Goal: Task Accomplishment & Management: Use online tool/utility

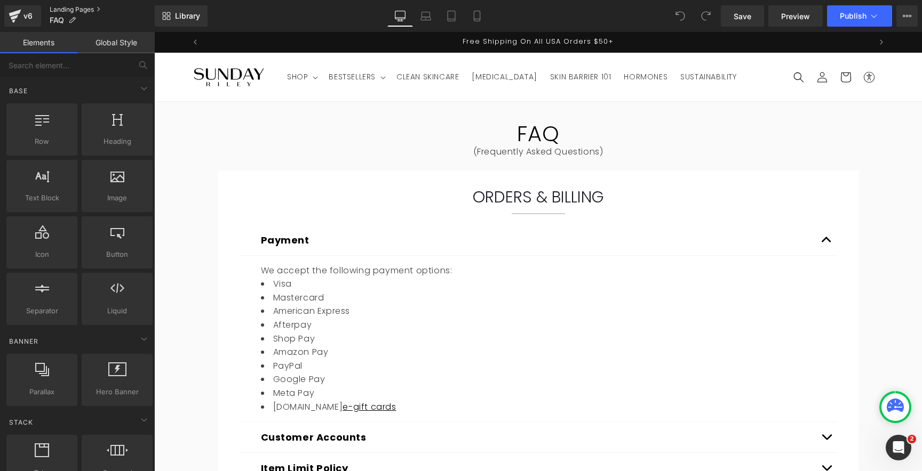
click at [66, 11] on link "Landing Pages" at bounding box center [102, 9] width 105 height 9
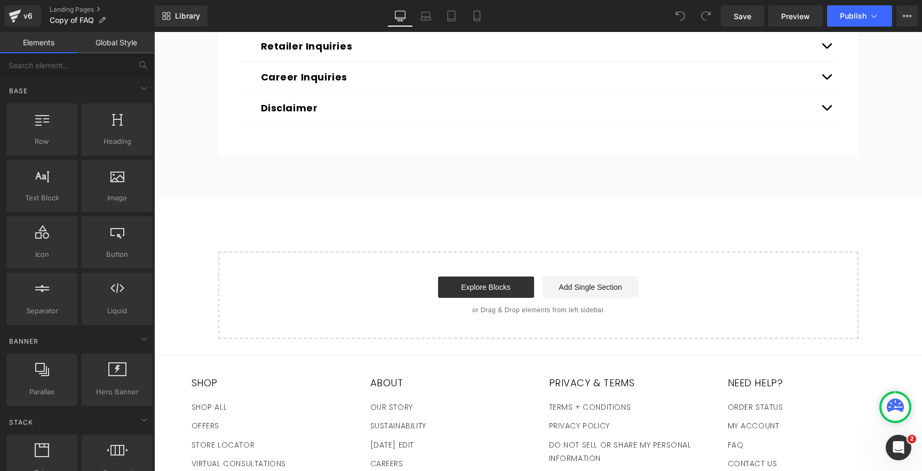
scroll to position [2107, 0]
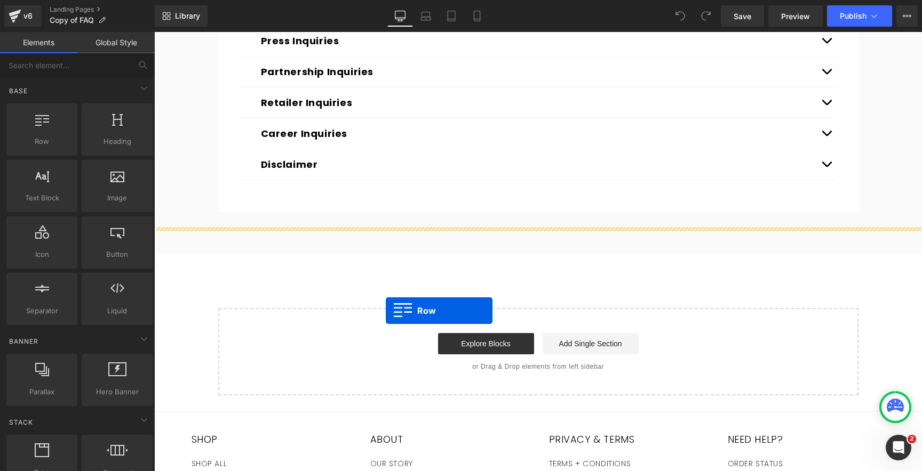
drag, startPoint x: 200, startPoint y: 154, endPoint x: 386, endPoint y: 311, distance: 243.7
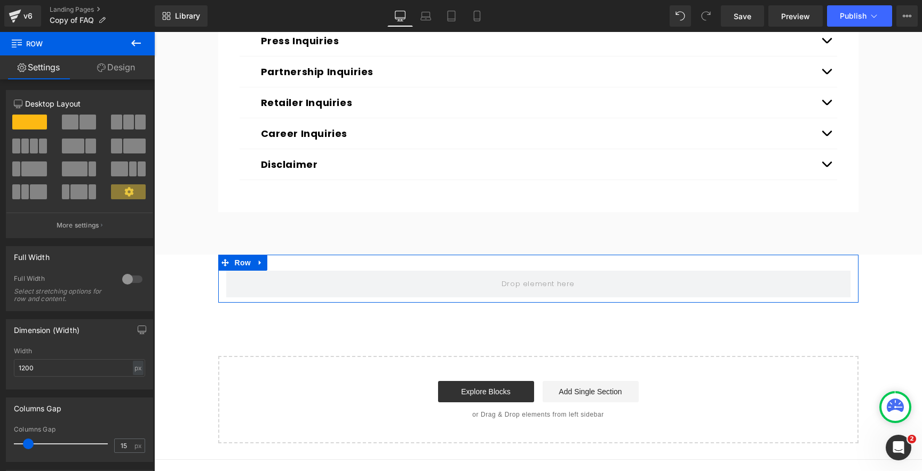
click at [356, 255] on div "Row" at bounding box center [538, 279] width 640 height 48
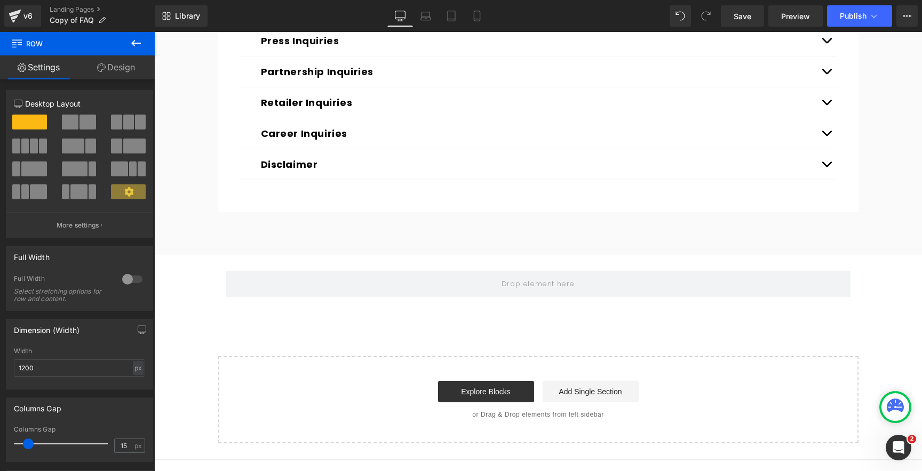
click at [140, 42] on icon at bounding box center [136, 43] width 13 height 13
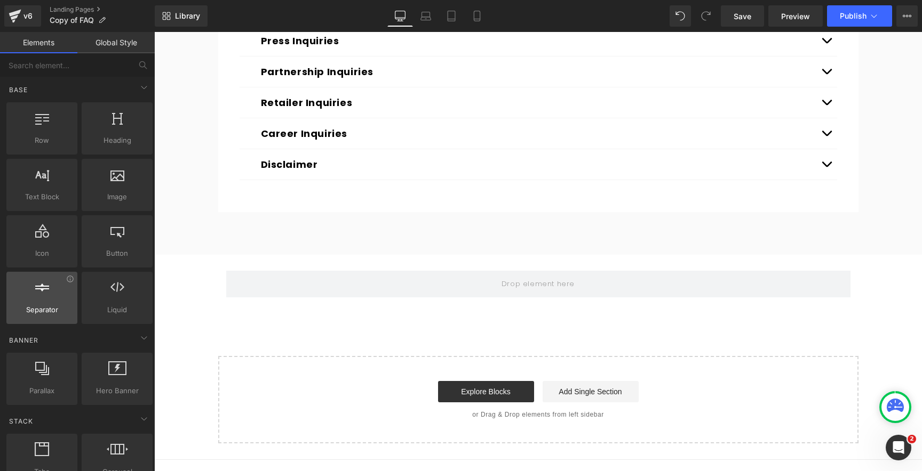
scroll to position [0, 0]
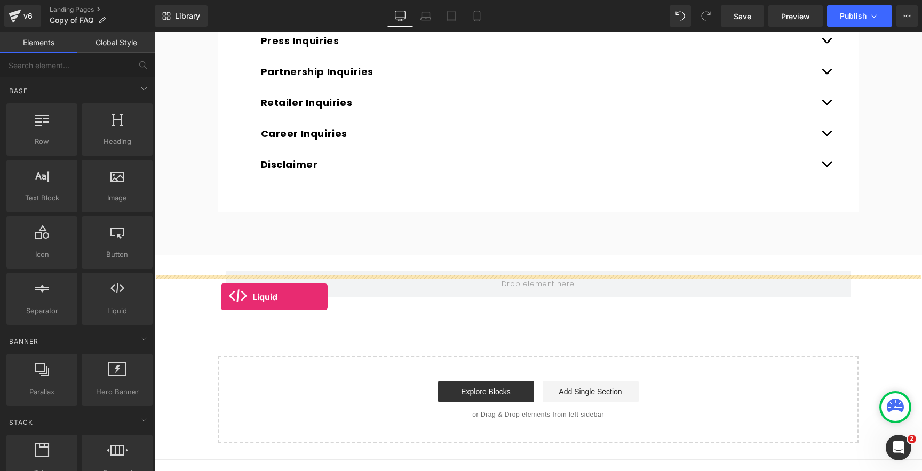
drag, startPoint x: 251, startPoint y: 330, endPoint x: 252, endPoint y: 296, distance: 33.6
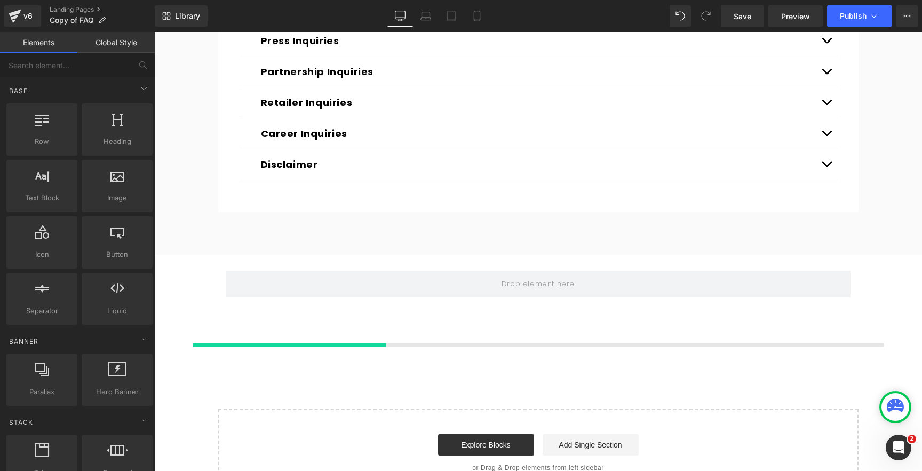
click at [372, 303] on div at bounding box center [537, 329] width 767 height 53
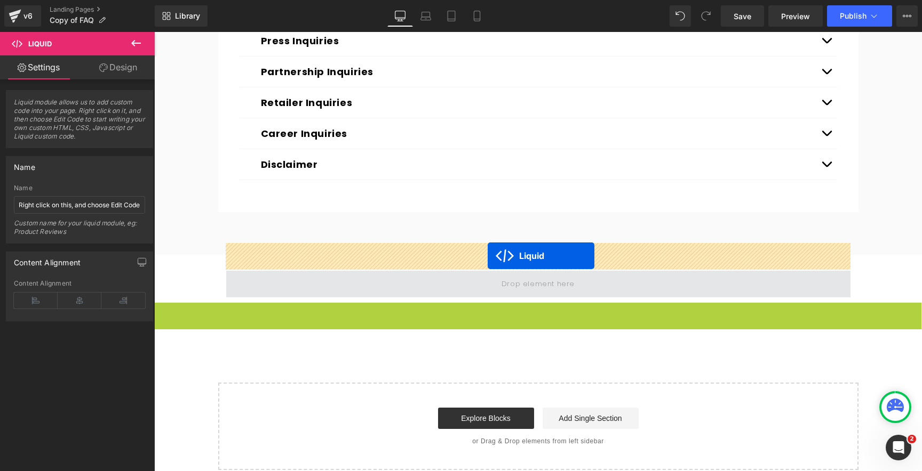
drag, startPoint x: 510, startPoint y: 283, endPoint x: 487, endPoint y: 255, distance: 35.6
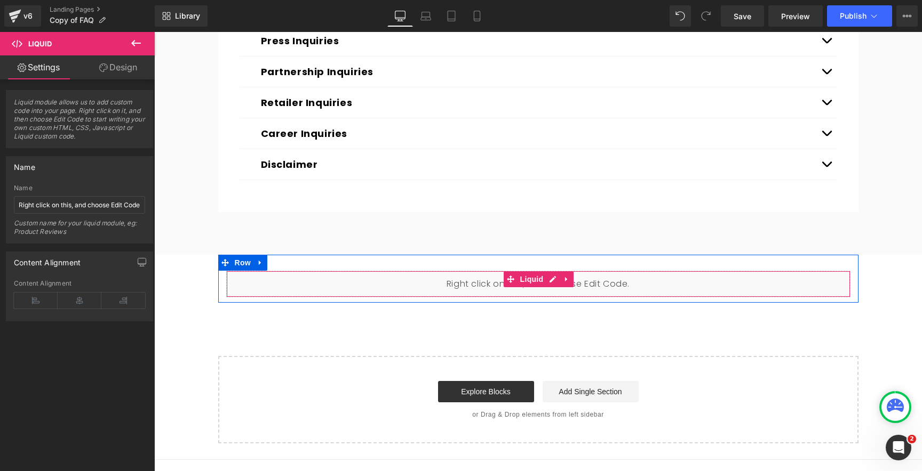
click at [313, 255] on div "Liquid Row" at bounding box center [538, 279] width 640 height 48
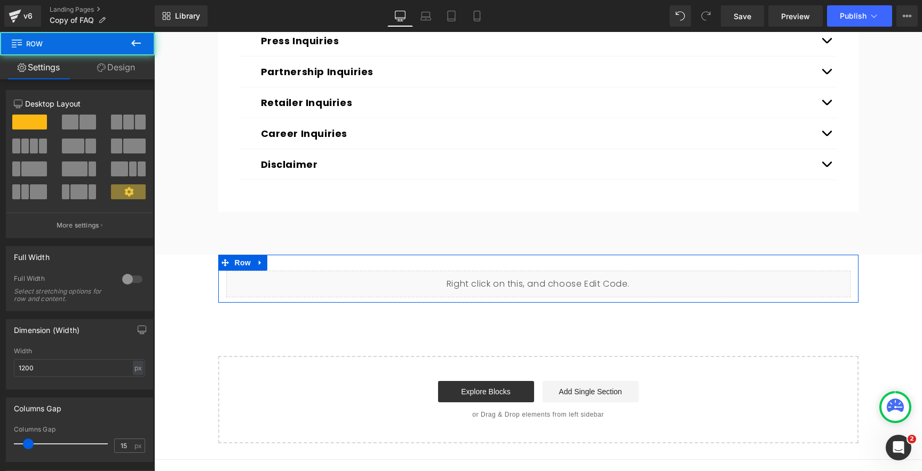
click at [122, 76] on link "Design" at bounding box center [115, 67] width 77 height 24
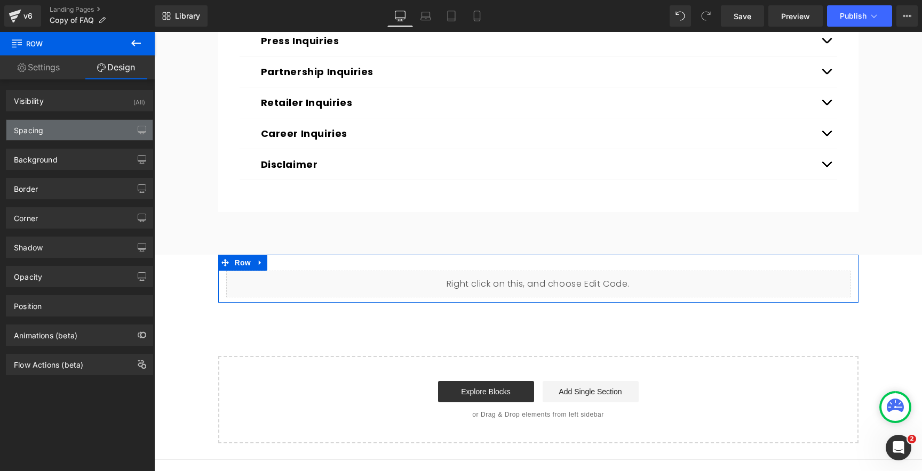
click at [65, 136] on div "Spacing" at bounding box center [79, 130] width 146 height 20
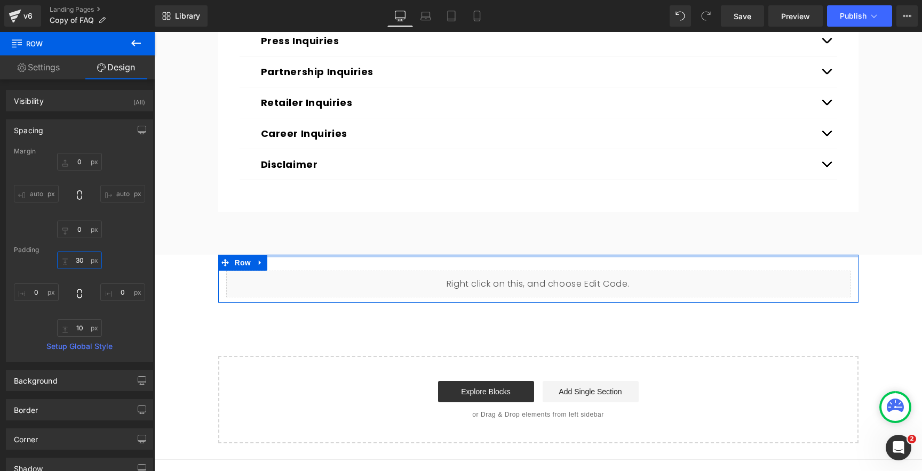
click at [84, 261] on input "30" at bounding box center [79, 261] width 45 height 18
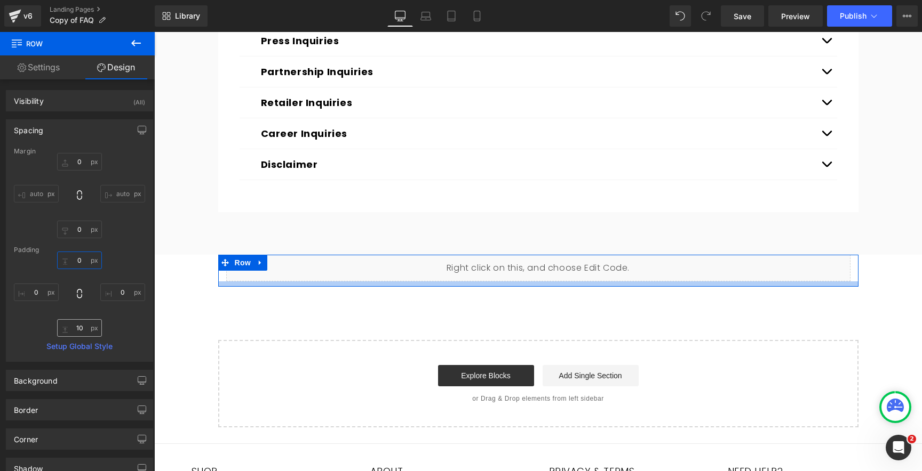
type input "0"
click at [81, 329] on input "10" at bounding box center [79, 328] width 45 height 18
type input "0"
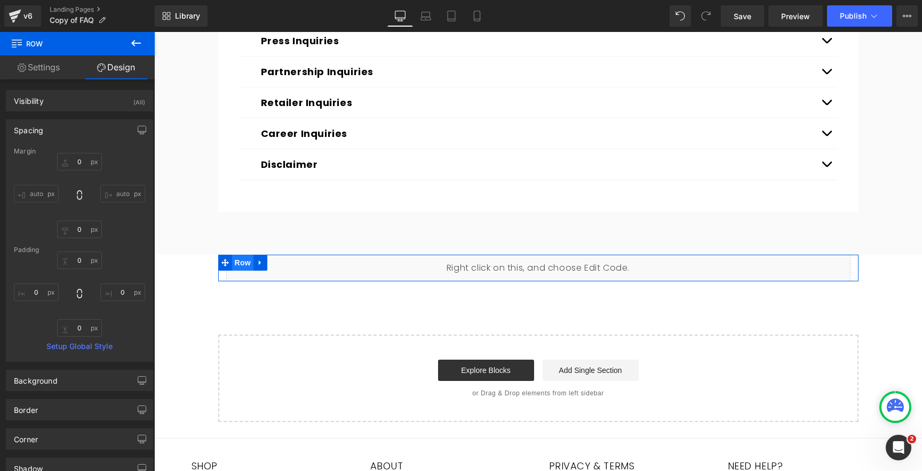
click at [246, 255] on span "Row" at bounding box center [242, 263] width 21 height 16
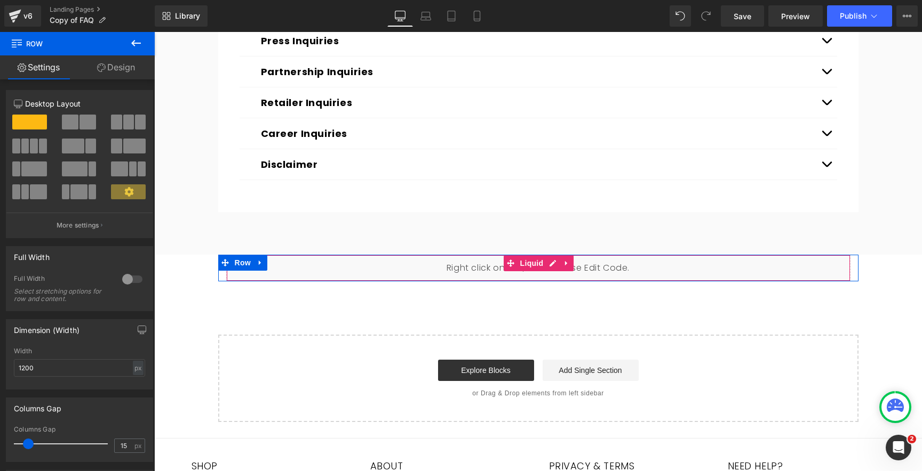
click at [482, 255] on div "Liquid" at bounding box center [538, 268] width 624 height 27
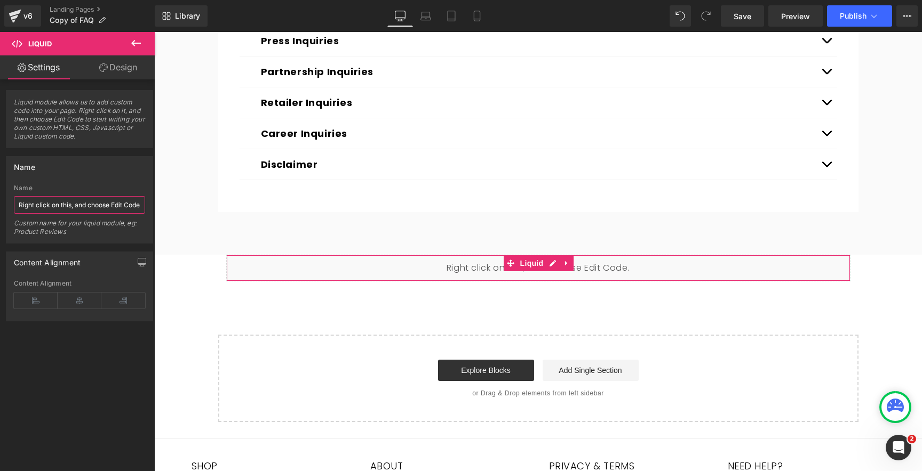
click at [69, 204] on input "Right click on this, and choose Edit Code." at bounding box center [79, 205] width 131 height 18
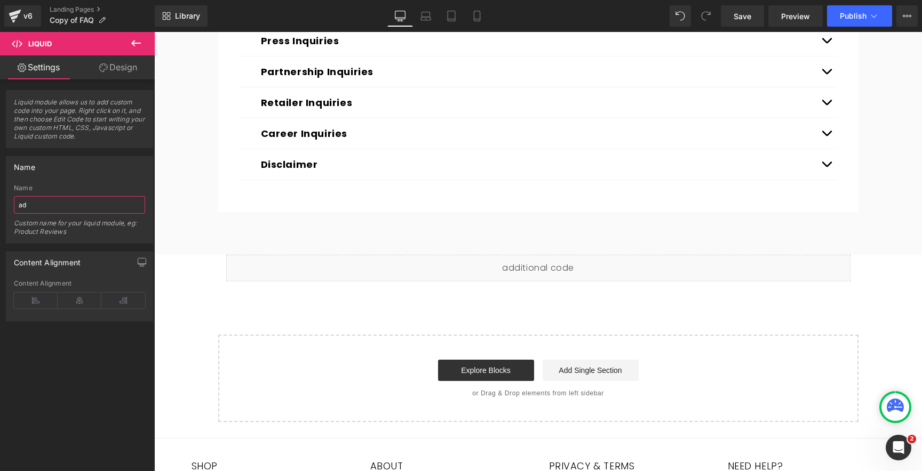
type input "a"
type input "custom code"
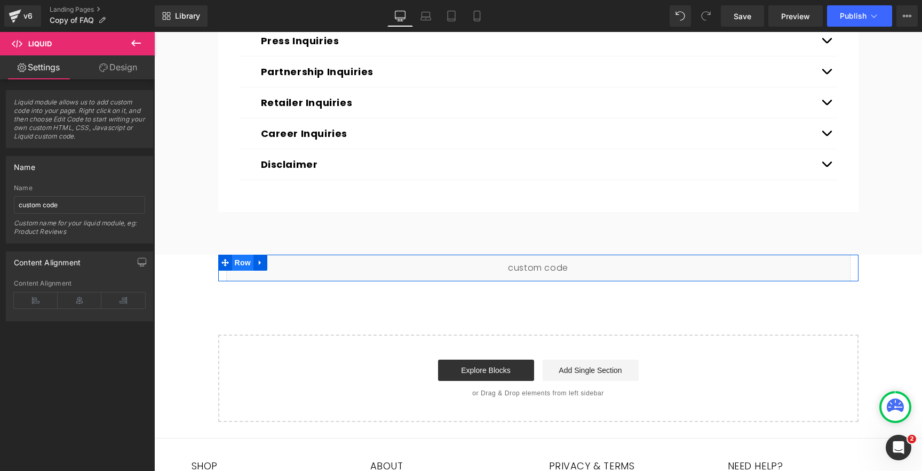
click at [238, 255] on span "Row" at bounding box center [242, 263] width 21 height 16
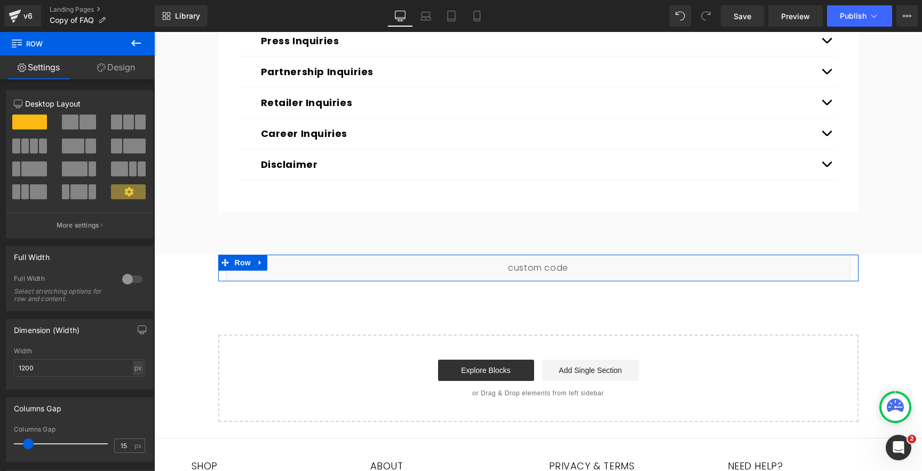
click at [127, 278] on div at bounding box center [132, 279] width 26 height 17
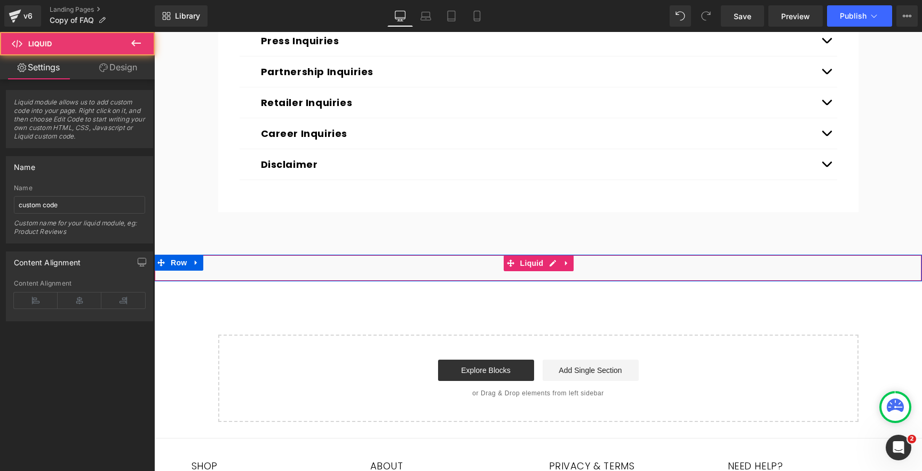
click at [398, 255] on div "Liquid" at bounding box center [537, 268] width 767 height 27
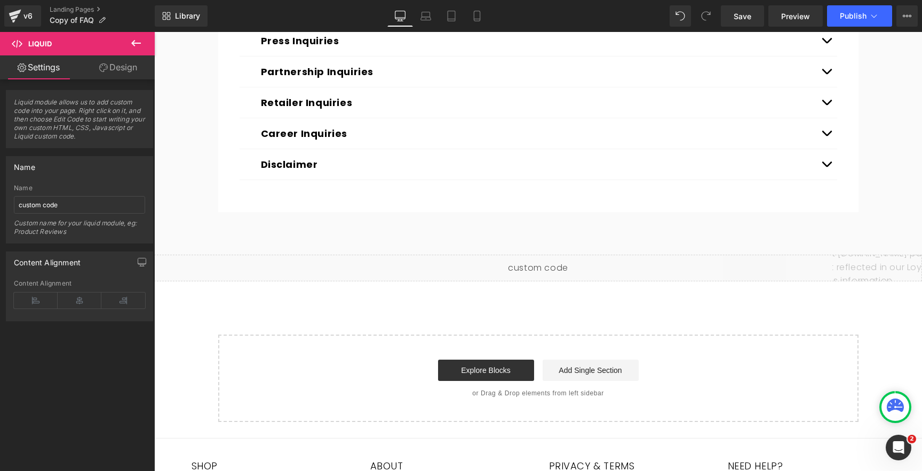
click at [753, 27] on div "Library Desktop Desktop Laptop Tablet Mobile Save Preview Publish Scheduled Vie…" at bounding box center [538, 16] width 767 height 32
click at [752, 22] on link "Save" at bounding box center [742, 15] width 43 height 21
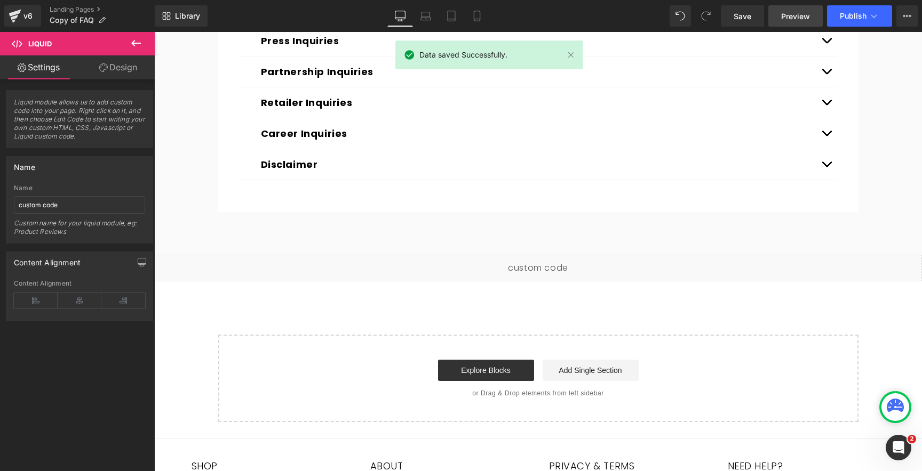
click at [785, 18] on span "Preview" at bounding box center [795, 16] width 29 height 11
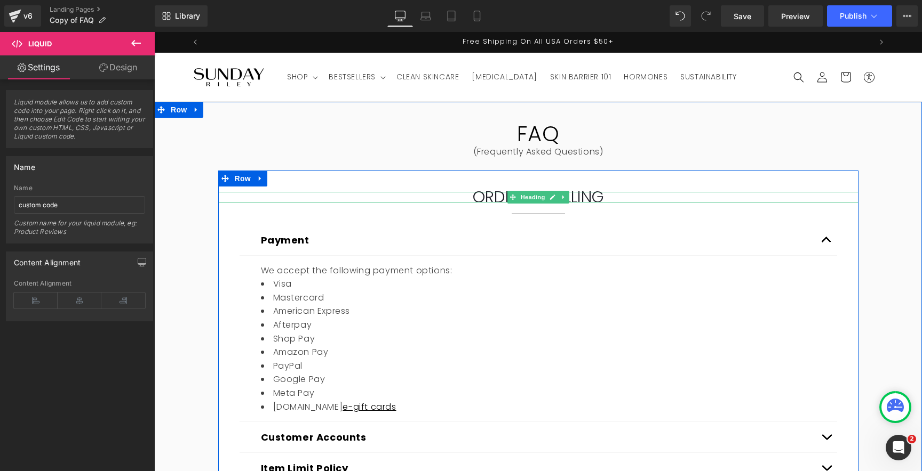
click at [501, 197] on font "ORDERS & BILLING" at bounding box center [538, 197] width 131 height 23
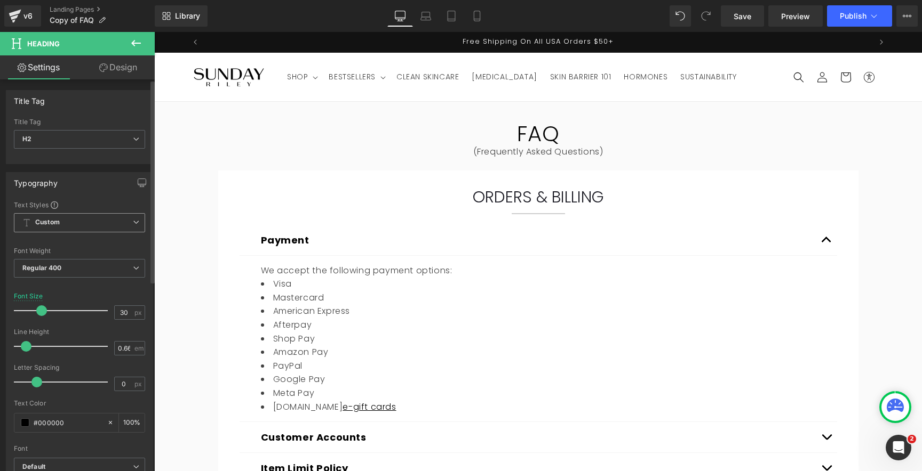
click at [59, 226] on b "Custom" at bounding box center [47, 222] width 25 height 9
click at [69, 184] on div "Typography" at bounding box center [77, 183] width 142 height 20
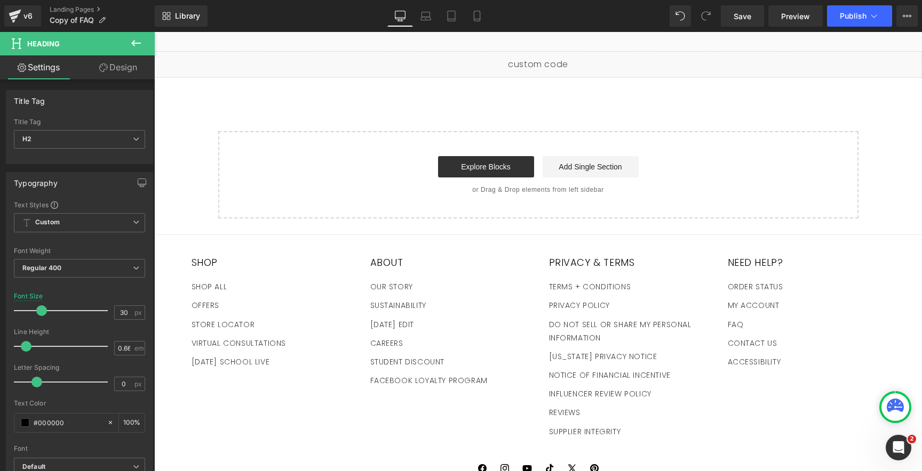
scroll to position [2181, 0]
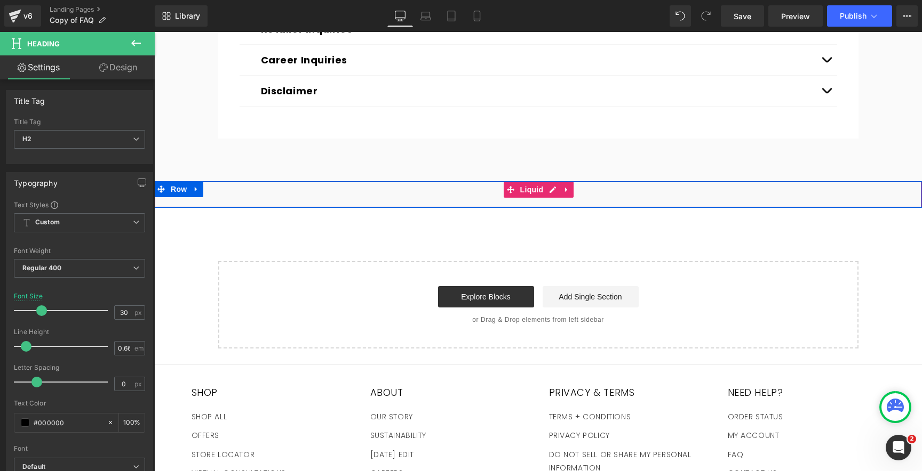
click at [501, 181] on div "Liquid" at bounding box center [537, 194] width 767 height 27
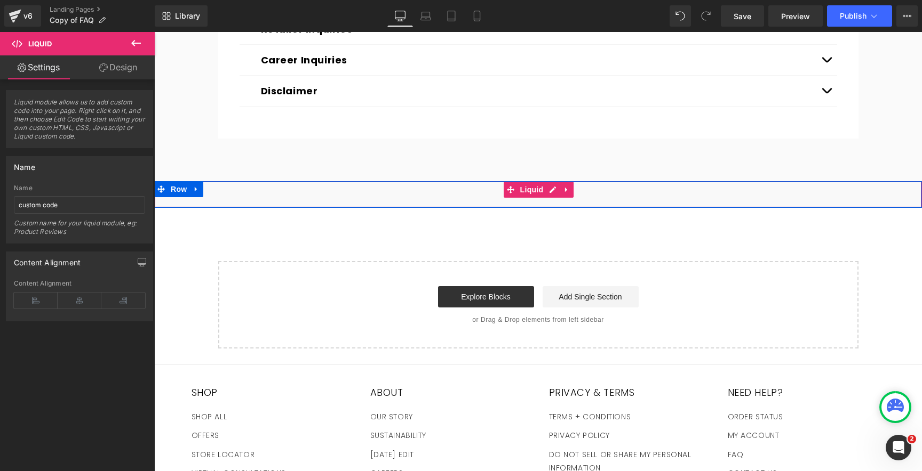
click at [412, 181] on div "Liquid" at bounding box center [537, 194] width 767 height 27
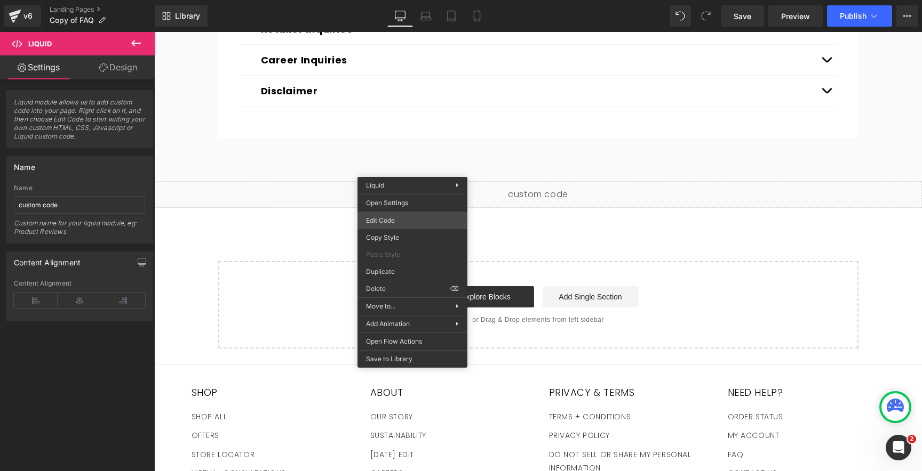
click at [400, 0] on div "Row You are previewing how the will restyle your page. You can not edit Element…" at bounding box center [461, 0] width 922 height 0
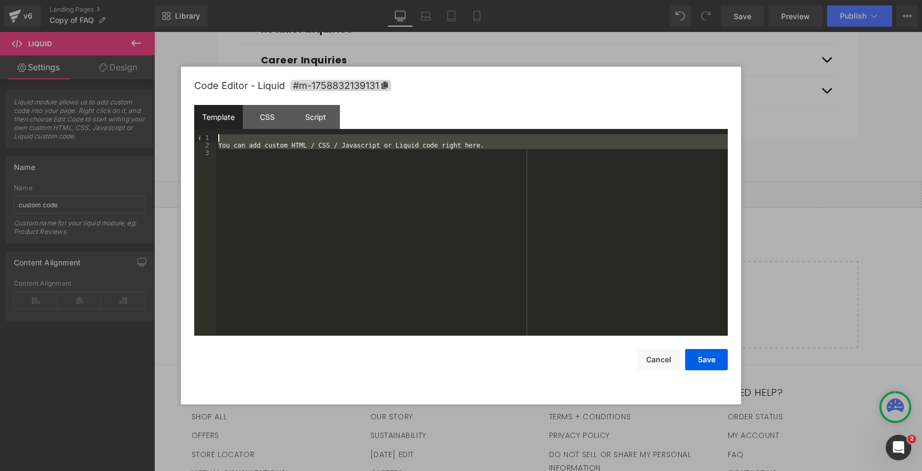
drag, startPoint x: 274, startPoint y: 172, endPoint x: 189, endPoint y: 120, distance: 99.3
click at [189, 120] on div "Code Editor - Liquid #m-1758832139131 Template CSS Script Data 1 2 3 You can ad…" at bounding box center [461, 236] width 560 height 338
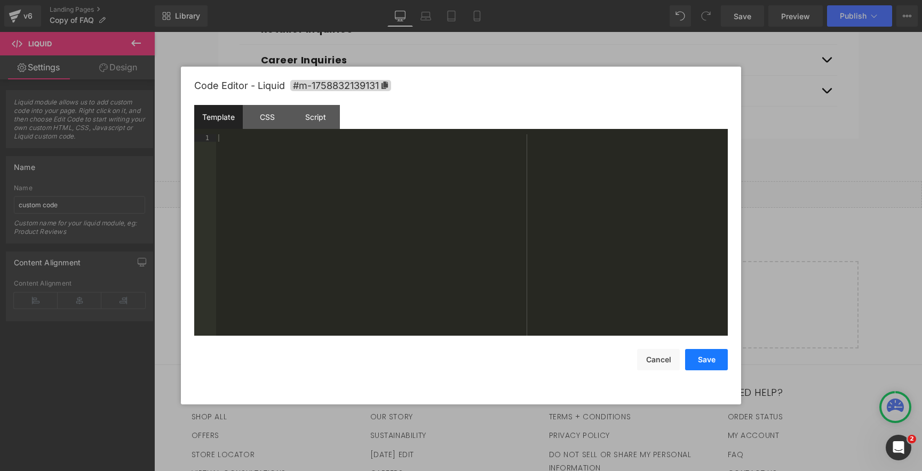
click at [689, 353] on button "Save" at bounding box center [706, 359] width 43 height 21
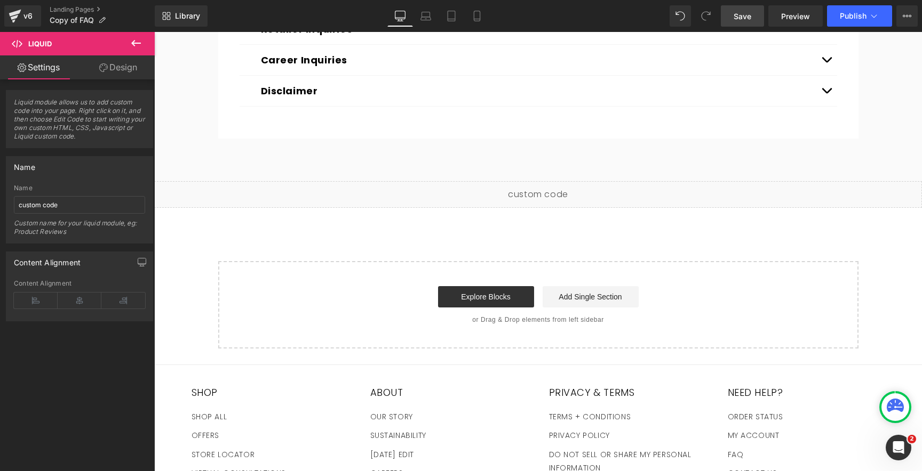
click at [747, 15] on span "Save" at bounding box center [742, 16] width 18 height 11
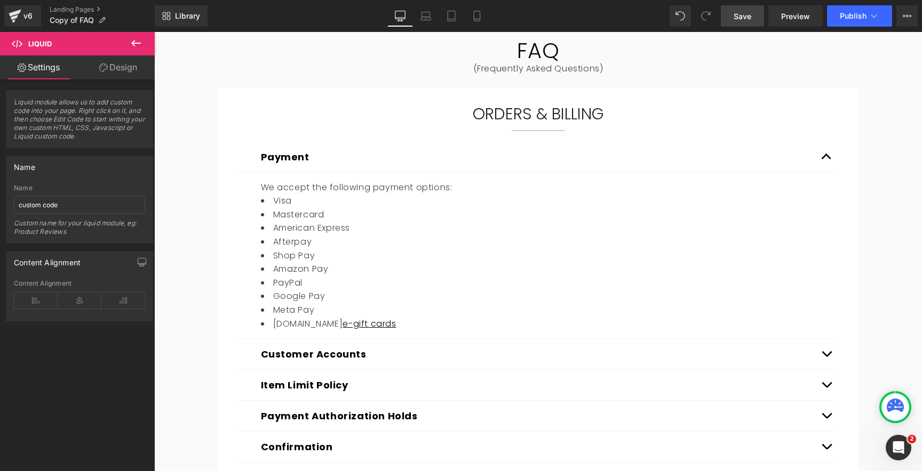
scroll to position [0, 0]
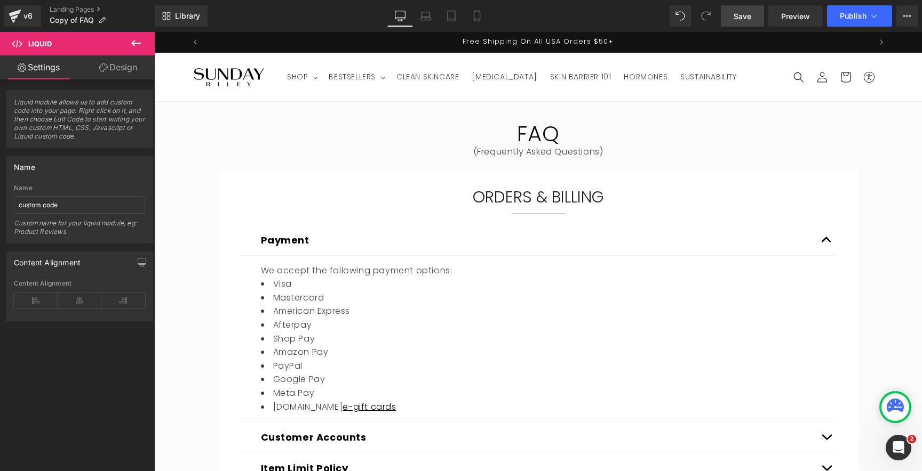
click at [746, 23] on link "Save" at bounding box center [742, 15] width 43 height 21
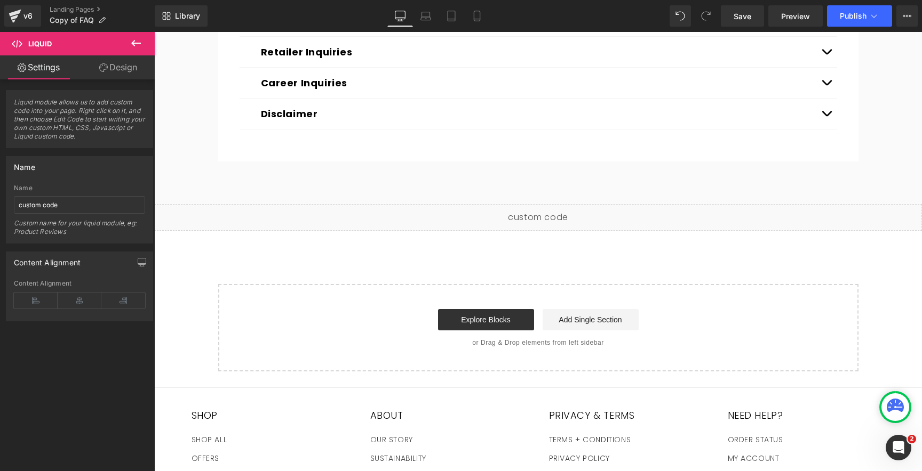
scroll to position [2108, 0]
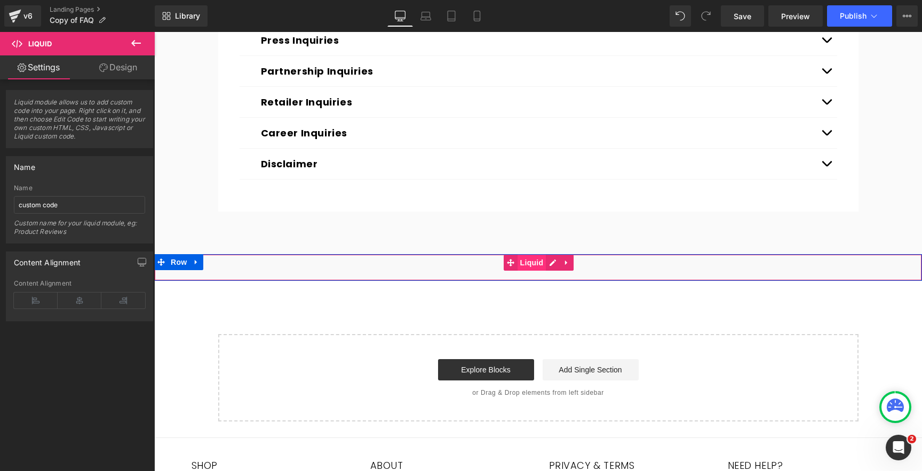
click at [523, 254] on div "Liquid" at bounding box center [537, 267] width 767 height 27
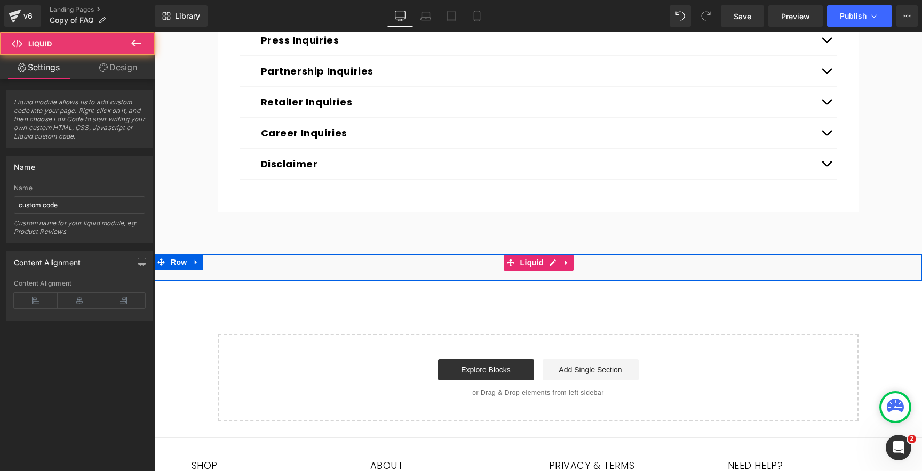
click at [470, 254] on div "Liquid" at bounding box center [537, 267] width 767 height 27
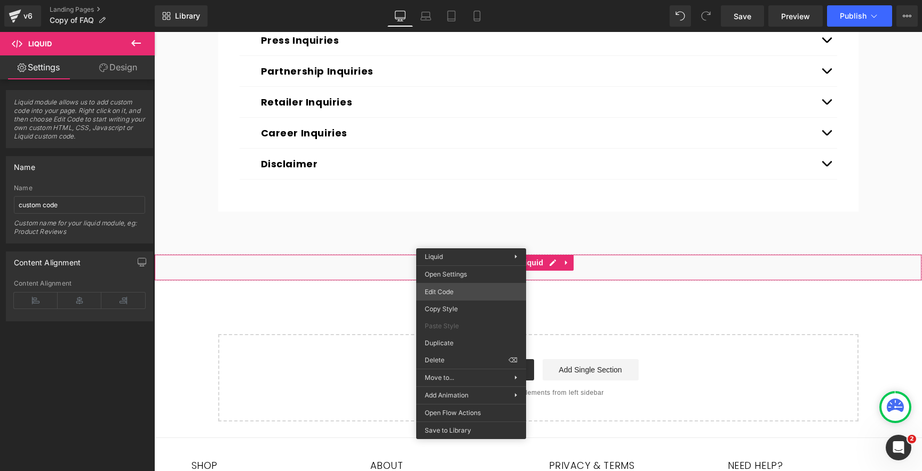
click at [454, 0] on div "Row You are previewing how the will restyle your page. You can not edit Element…" at bounding box center [461, 0] width 922 height 0
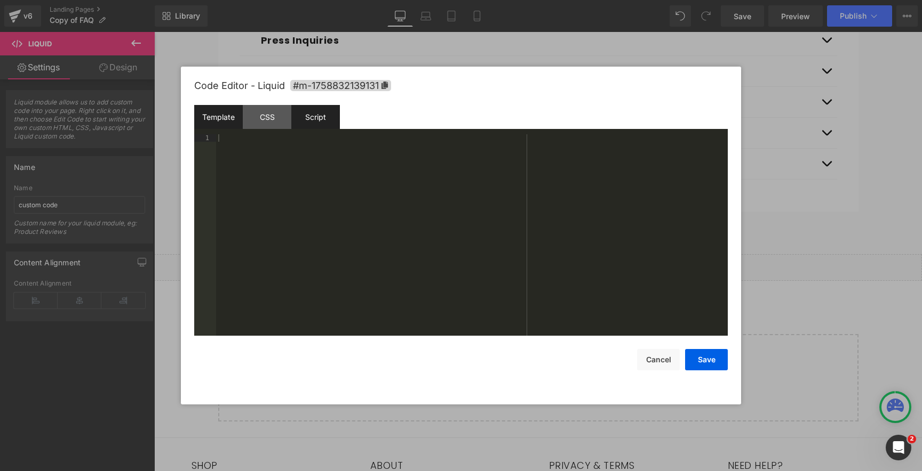
click at [322, 117] on div "Script" at bounding box center [315, 117] width 49 height 24
click at [292, 217] on div "( function ( jQuery ) { // var $module = jQuery('#m-1758832139131').children('.…" at bounding box center [471, 242] width 511 height 217
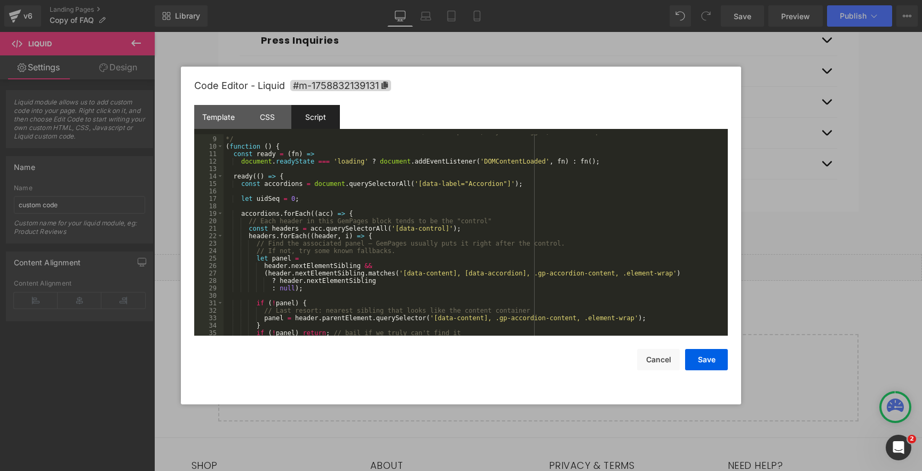
scroll to position [0, 0]
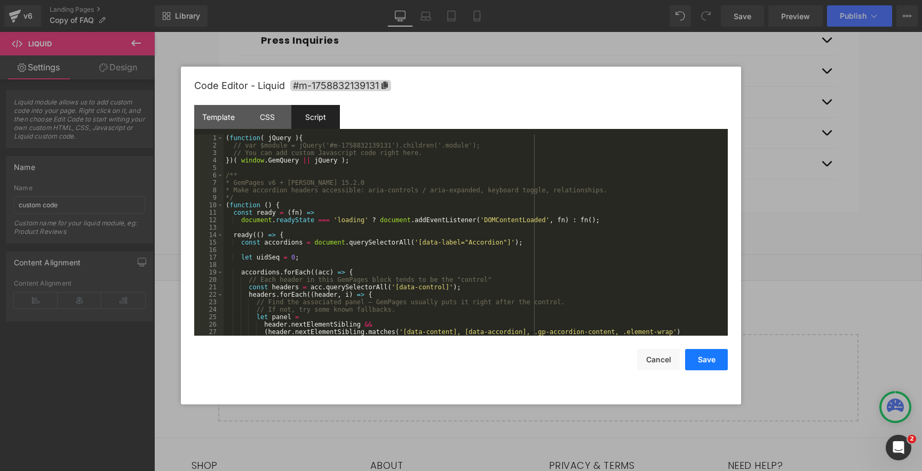
click at [702, 365] on button "Save" at bounding box center [706, 359] width 43 height 21
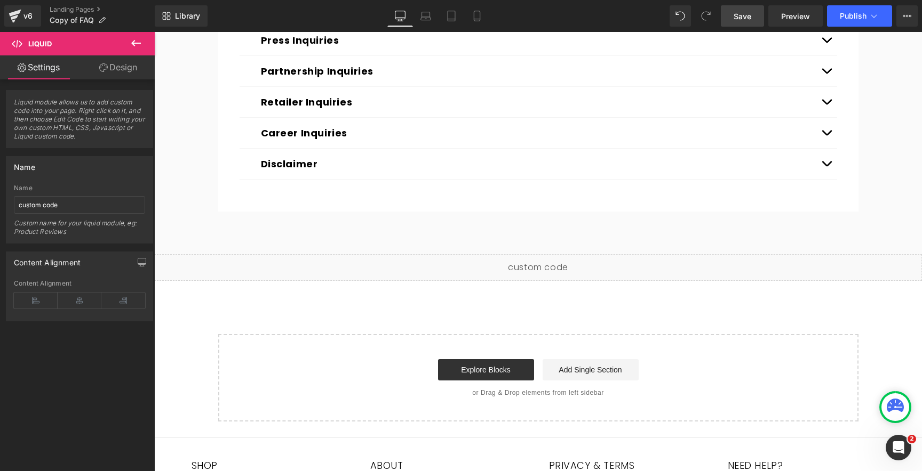
click at [753, 17] on link "Save" at bounding box center [742, 15] width 43 height 21
click at [755, 16] on link "Save" at bounding box center [742, 15] width 43 height 21
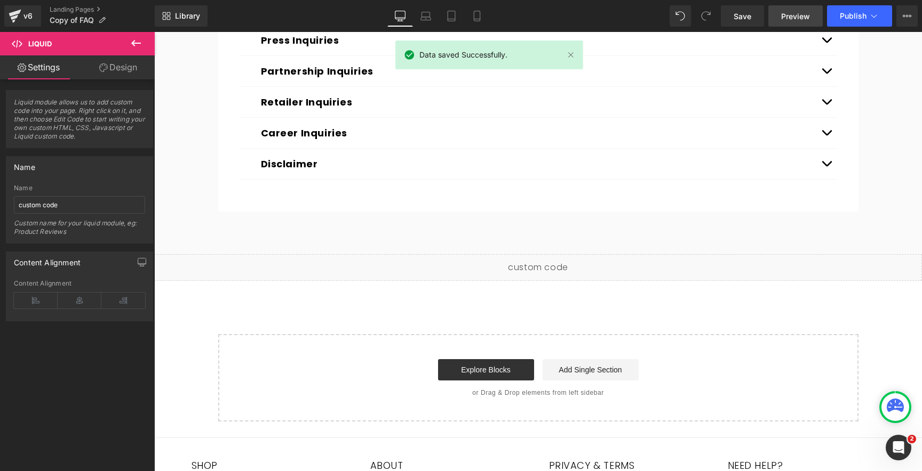
click at [788, 16] on span "Preview" at bounding box center [795, 16] width 29 height 11
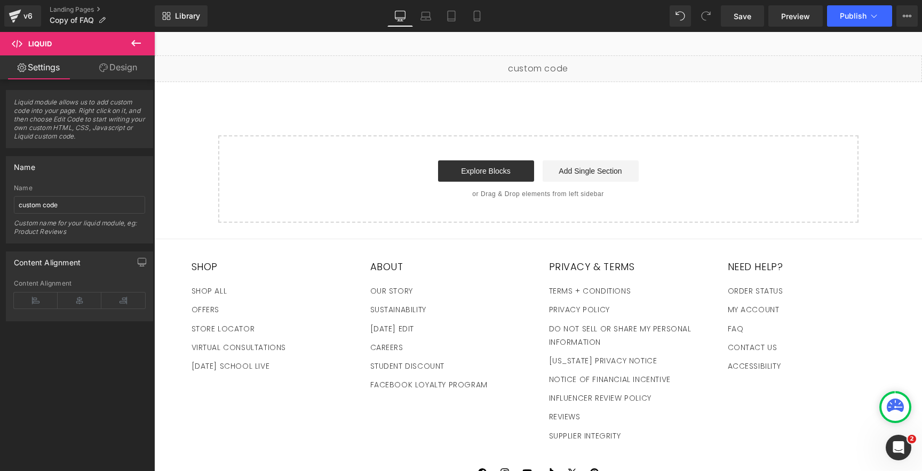
scroll to position [2167, 0]
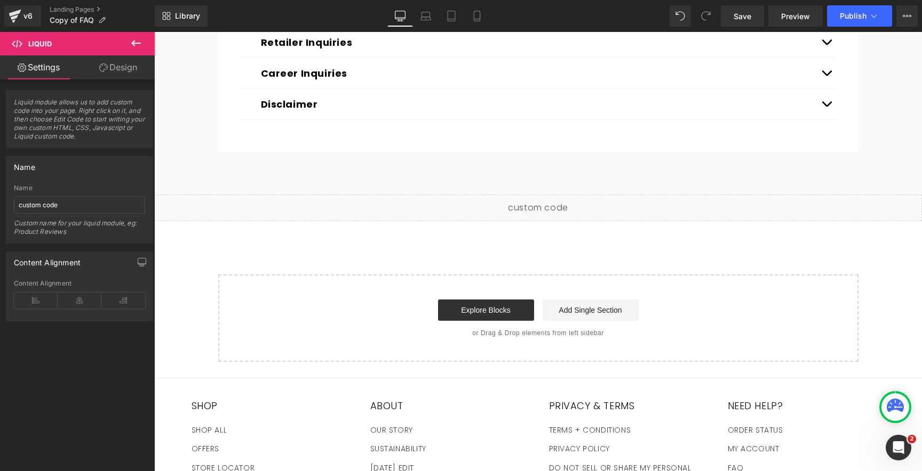
click at [490, 195] on div "Liquid" at bounding box center [537, 208] width 767 height 27
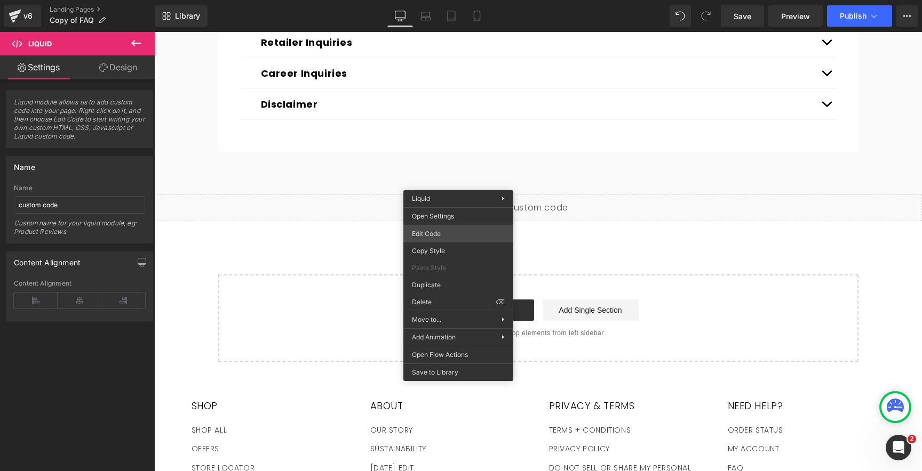
click at [450, 0] on div "Row You are previewing how the will restyle your page. You can not edit Element…" at bounding box center [461, 0] width 922 height 0
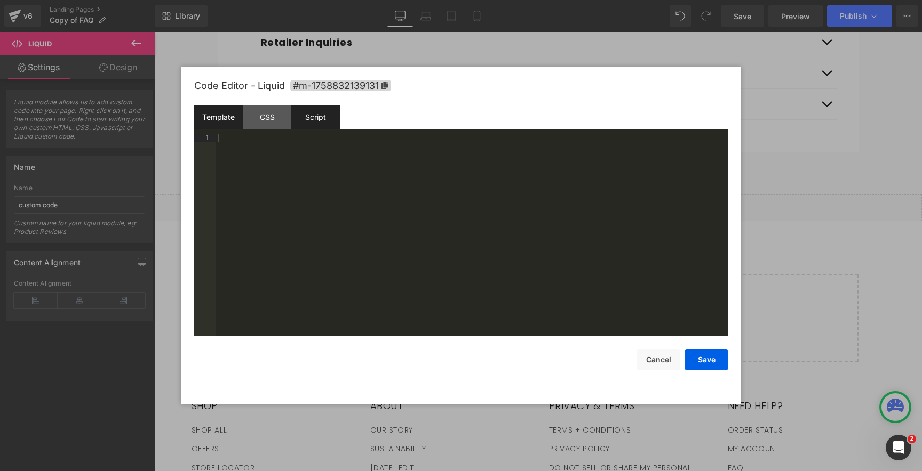
click at [310, 121] on div "Script" at bounding box center [315, 117] width 49 height 24
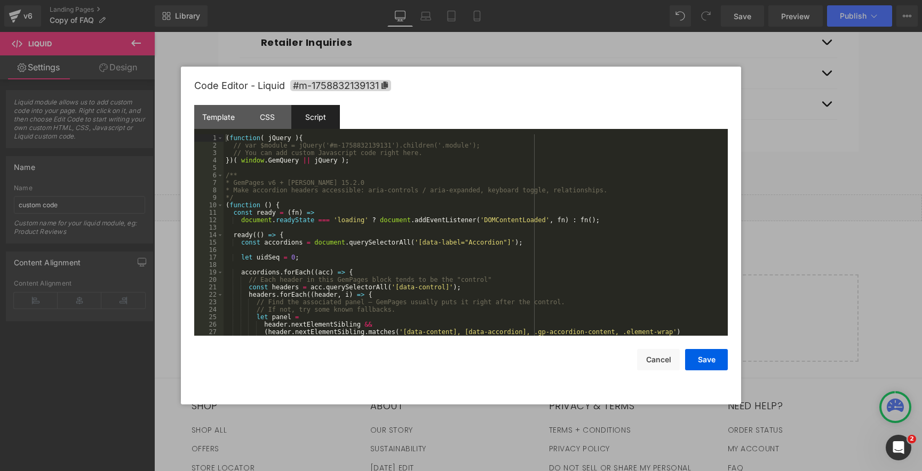
click at [278, 220] on div "( function ( jQuery ) { // var $module = jQuery('#m-1758832139131').children('.…" at bounding box center [473, 242] width 500 height 217
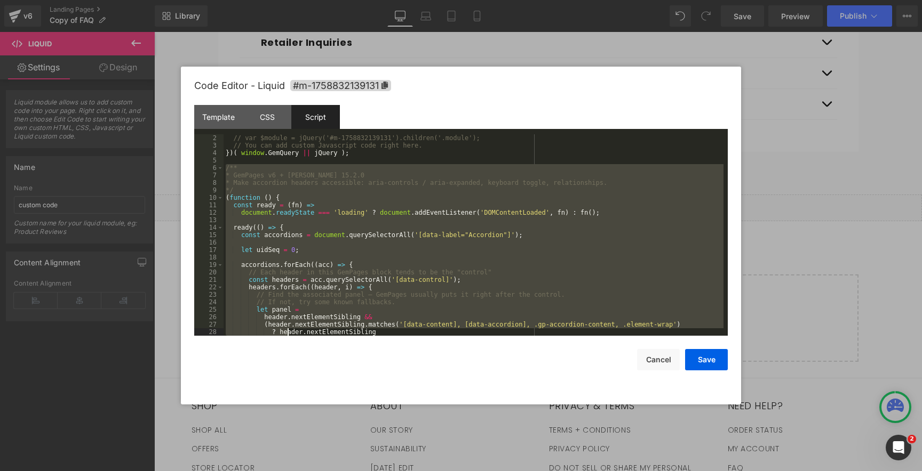
scroll to position [553, 0]
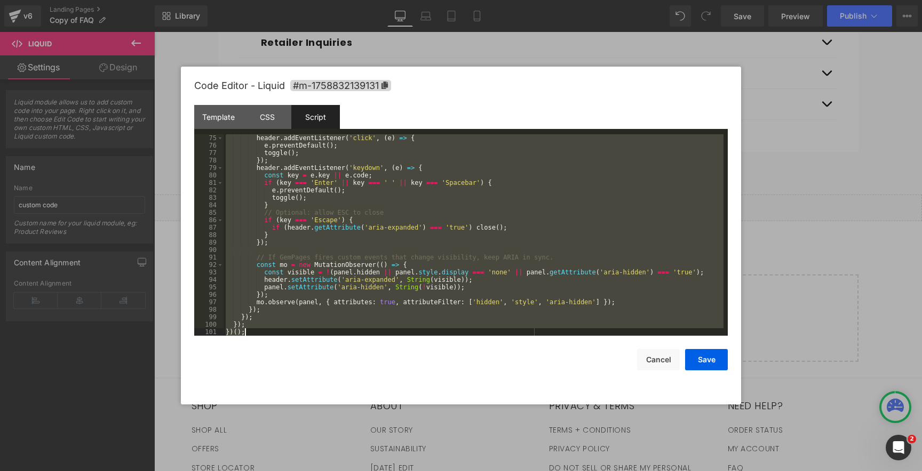
drag, startPoint x: 227, startPoint y: 176, endPoint x: 348, endPoint y: 415, distance: 267.9
click at [352, 420] on body "Row You are previewing how the will restyle your page. You can not edit Element…" at bounding box center [461, 235] width 922 height 471
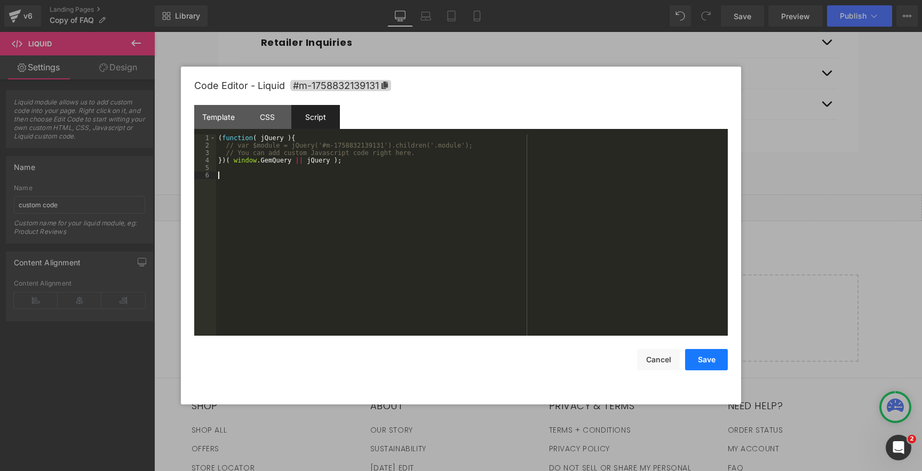
click at [701, 365] on button "Save" at bounding box center [706, 359] width 43 height 21
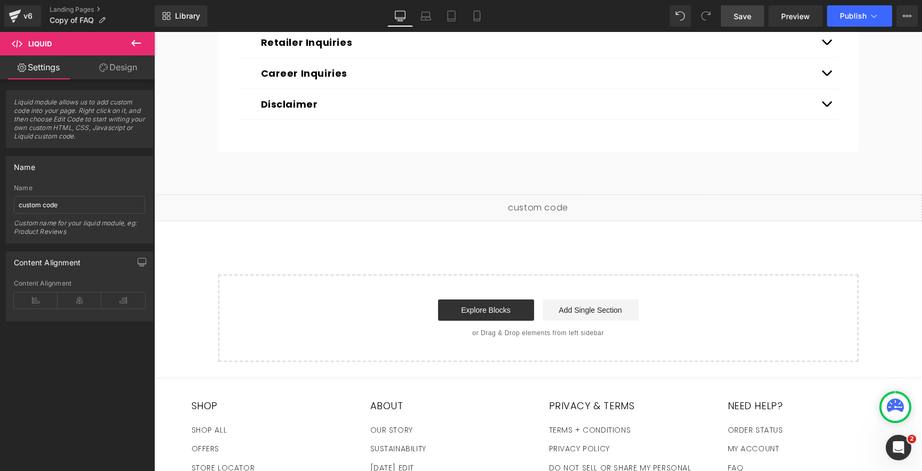
click at [753, 20] on link "Save" at bounding box center [742, 15] width 43 height 21
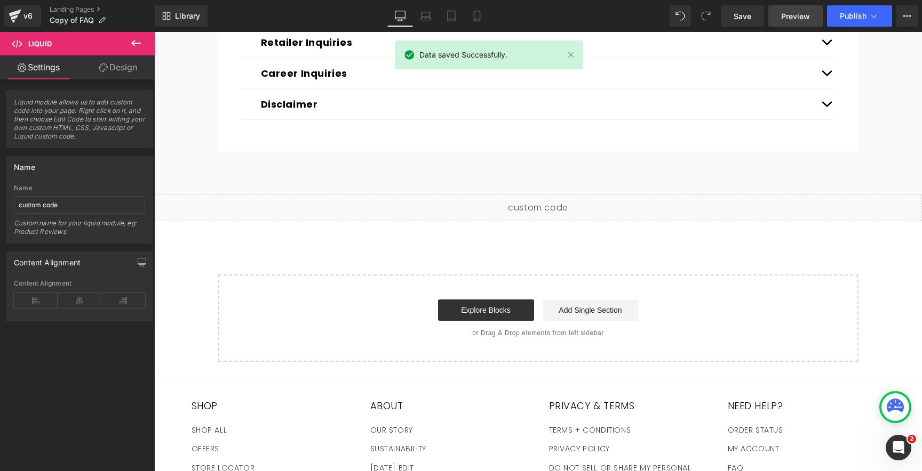
click at [792, 19] on span "Preview" at bounding box center [795, 16] width 29 height 11
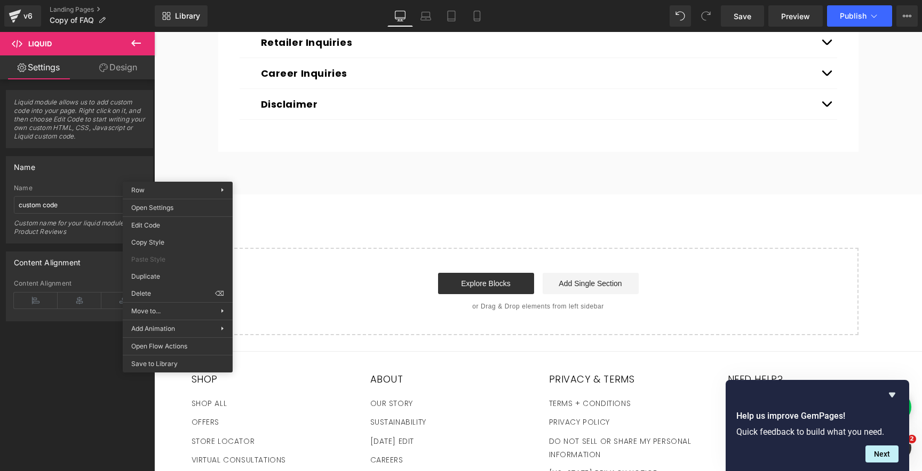
click at [151, 290] on div "Row You are previewing how the will restyle your page. You can not edit Element…" at bounding box center [461, 245] width 922 height 490
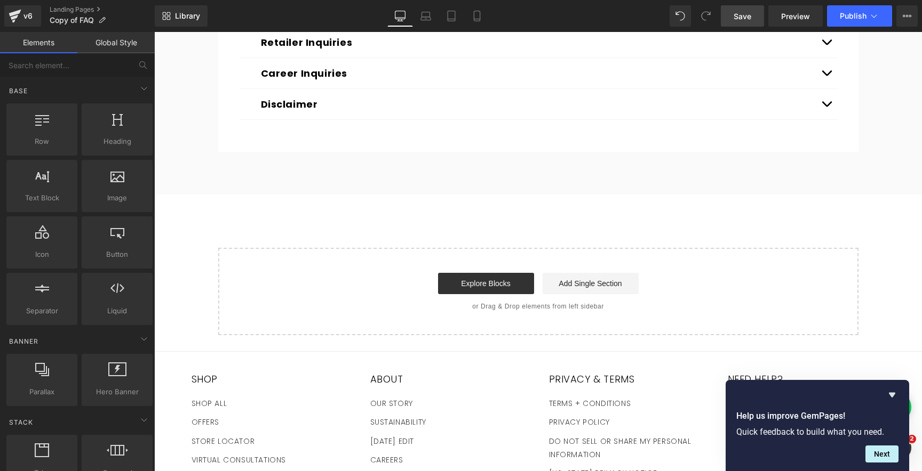
click at [759, 11] on link "Save" at bounding box center [742, 15] width 43 height 21
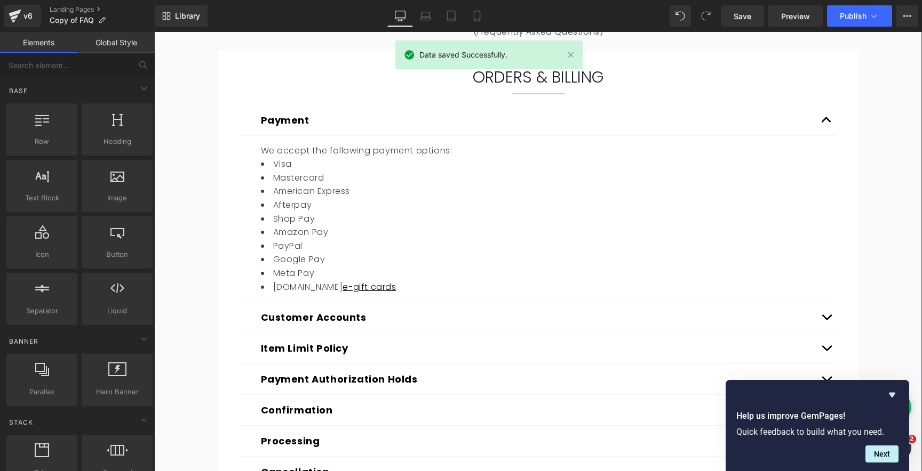
scroll to position [0, 0]
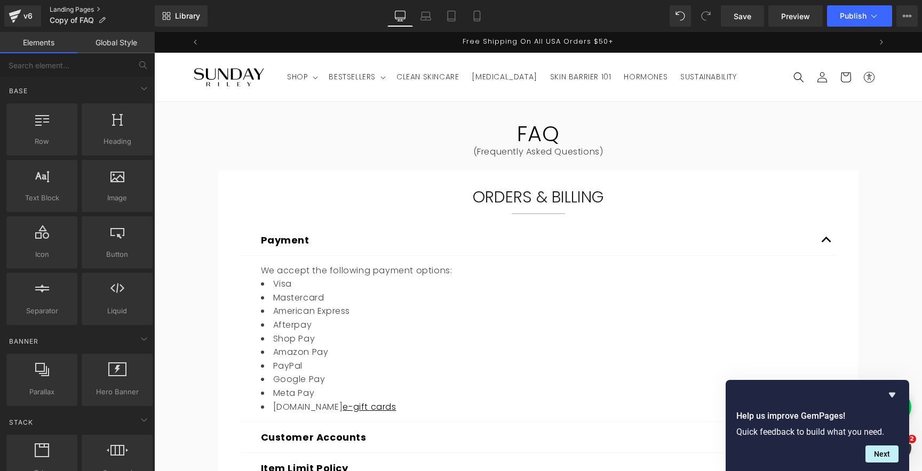
click at [57, 10] on link "Landing Pages" at bounding box center [102, 9] width 105 height 9
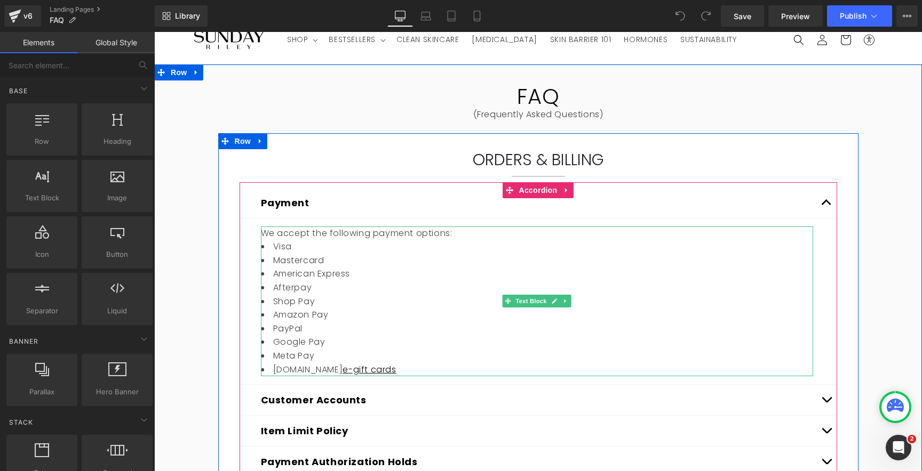
scroll to position [38, 0]
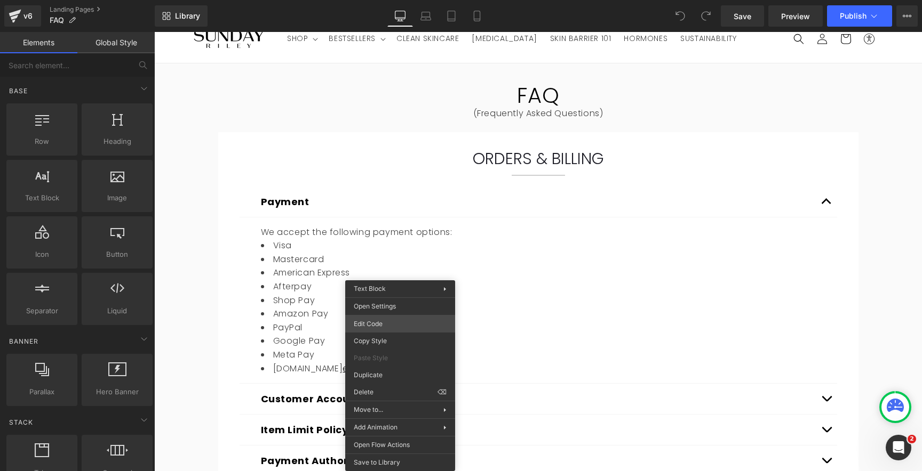
click at [396, 0] on div "You are previewing how the will restyle your page. You can not edit Elements in…" at bounding box center [461, 0] width 922 height 0
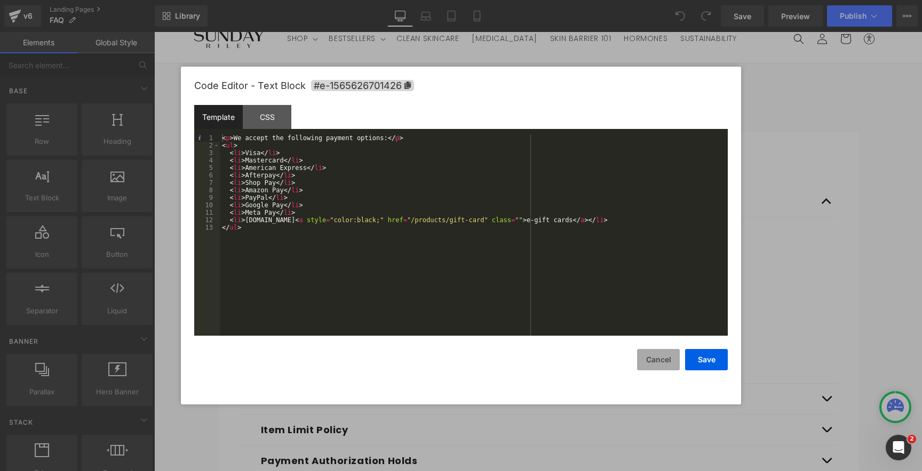
click at [646, 364] on button "Cancel" at bounding box center [658, 359] width 43 height 21
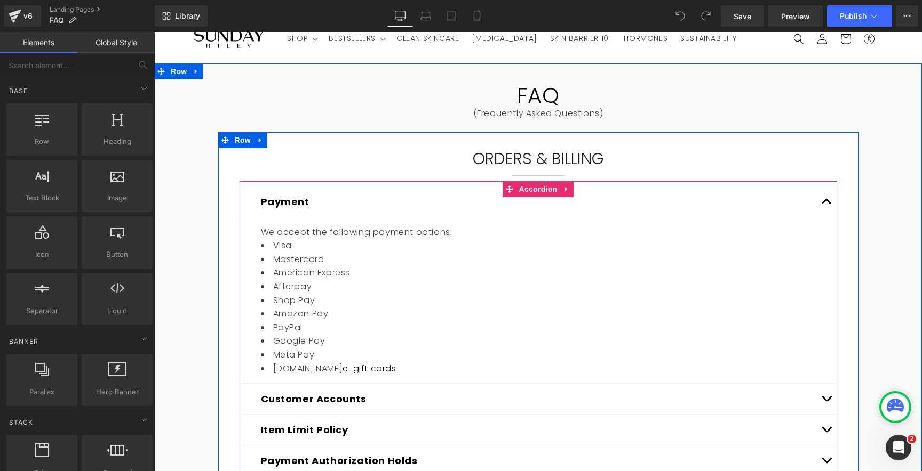
click at [826, 204] on span "button" at bounding box center [826, 204] width 0 height 0
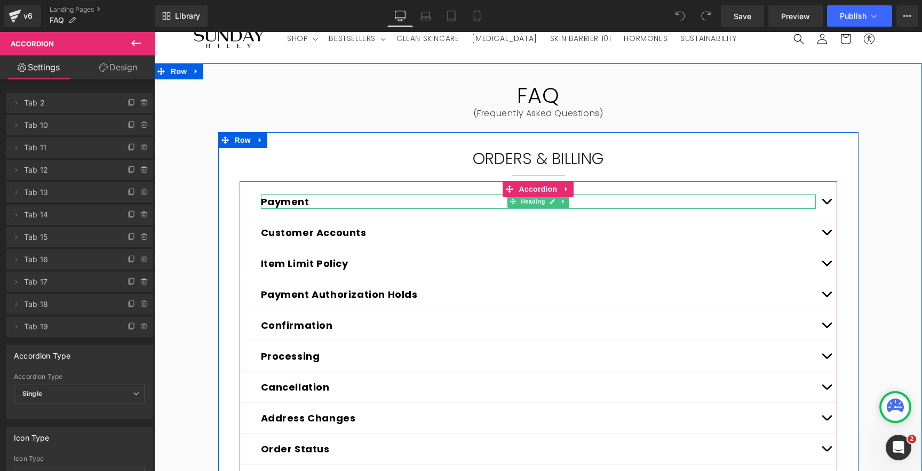
click at [282, 202] on button "Payment" at bounding box center [285, 202] width 49 height 14
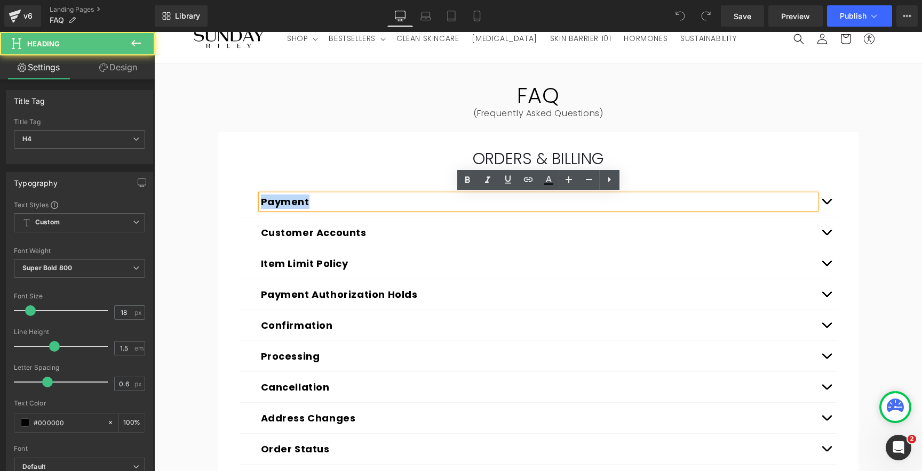
click at [282, 202] on button "Payment" at bounding box center [285, 202] width 49 height 14
copy button "Payment"
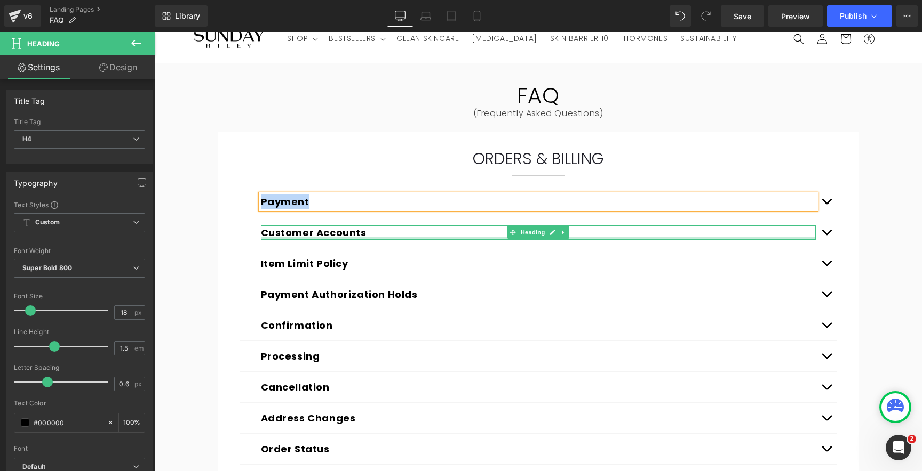
click at [282, 237] on div at bounding box center [538, 238] width 555 height 3
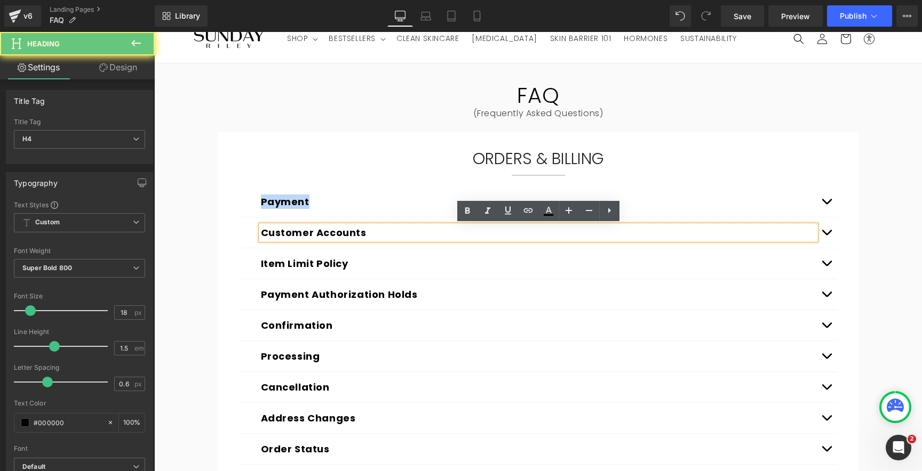
click at [282, 237] on button "Customer Accounts" at bounding box center [314, 233] width 106 height 14
click at [279, 233] on button "Customer Accounts" at bounding box center [314, 233] width 106 height 14
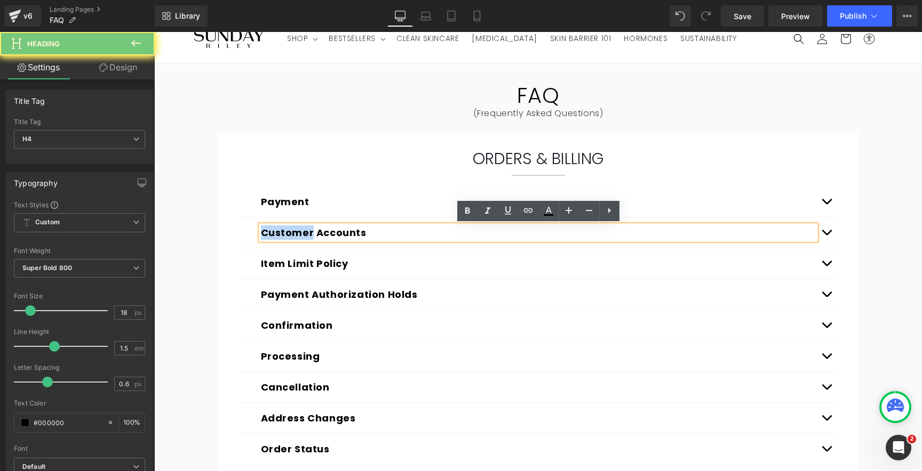
click at [279, 233] on button "Customer Accounts" at bounding box center [314, 233] width 106 height 14
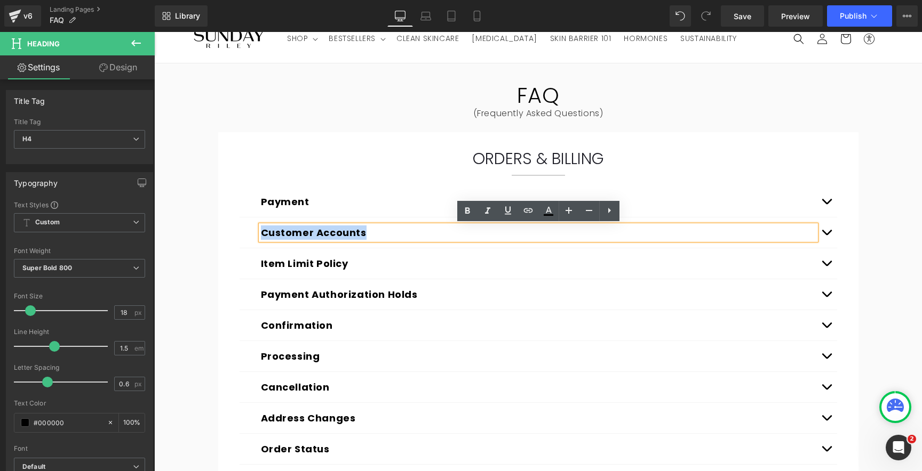
click at [279, 233] on button "Customer Accounts" at bounding box center [314, 233] width 106 height 14
copy button "Customer Accounts"
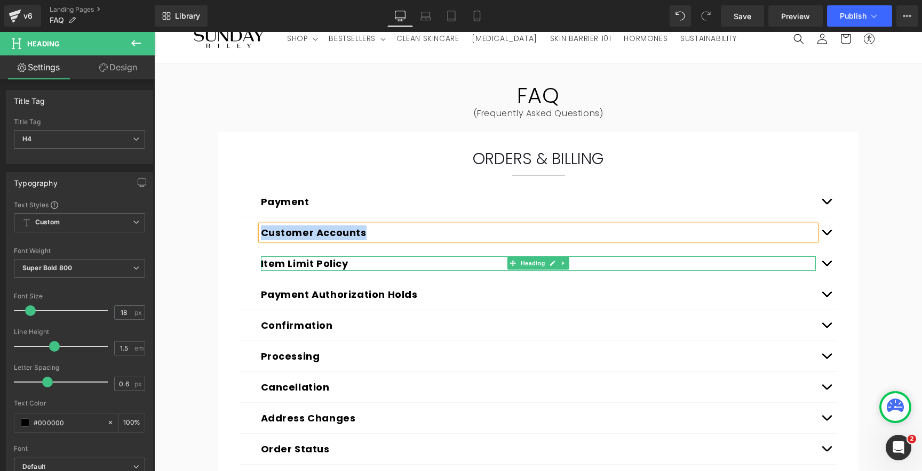
click at [273, 263] on button "Item Limit Policy" at bounding box center [304, 264] width 87 height 14
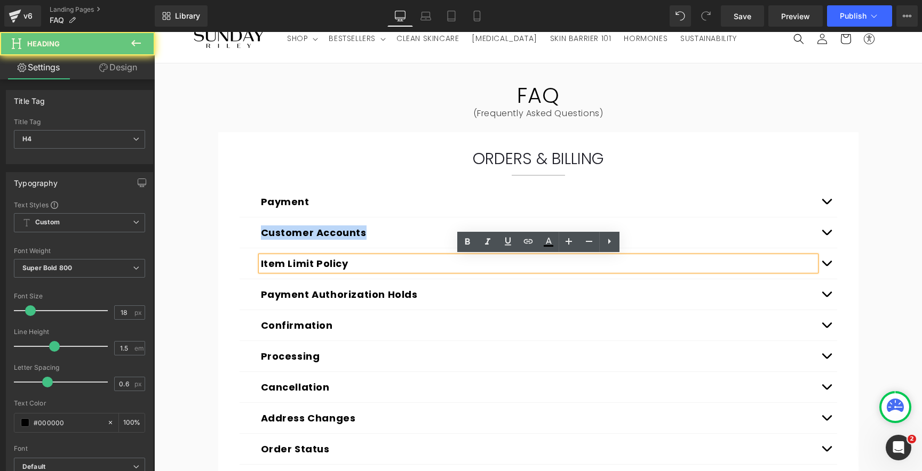
click at [273, 263] on button "Item Limit Policy" at bounding box center [304, 264] width 87 height 14
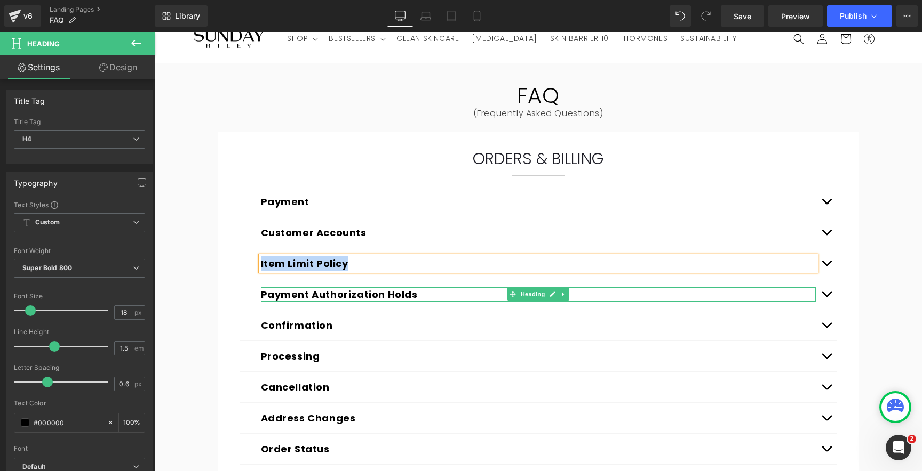
click at [291, 295] on button "Payment Authorization Holds" at bounding box center [339, 294] width 157 height 14
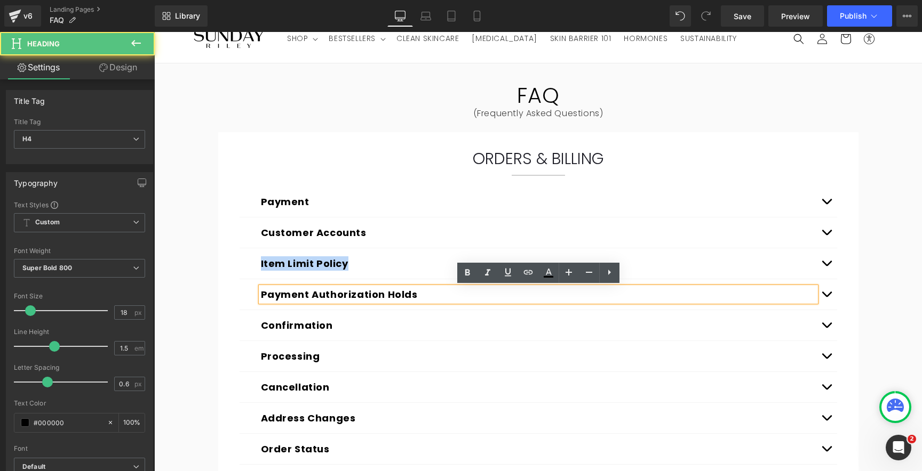
click at [291, 295] on button "Payment Authorization Holds" at bounding box center [339, 294] width 157 height 14
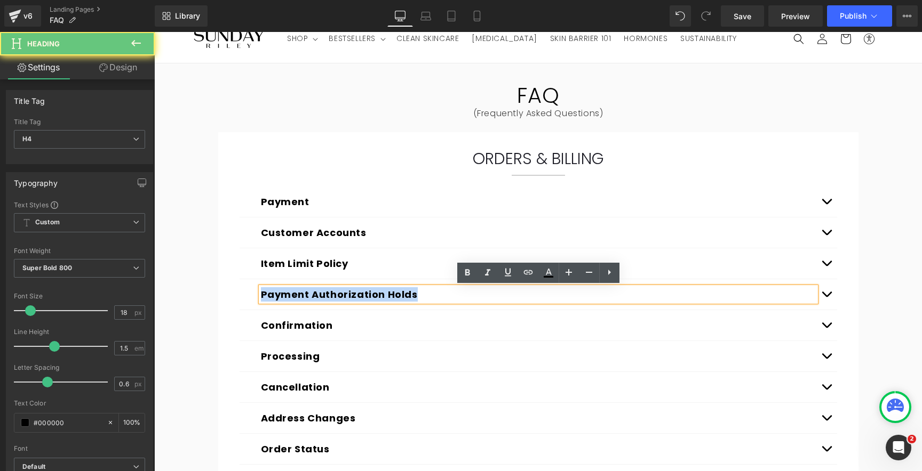
click at [291, 295] on button "Payment Authorization Holds" at bounding box center [339, 294] width 157 height 14
copy button "Payment Authorization Holds"
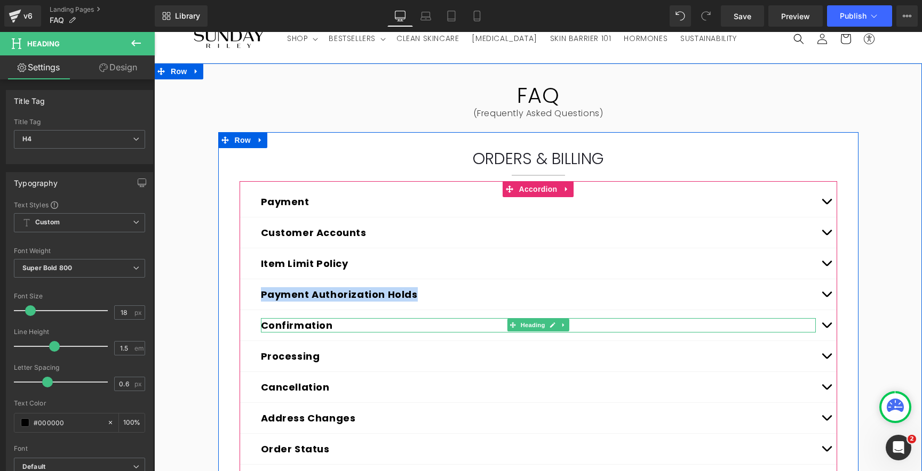
click at [284, 327] on button "Confirmation" at bounding box center [297, 325] width 72 height 14
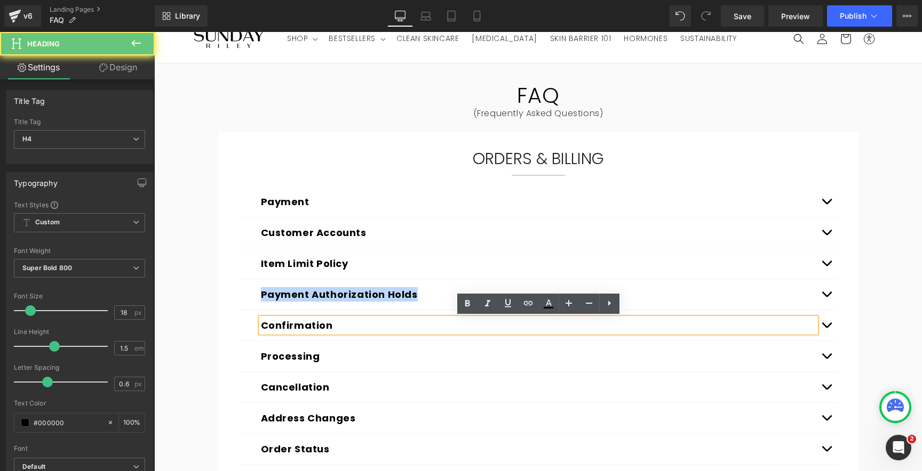
click at [284, 327] on button "Confirmation" at bounding box center [297, 325] width 72 height 14
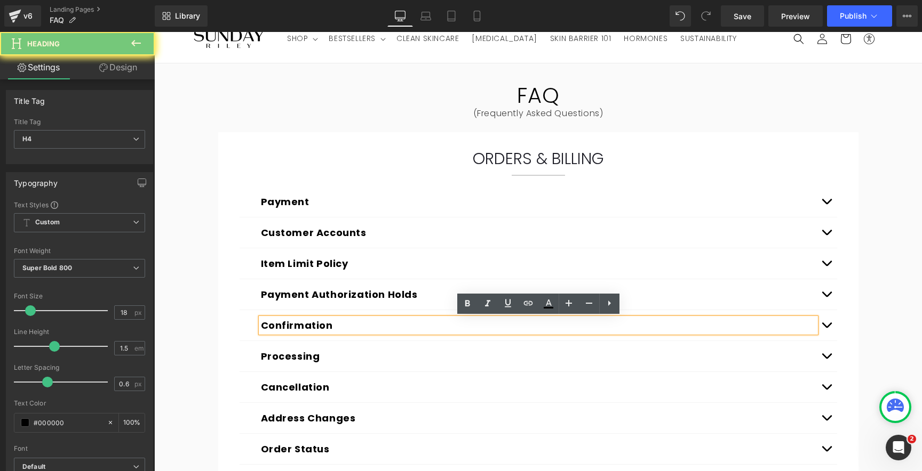
click at [282, 326] on button "Confirmation" at bounding box center [297, 325] width 72 height 14
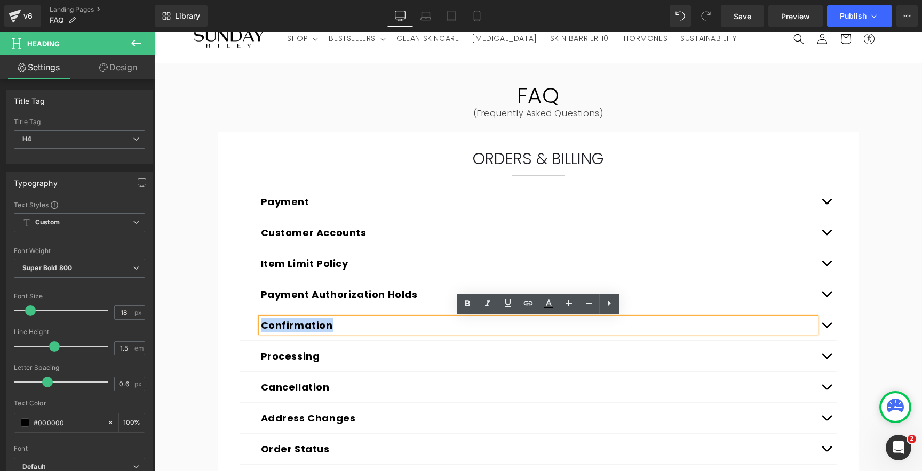
click at [282, 326] on button "Confirmation" at bounding box center [297, 325] width 72 height 14
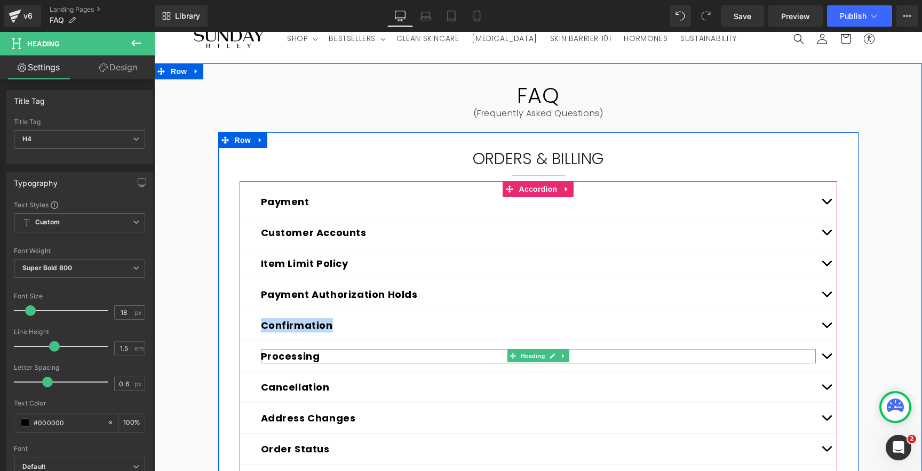
click at [277, 357] on button "Processing" at bounding box center [290, 356] width 59 height 14
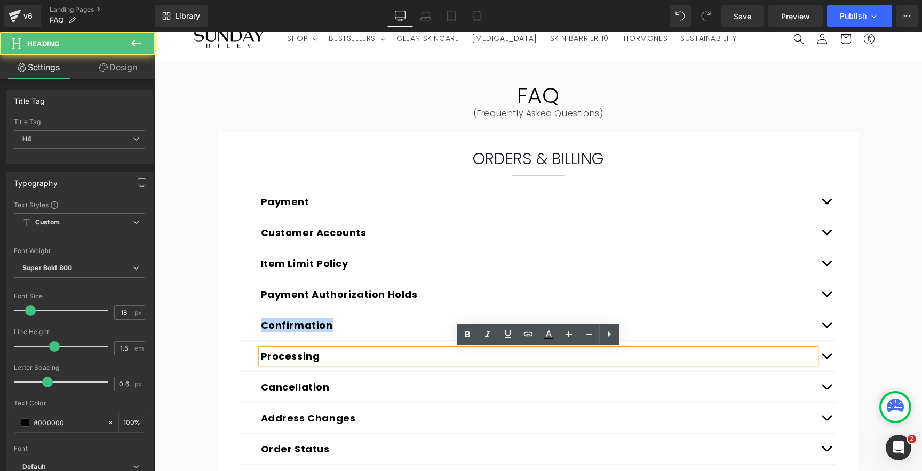
click at [277, 357] on button "Processing" at bounding box center [290, 356] width 59 height 14
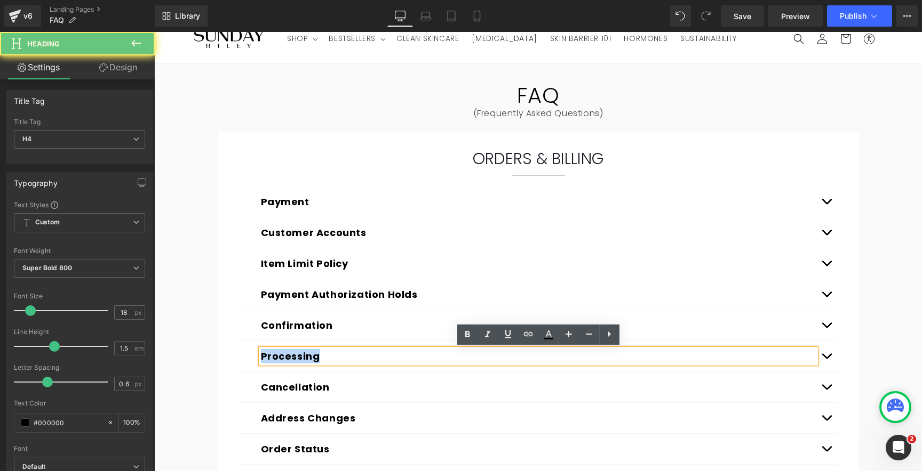
click at [277, 357] on button "Processing" at bounding box center [290, 356] width 59 height 14
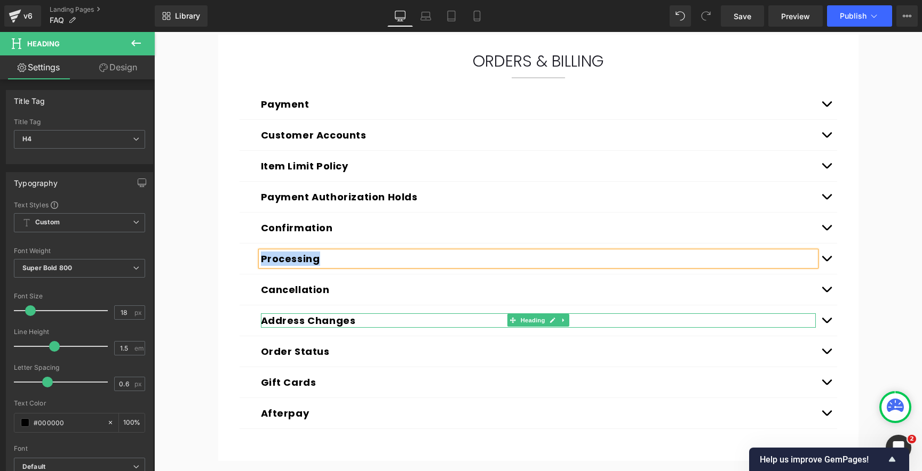
scroll to position [137, 0]
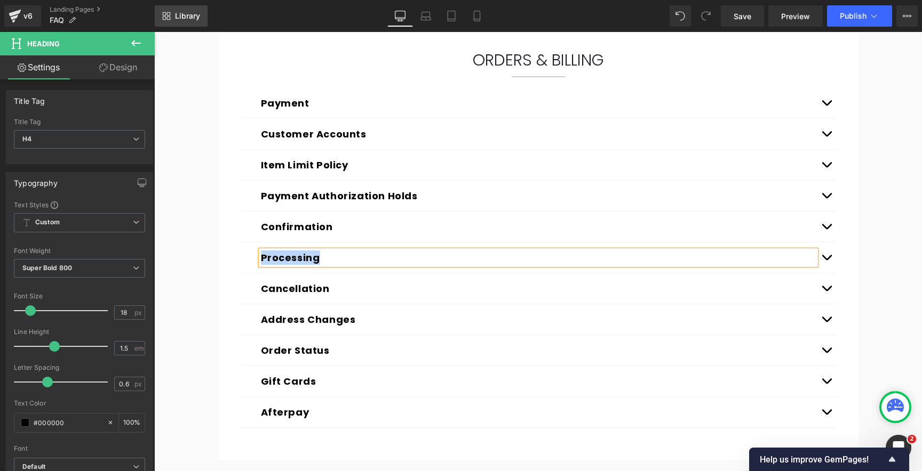
copy button "Processing"
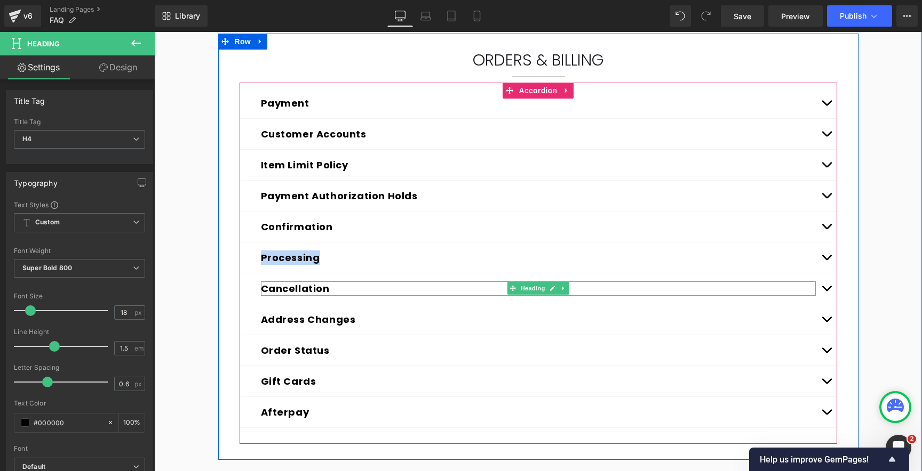
click at [287, 289] on button "Cancellation" at bounding box center [295, 289] width 69 height 14
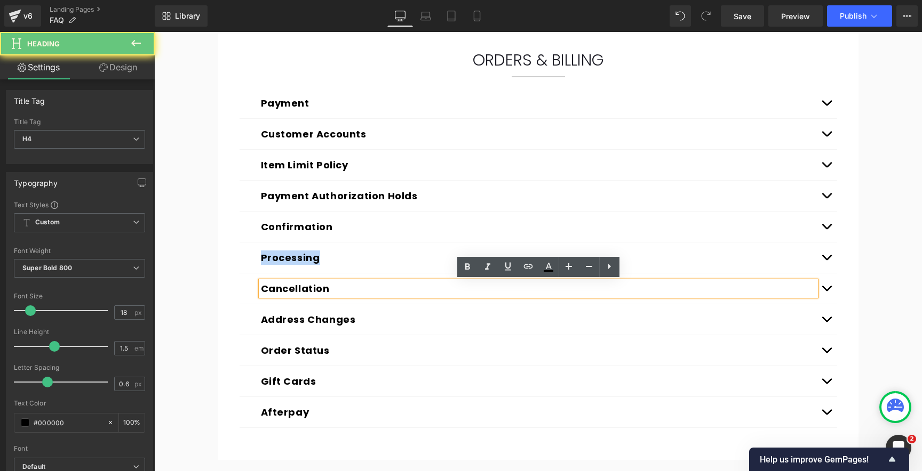
click at [287, 289] on button "Cancellation" at bounding box center [295, 289] width 69 height 14
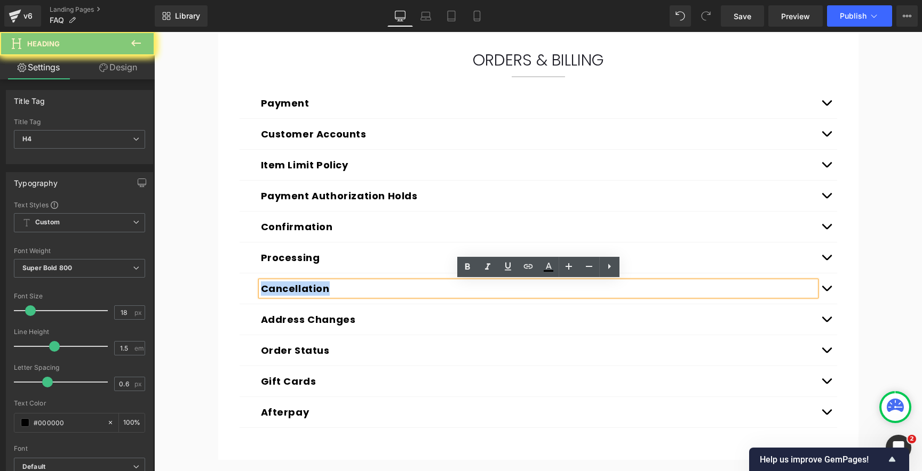
click at [287, 289] on button "Cancellation" at bounding box center [295, 289] width 69 height 14
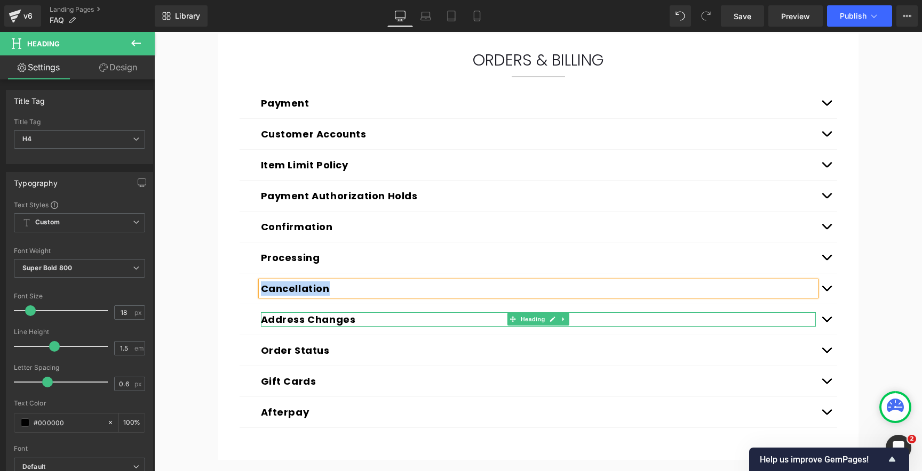
click at [286, 321] on button "Address Changes" at bounding box center [308, 320] width 95 height 14
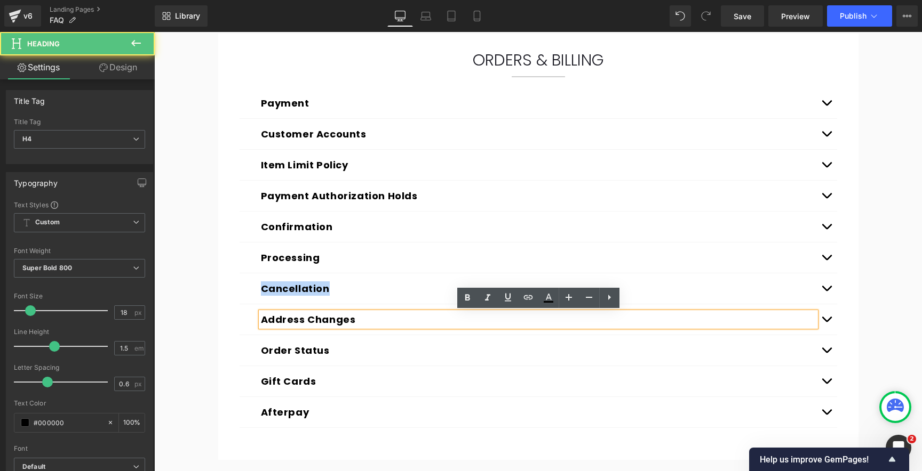
click at [286, 321] on button "Address Changes" at bounding box center [308, 320] width 95 height 14
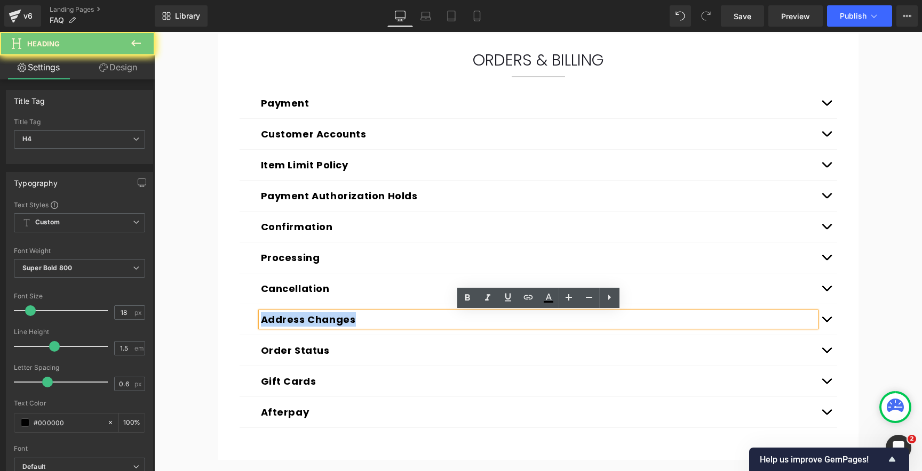
click at [286, 321] on button "Address Changes" at bounding box center [308, 320] width 95 height 14
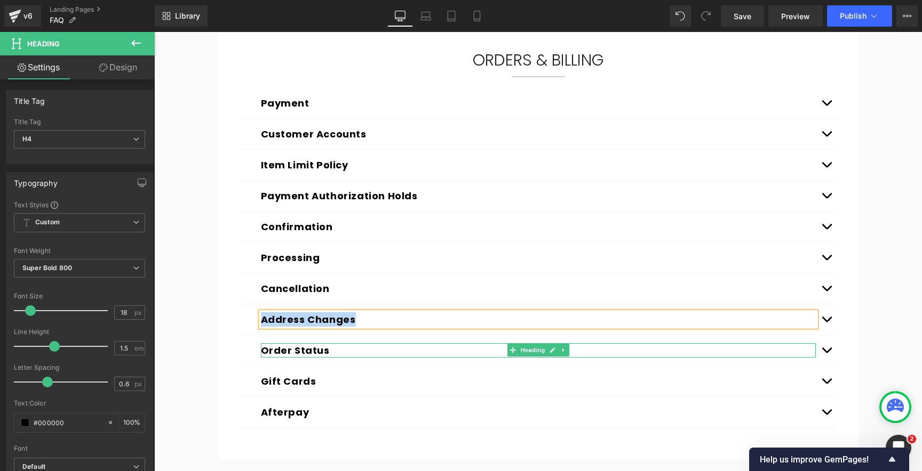
click at [281, 349] on button "Order Status" at bounding box center [295, 350] width 69 height 14
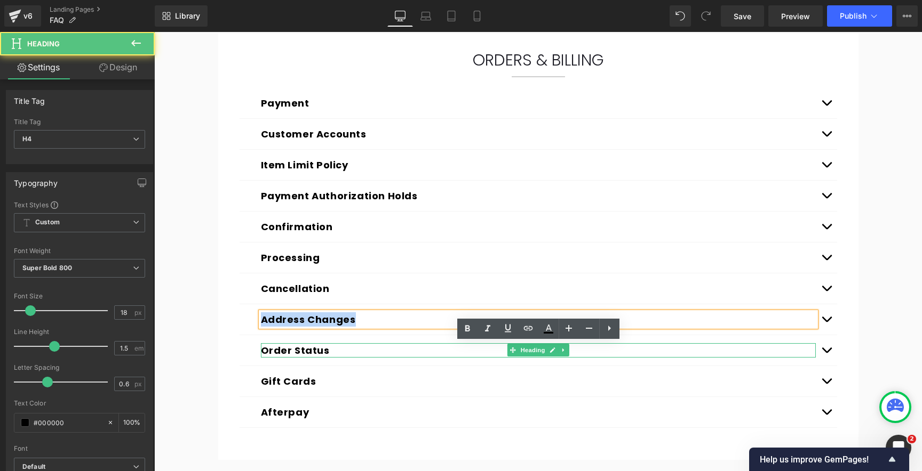
click at [281, 349] on button "Order Status" at bounding box center [295, 350] width 69 height 14
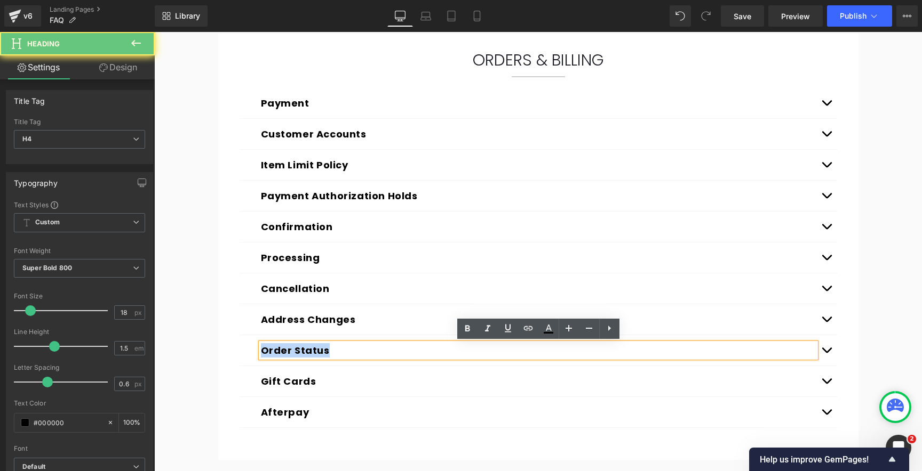
click at [281, 349] on button "Order Status" at bounding box center [295, 350] width 69 height 14
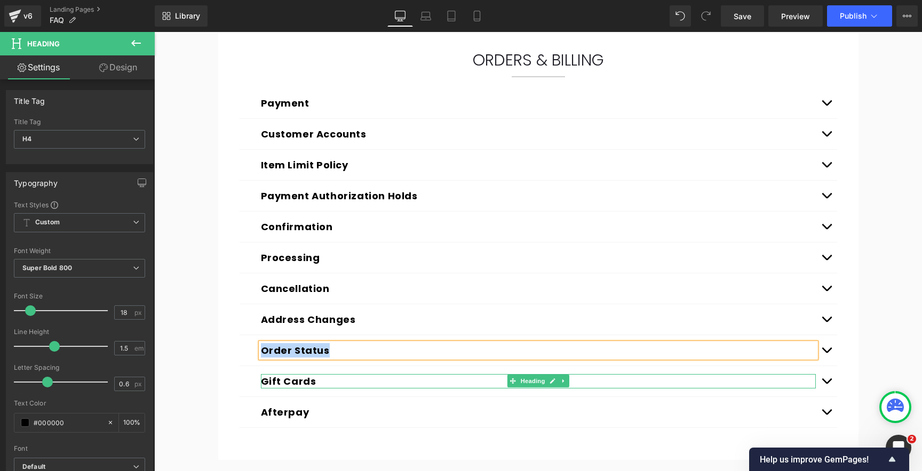
click at [281, 383] on button "Gift Cards" at bounding box center [288, 381] width 55 height 14
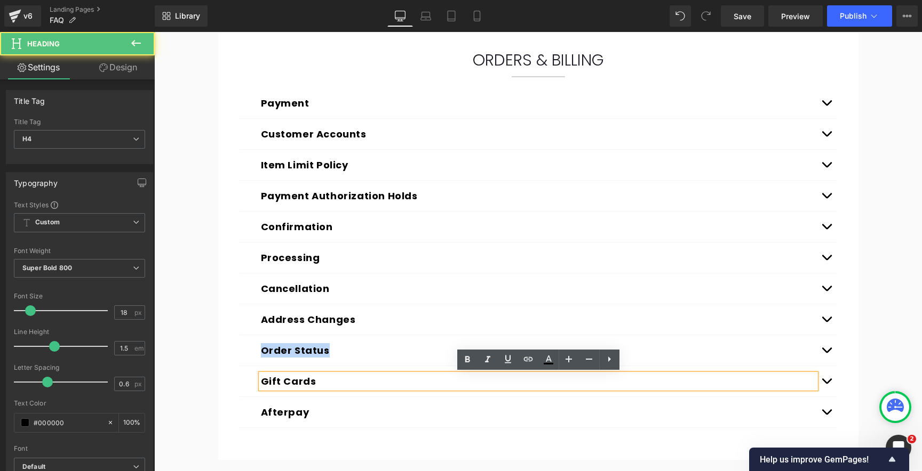
click at [281, 383] on button "Gift Cards" at bounding box center [288, 381] width 55 height 14
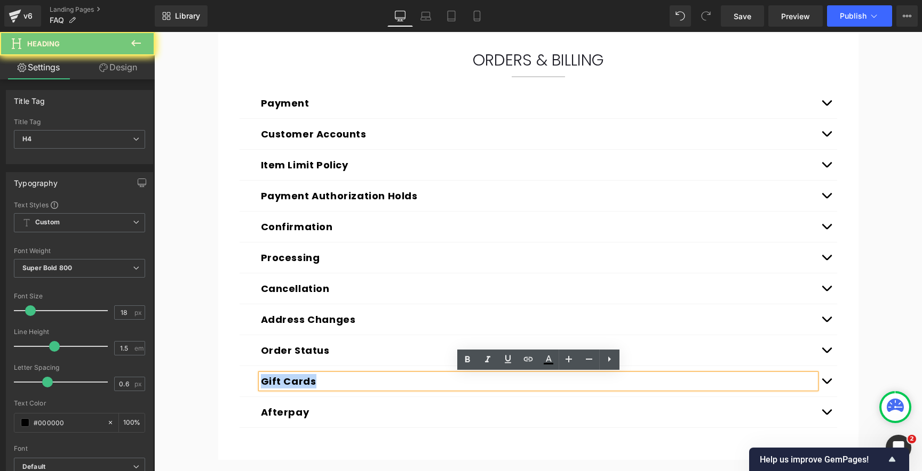
click at [281, 383] on button "Gift Cards" at bounding box center [288, 381] width 55 height 14
paste div
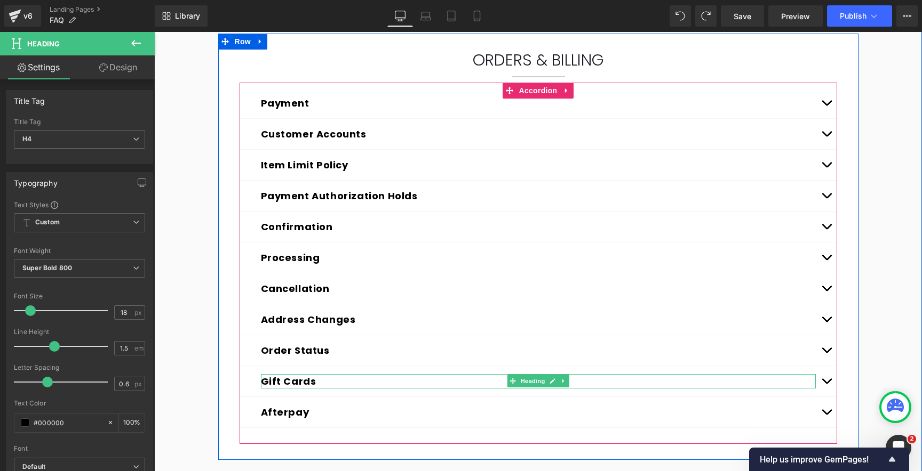
click at [273, 381] on button "Gift Cards" at bounding box center [288, 381] width 55 height 14
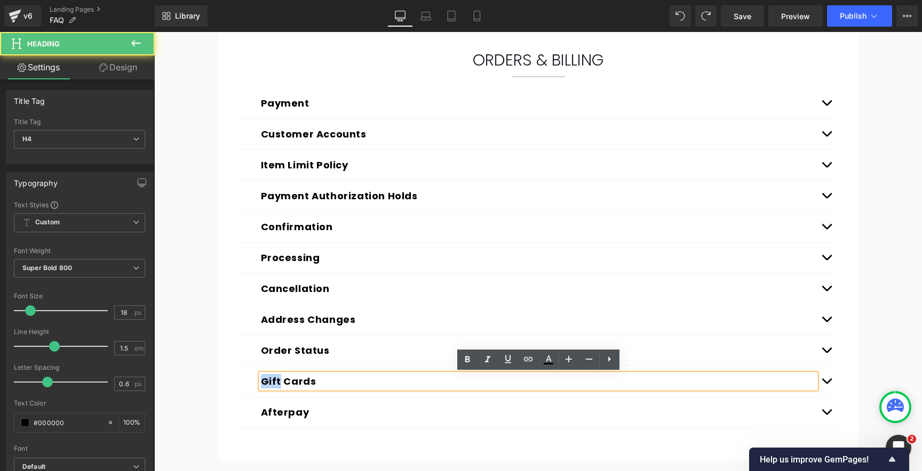
click at [273, 381] on button "Gift Cards" at bounding box center [288, 381] width 55 height 14
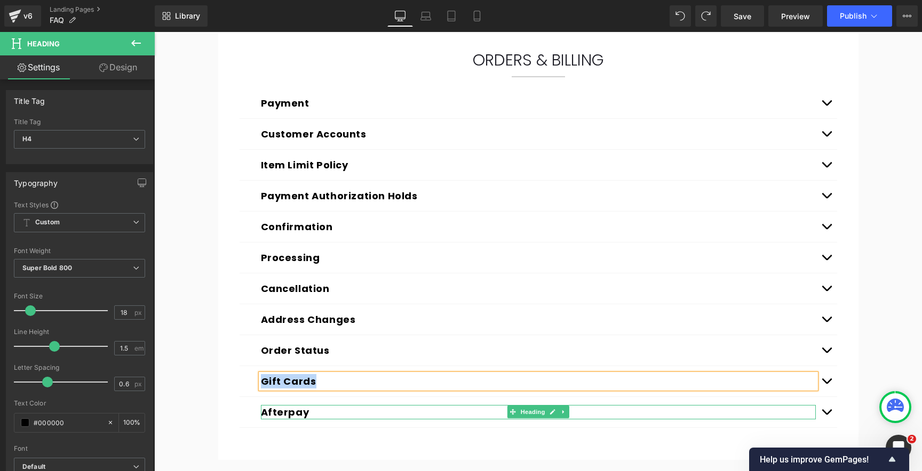
click at [279, 412] on button "Afterpay" at bounding box center [285, 412] width 49 height 14
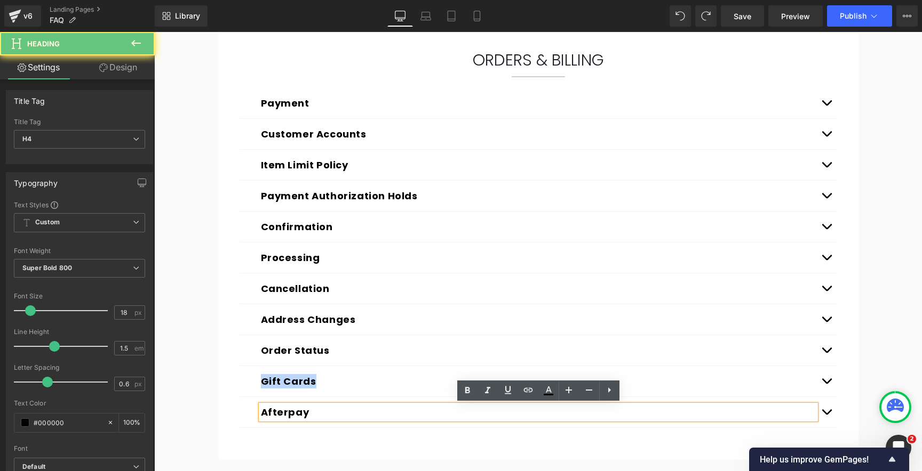
click at [279, 412] on button "Afterpay" at bounding box center [285, 412] width 49 height 14
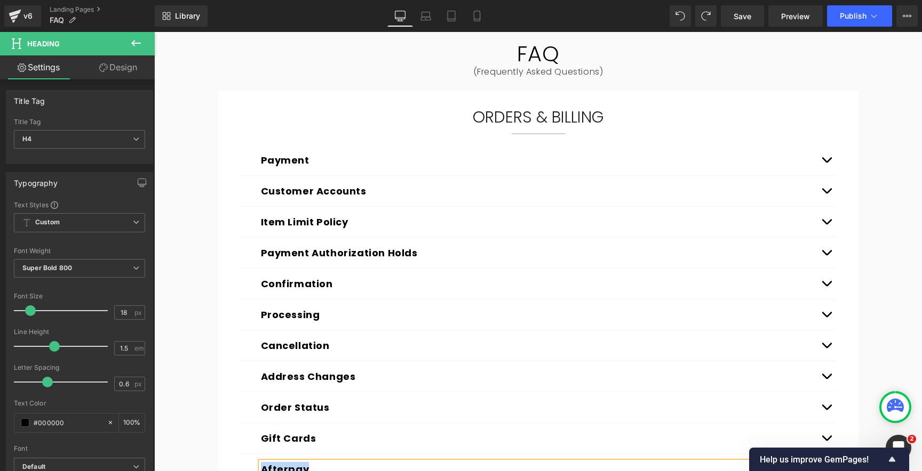
scroll to position [108, 0]
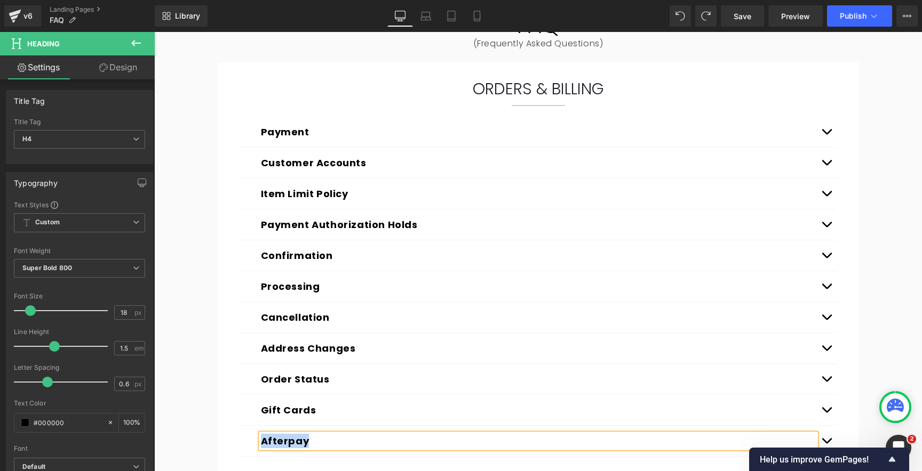
click at [323, 126] on div "Payment Heading" at bounding box center [538, 132] width 555 height 14
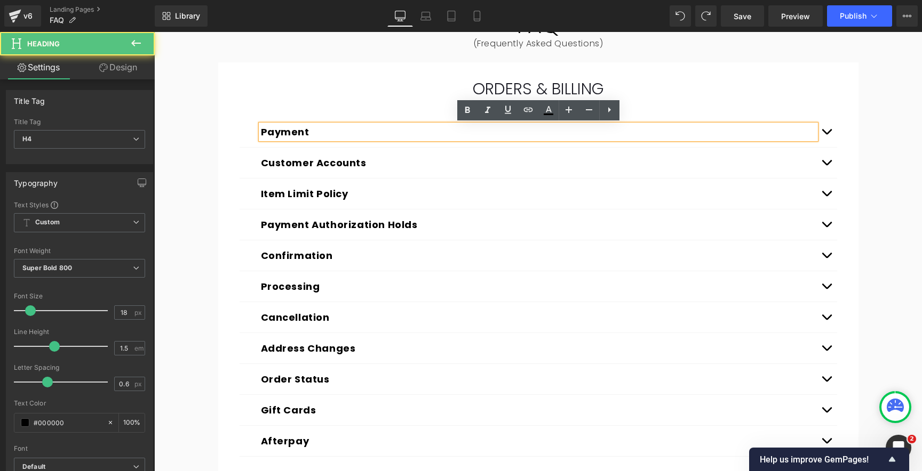
click at [322, 132] on h4 "Payment" at bounding box center [538, 132] width 555 height 14
drag, startPoint x: 836, startPoint y: 133, endPoint x: 816, endPoint y: 137, distance: 20.0
click at [834, 133] on button "Expand/Close" at bounding box center [825, 132] width 21 height 30
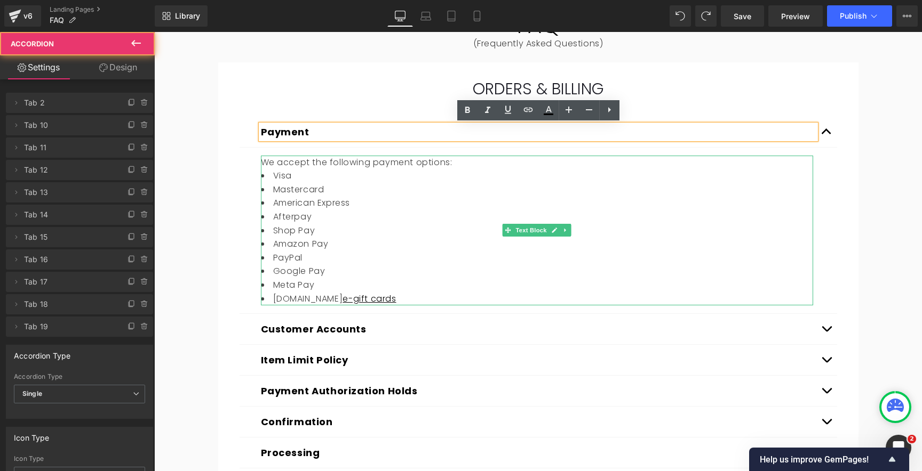
click at [457, 203] on li "American Express" at bounding box center [537, 203] width 552 height 14
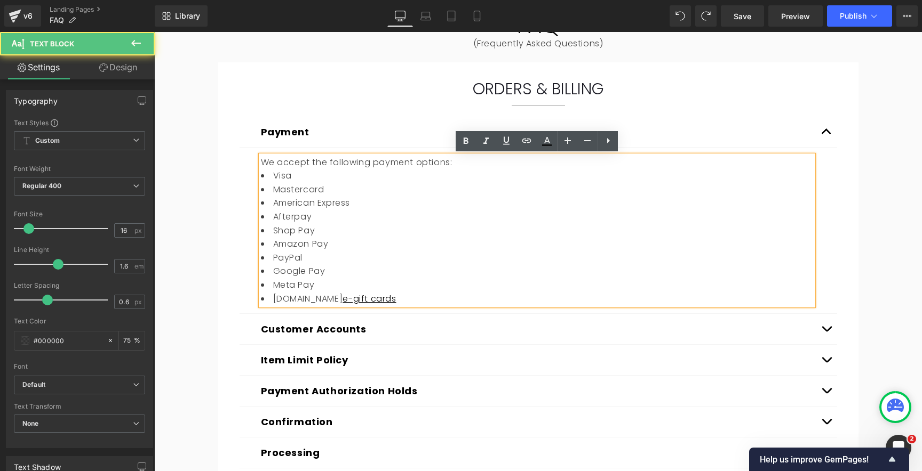
click at [365, 220] on li "Afterpay" at bounding box center [537, 217] width 552 height 14
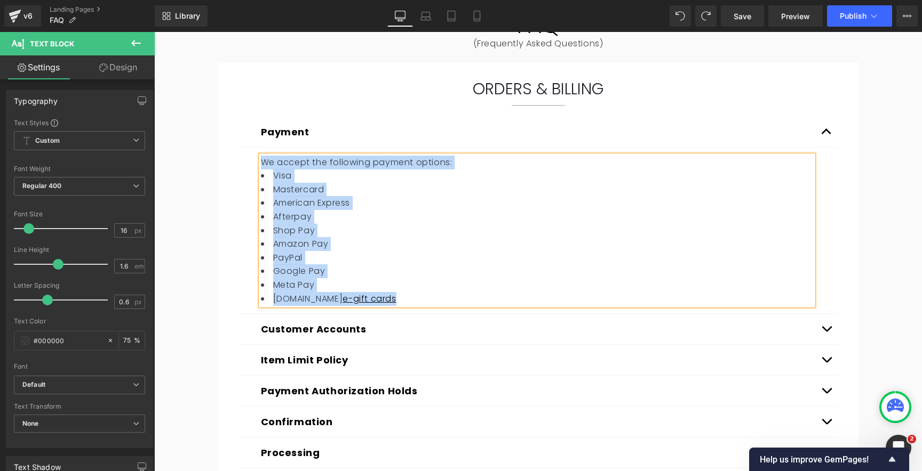
copy div "We accept the following payment options: Visa Mastercard American Express After…"
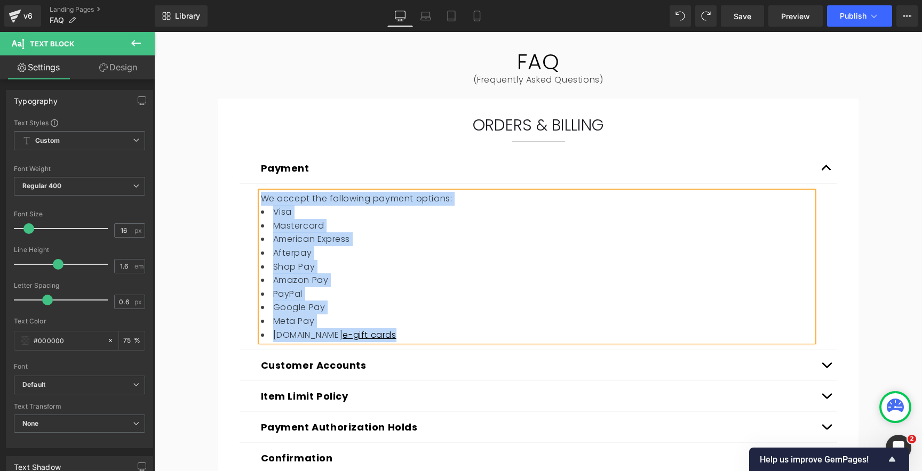
click at [826, 171] on span "button" at bounding box center [826, 171] width 0 height 0
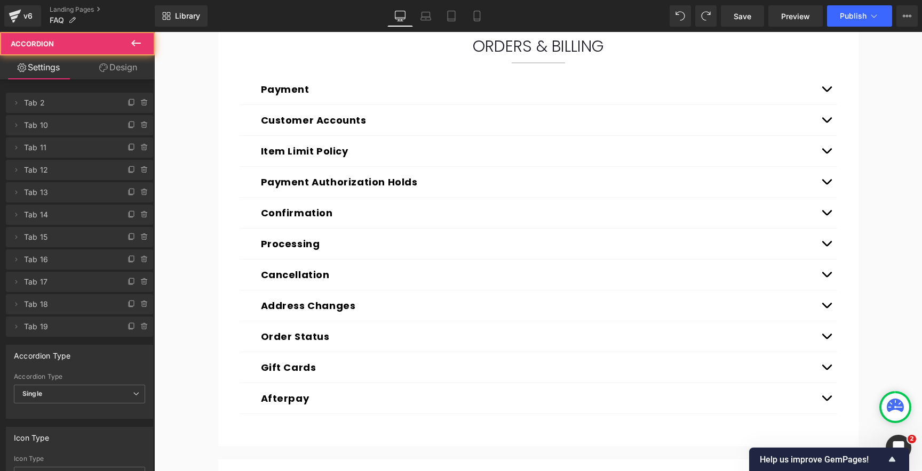
scroll to position [155, 0]
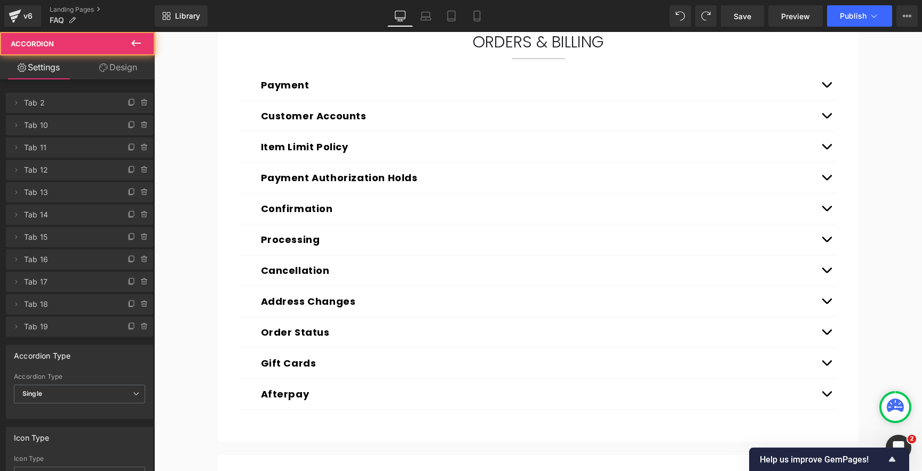
click at [827, 115] on button "Expand/Close" at bounding box center [825, 116] width 21 height 30
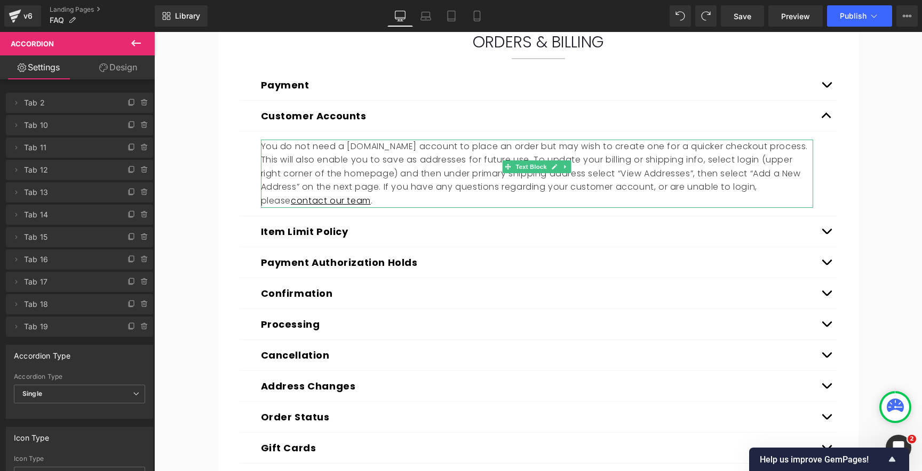
click at [409, 162] on p "You do not need a sundayriley.com account to place an order but may wish to cre…" at bounding box center [537, 174] width 552 height 68
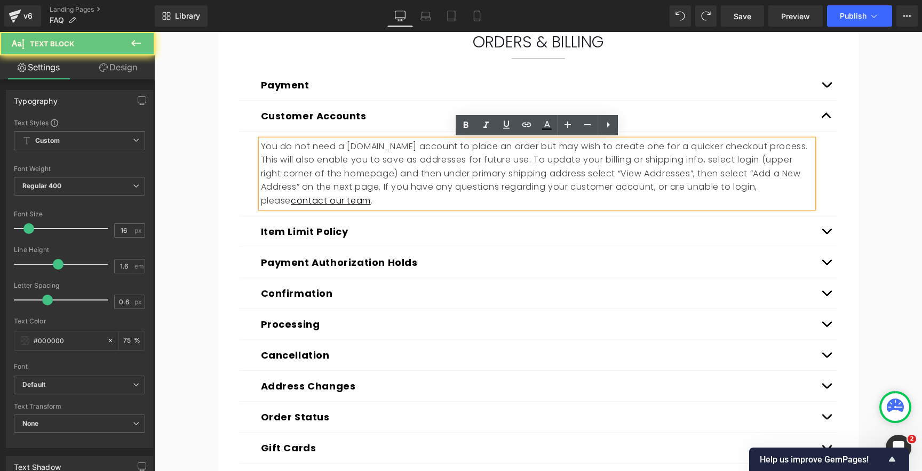
click at [412, 170] on p "You do not need a sundayriley.com account to place an order but may wish to cre…" at bounding box center [537, 174] width 552 height 68
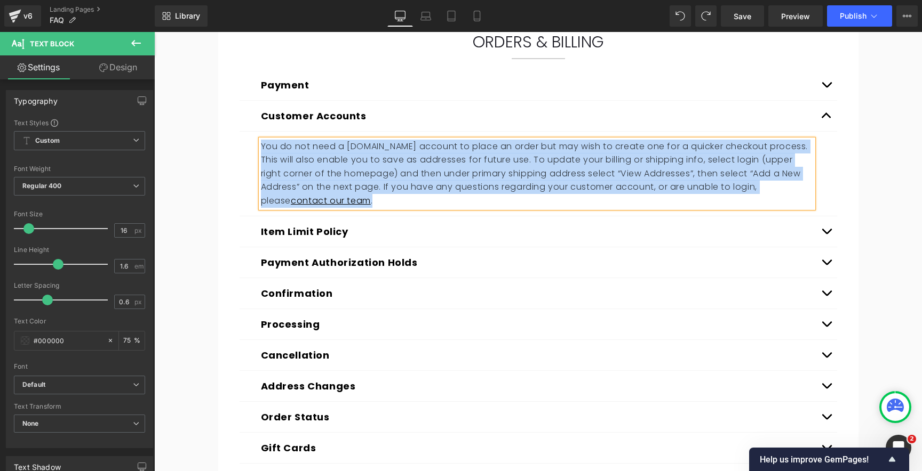
copy p "You do not need a sundayriley.com account to place an order but may wish to cre…"
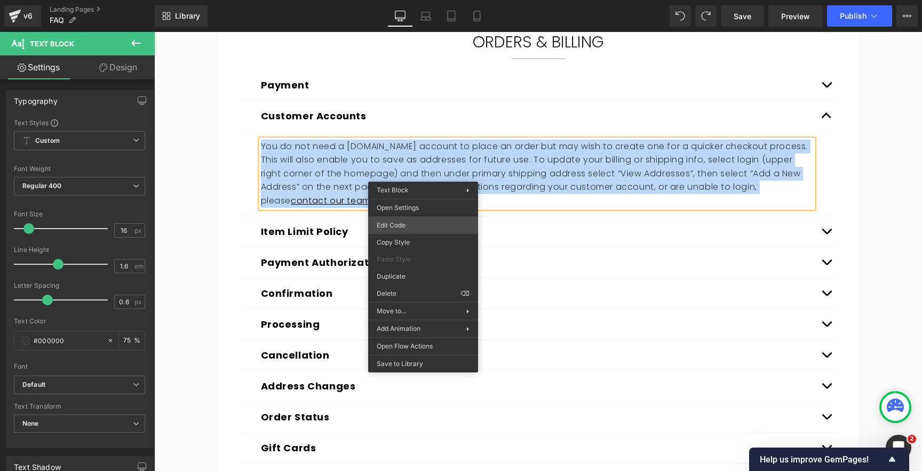
click at [397, 0] on div "You are previewing how the will restyle your page. You can not edit Elements in…" at bounding box center [461, 0] width 922 height 0
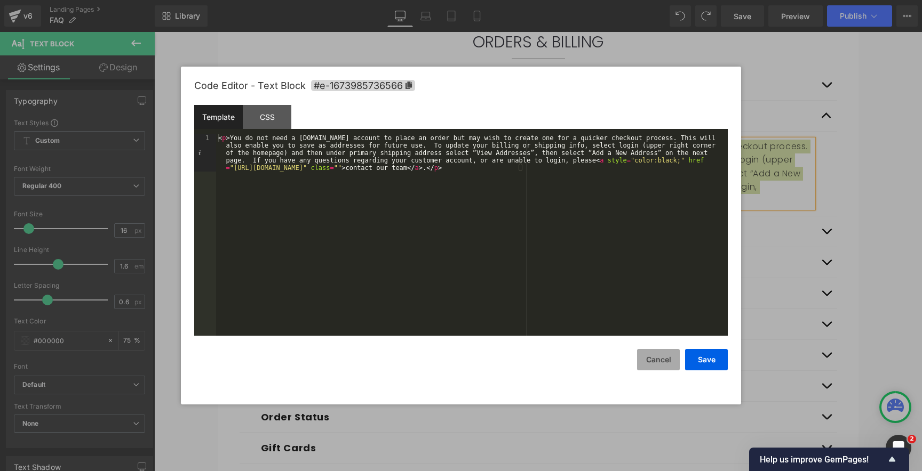
click at [658, 359] on button "Cancel" at bounding box center [658, 359] width 43 height 21
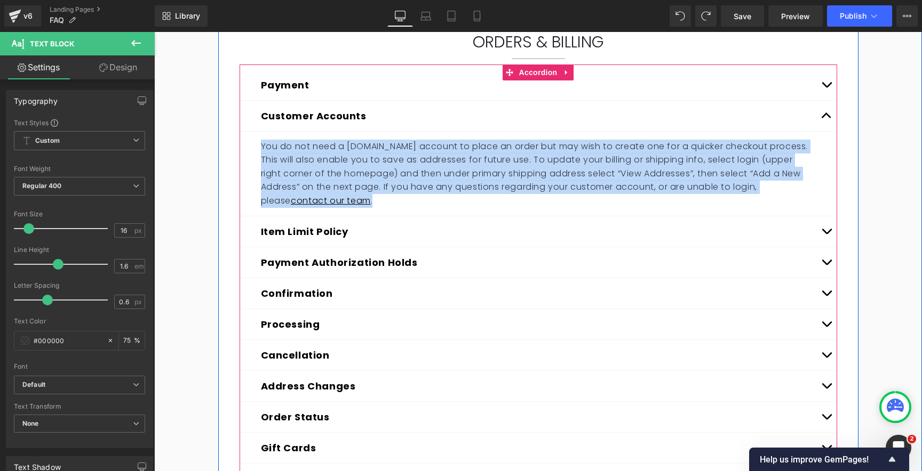
click at [398, 225] on h4 "Item Limit Policy" at bounding box center [538, 232] width 555 height 14
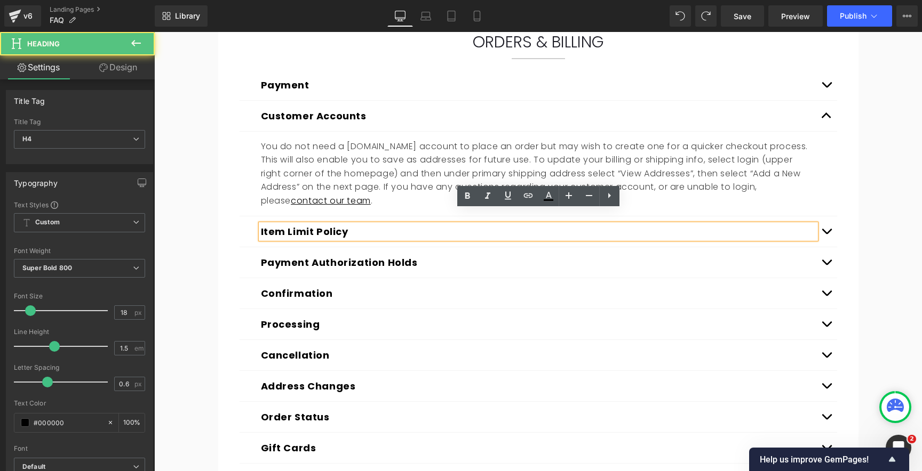
click at [829, 220] on button "Expand/Close" at bounding box center [825, 232] width 21 height 30
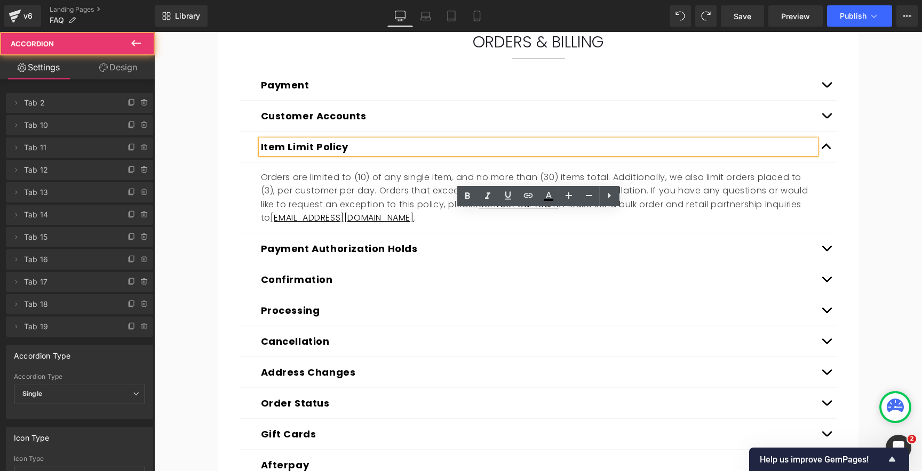
click at [363, 195] on p "Orders are limited to (10) of any single item, and no more than (30) items tota…" at bounding box center [537, 198] width 552 height 54
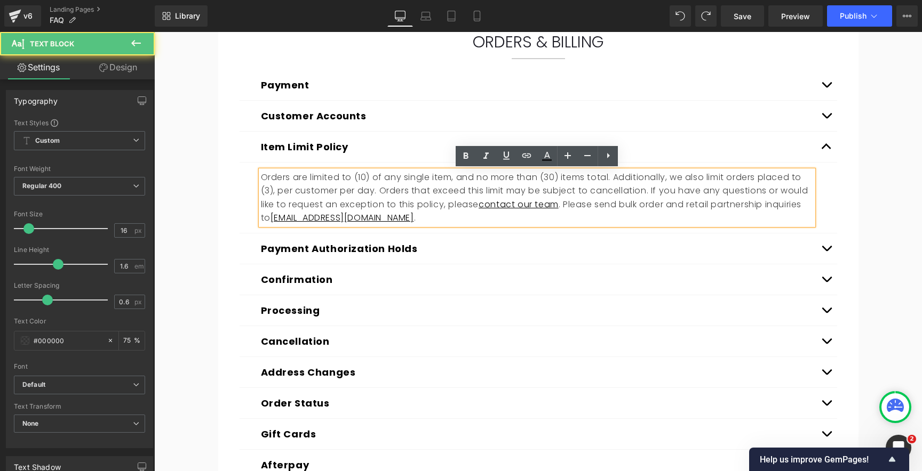
click at [345, 193] on p "Orders are limited to (10) of any single item, and no more than (30) items tota…" at bounding box center [537, 198] width 552 height 54
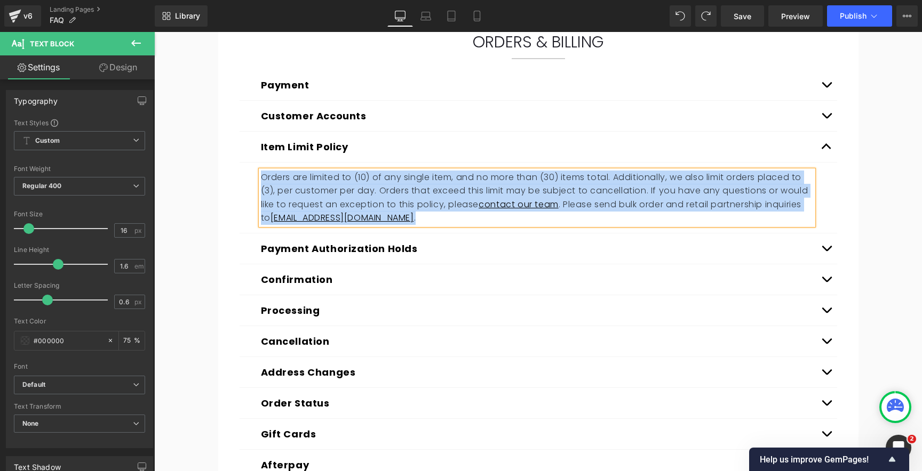
copy p "Orders are limited to (10) of any single item, and no more than (30) items tota…"
click at [826, 251] on span "button" at bounding box center [826, 251] width 0 height 0
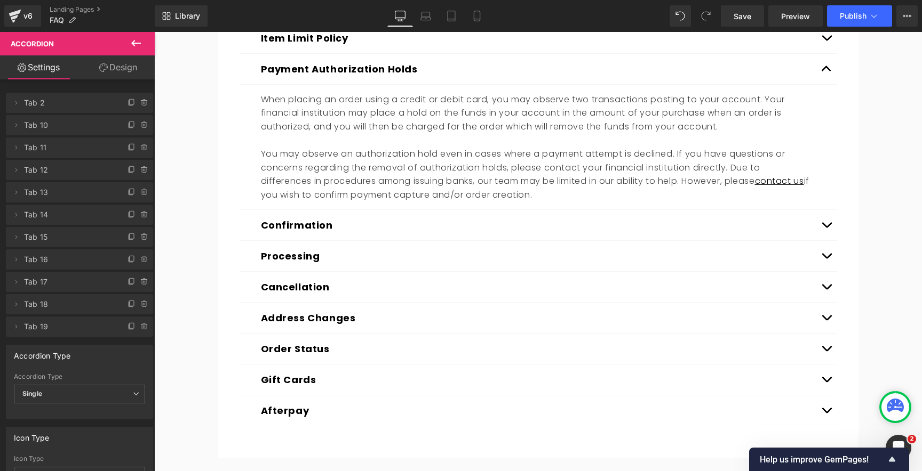
scroll to position [263, 0]
click at [425, 167] on p "You may observe an authorization hold even in cases where a payment attempt is …" at bounding box center [537, 175] width 552 height 54
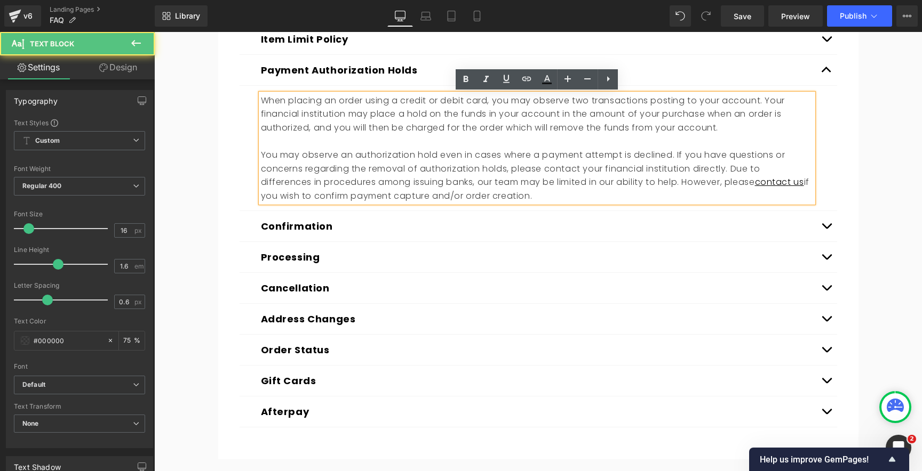
click at [399, 159] on p "You may observe an authorization hold even in cases where a payment attempt is …" at bounding box center [537, 175] width 552 height 54
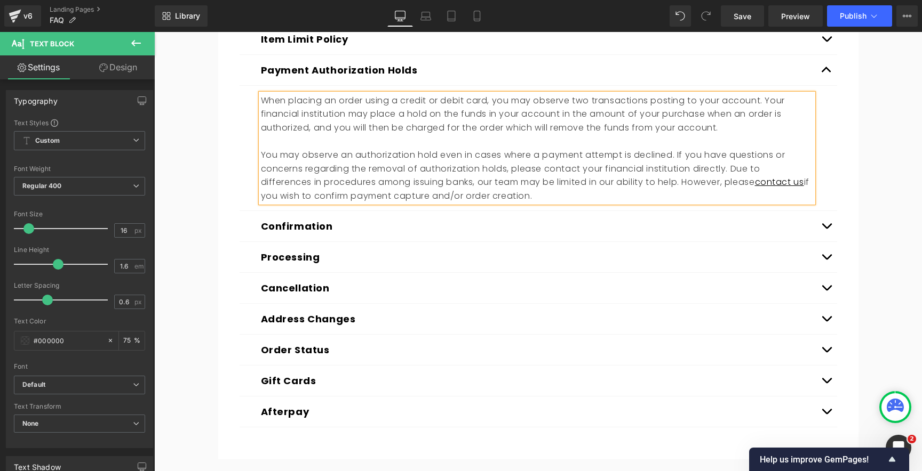
copy div "When placing an order using a credit or debit card, you may observe two transac…"
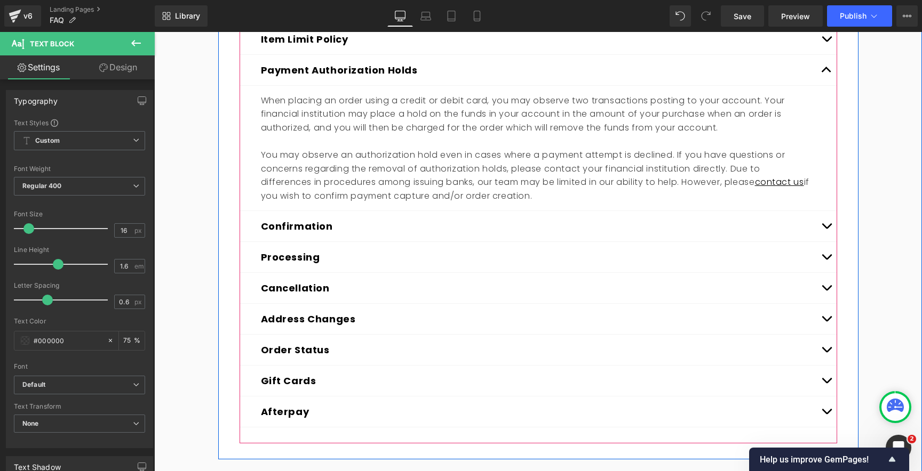
click at [826, 229] on span "button" at bounding box center [826, 229] width 0 height 0
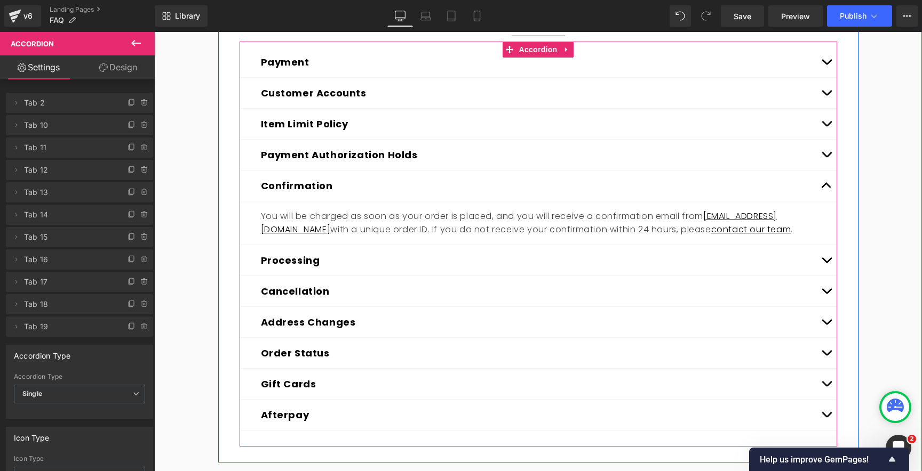
scroll to position [191, 0]
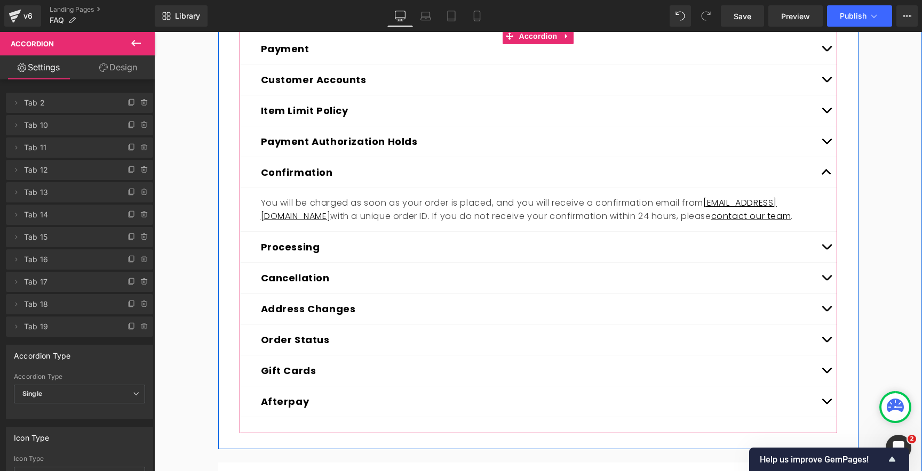
click at [441, 210] on p "You will be charged as soon as your order is placed, and you will receive a con…" at bounding box center [537, 209] width 552 height 27
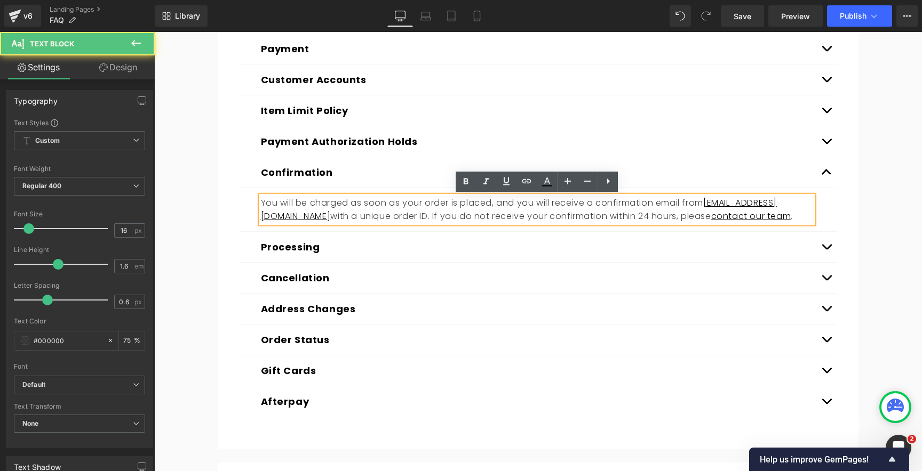
click at [395, 209] on p "You will be charged as soon as your order is placed, and you will receive a con…" at bounding box center [537, 209] width 552 height 27
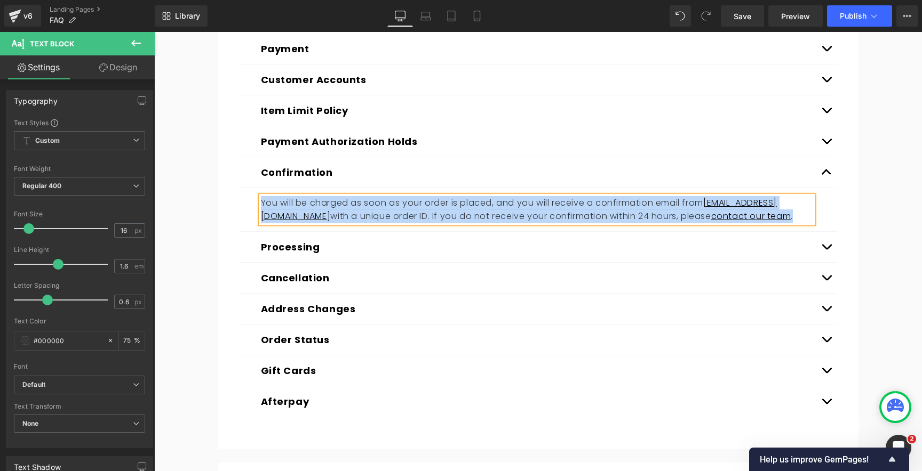
copy p "You will be charged as soon as your order is placed, and you will receive a con…"
click at [822, 178] on button "Expand/Close" at bounding box center [825, 172] width 21 height 30
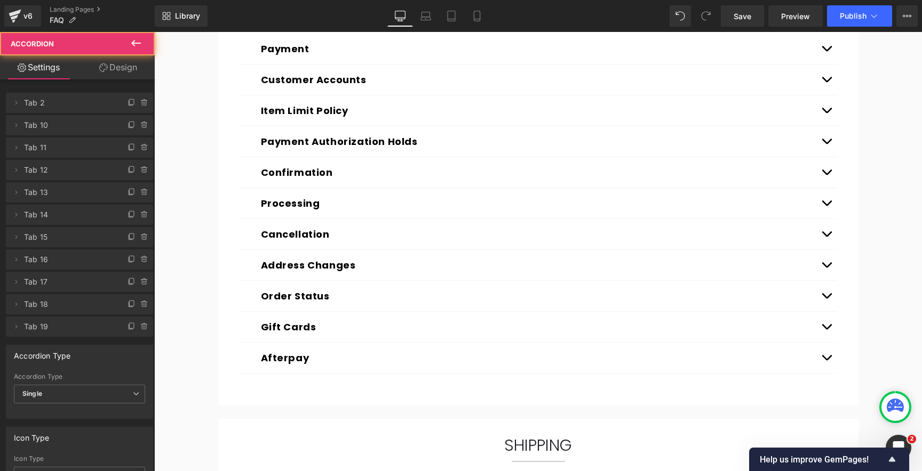
click at [824, 206] on button "Expand/Close" at bounding box center [825, 203] width 21 height 30
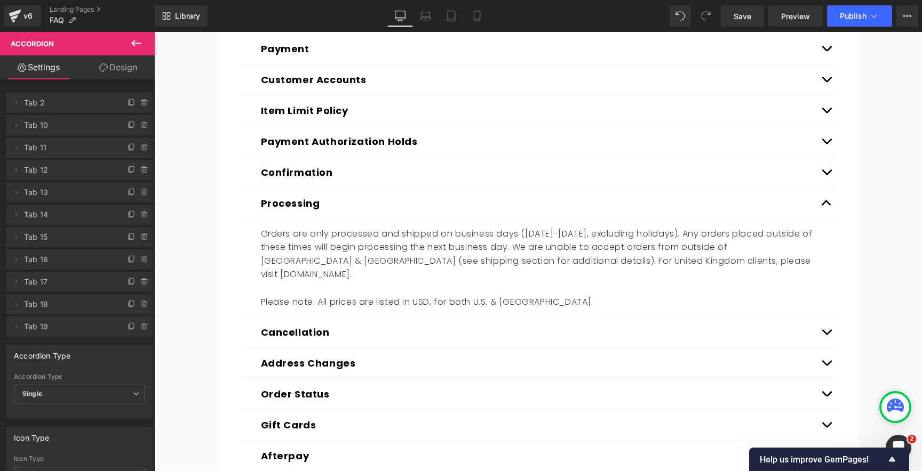
click at [456, 243] on p "Orders are only processed and shipped on business days ([DATE]-[DATE], excludin…" at bounding box center [537, 254] width 552 height 54
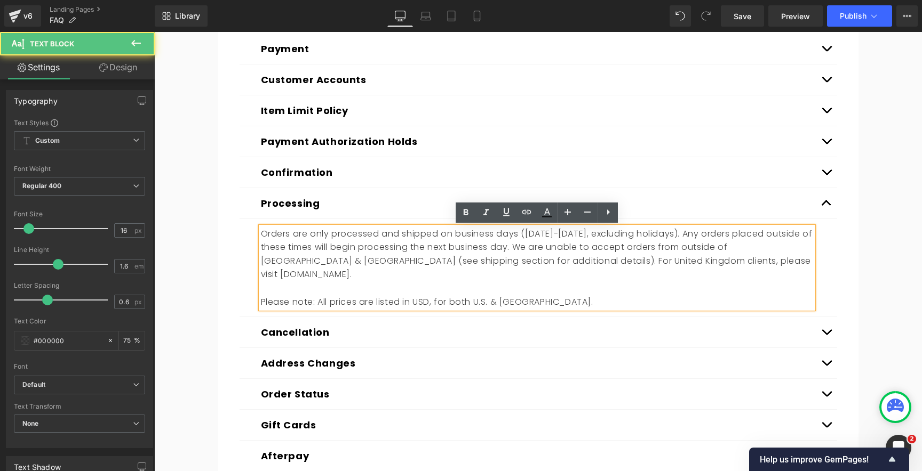
click at [431, 254] on p "Orders are only processed and shipped on business days ([DATE]-[DATE], excludin…" at bounding box center [537, 254] width 552 height 54
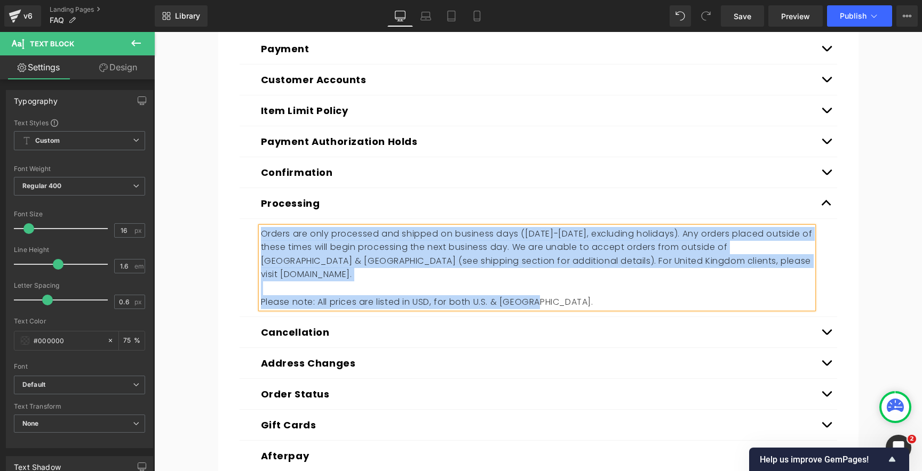
copy div "Orders are only processed and shipped on business days (Monday-Friday, excludin…"
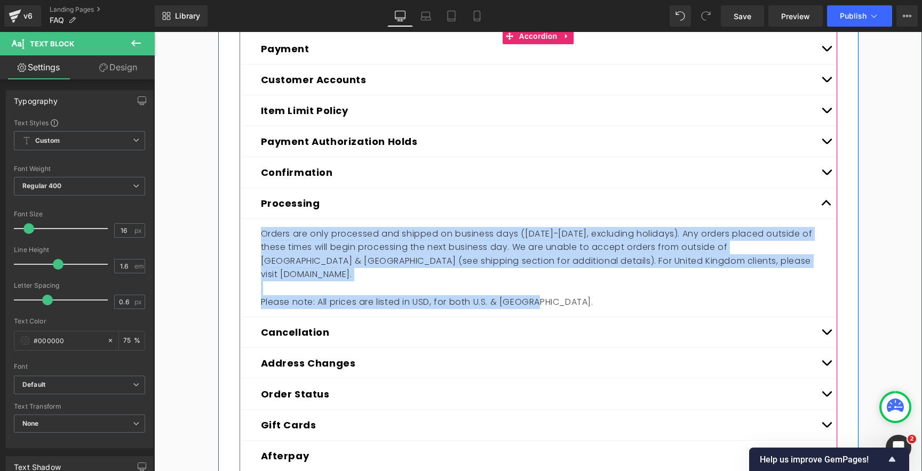
click at [827, 204] on button "Expand/Close" at bounding box center [825, 203] width 21 height 30
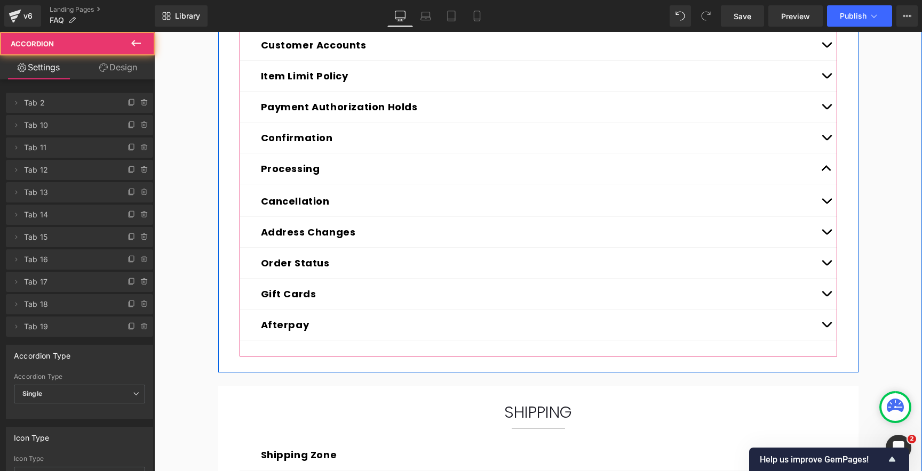
scroll to position [235, 0]
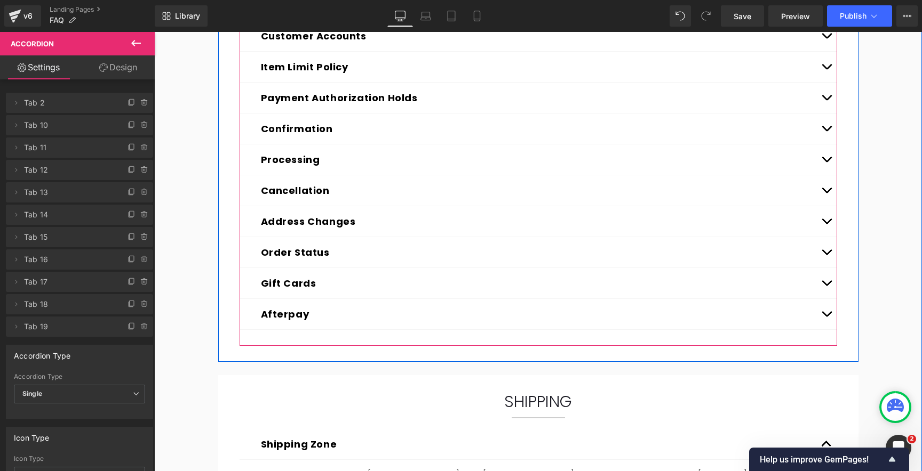
click at [830, 189] on button "Expand/Close" at bounding box center [825, 190] width 21 height 30
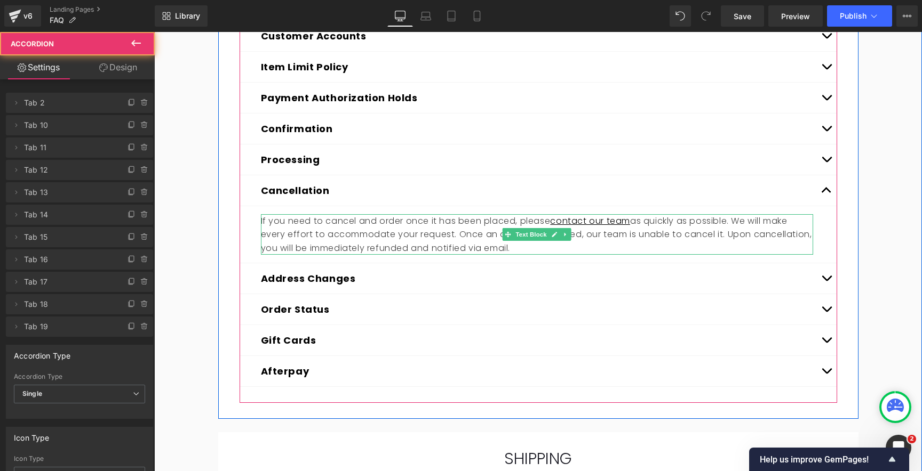
click at [414, 236] on p "If you need to cancel and order once it has been placed, please contact our tea…" at bounding box center [537, 234] width 552 height 41
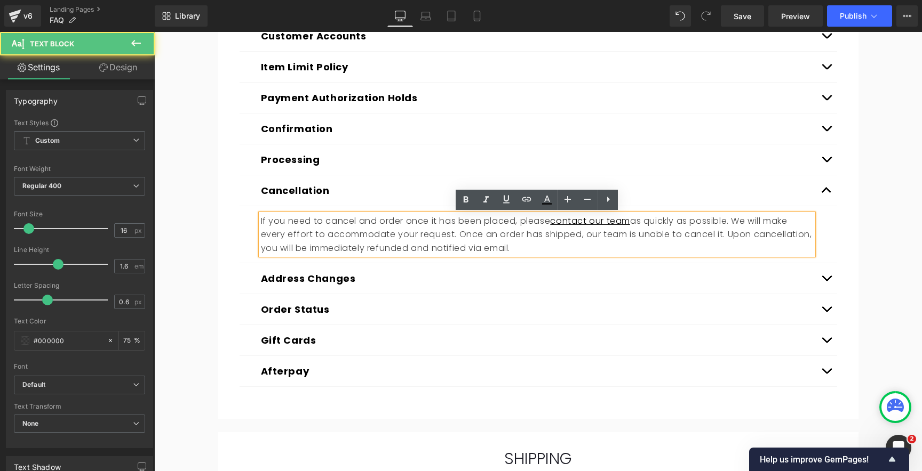
click at [378, 231] on p "If you need to cancel and order once it has been placed, please contact our tea…" at bounding box center [537, 234] width 552 height 41
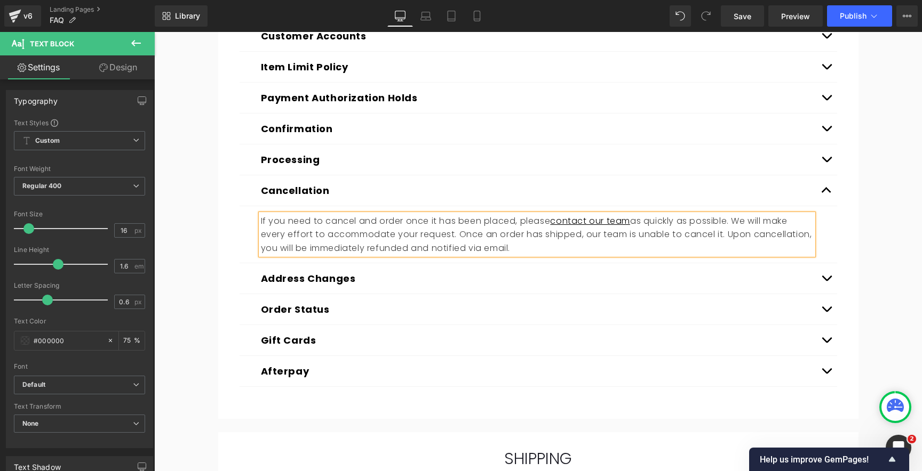
click at [827, 191] on button "Expand/Close" at bounding box center [825, 190] width 21 height 30
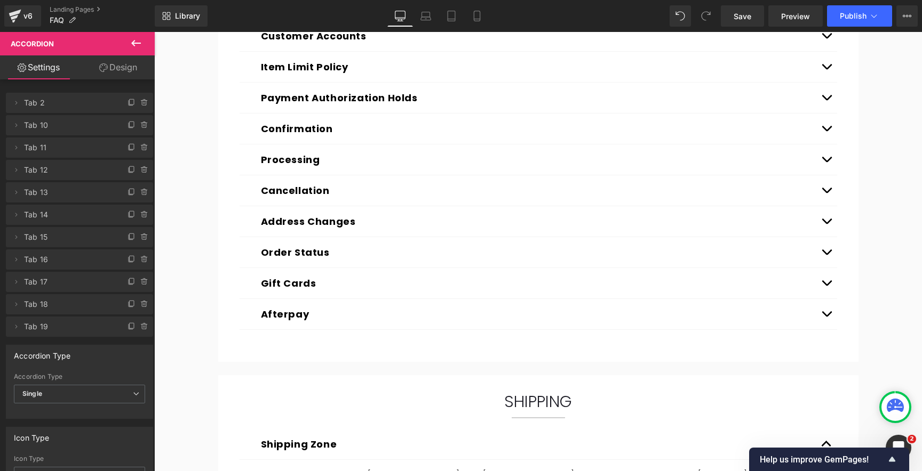
click at [824, 223] on button "Expand/Close" at bounding box center [825, 221] width 21 height 30
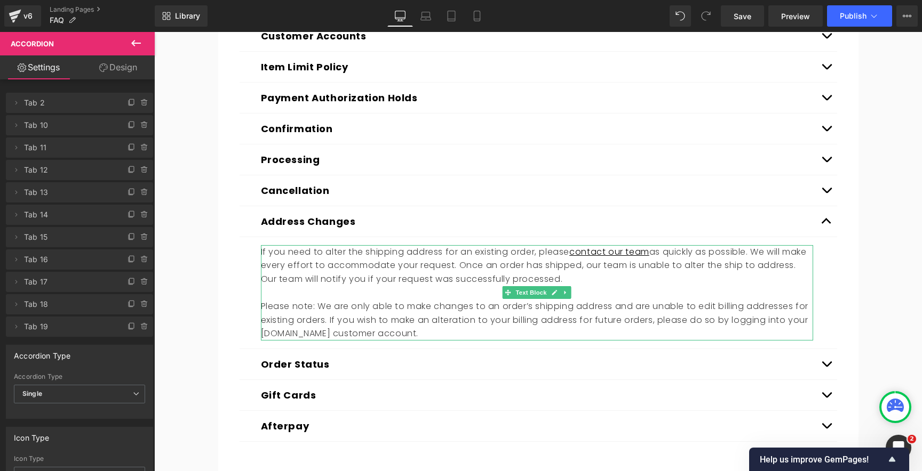
click at [403, 285] on p "If you need to alter the shipping address for an existing order, please contact…" at bounding box center [537, 265] width 552 height 41
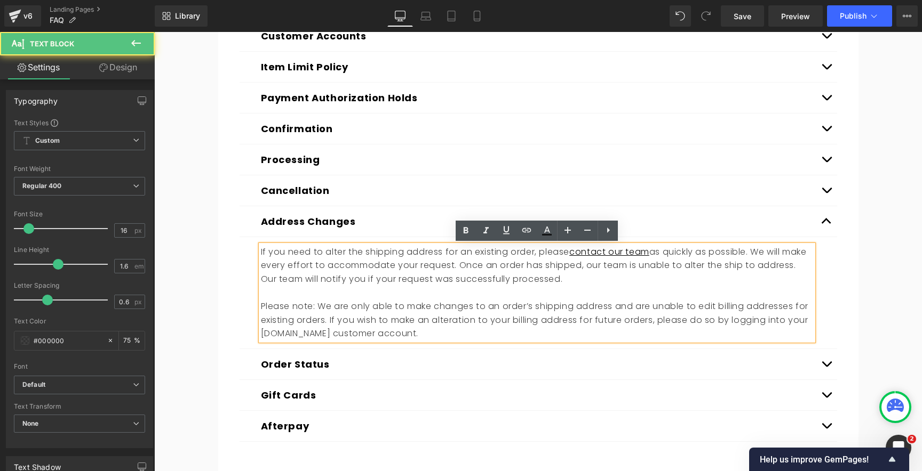
click at [375, 280] on p "If you need to alter the shipping address for an existing order, please contact…" at bounding box center [537, 265] width 552 height 41
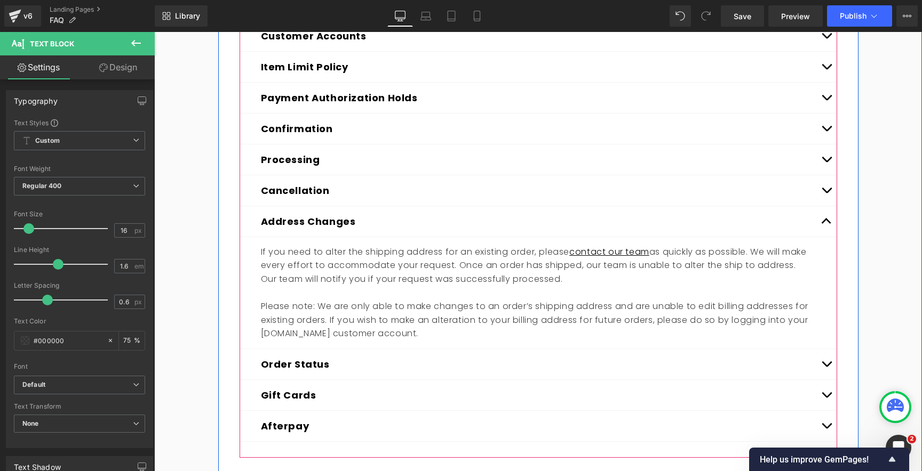
click at [826, 224] on span "button" at bounding box center [826, 224] width 0 height 0
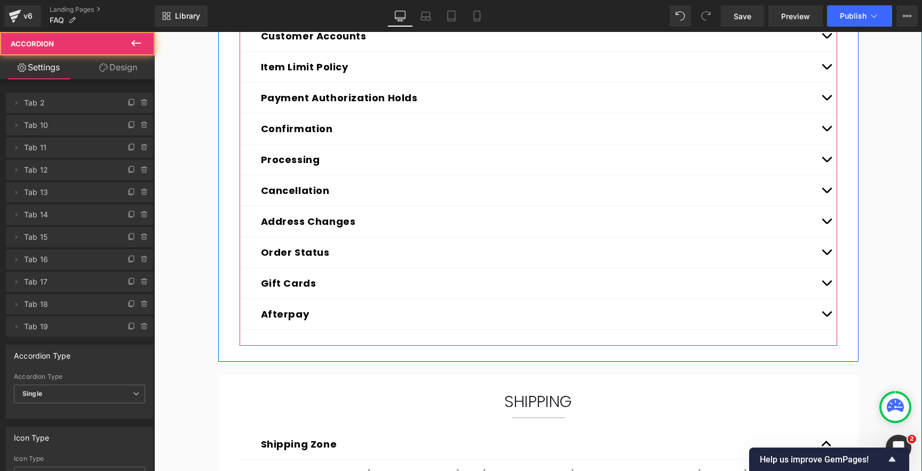
click at [826, 255] on span "button" at bounding box center [826, 255] width 0 height 0
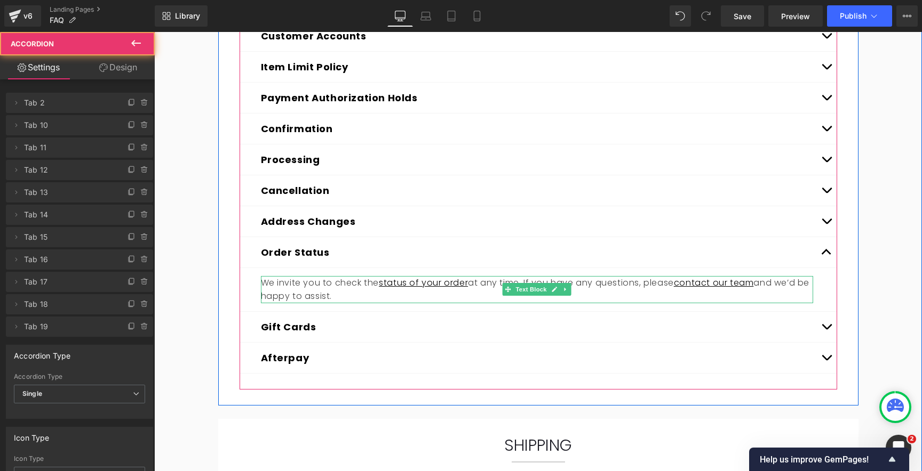
click at [317, 291] on p "We invite you to check the status of your order at any time. If you have any qu…" at bounding box center [537, 289] width 552 height 27
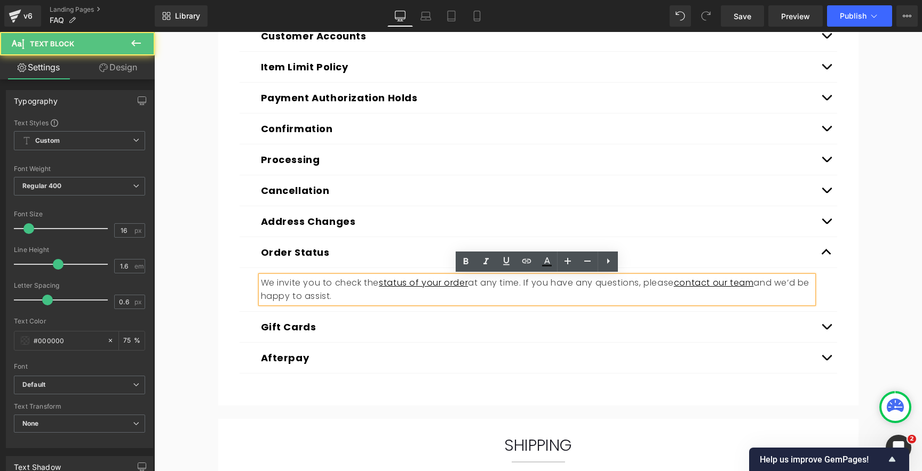
click at [302, 288] on p "We invite you to check the status of your order at any time. If you have any qu…" at bounding box center [537, 289] width 552 height 27
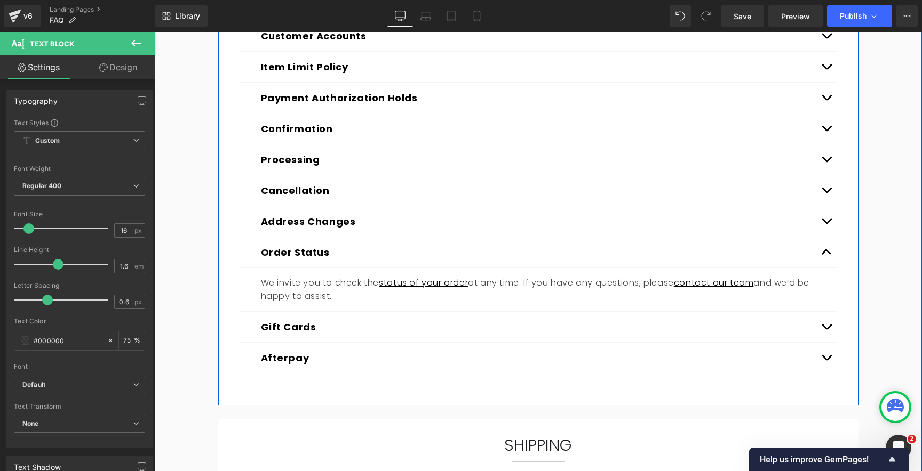
click at [826, 330] on span "button" at bounding box center [826, 330] width 0 height 0
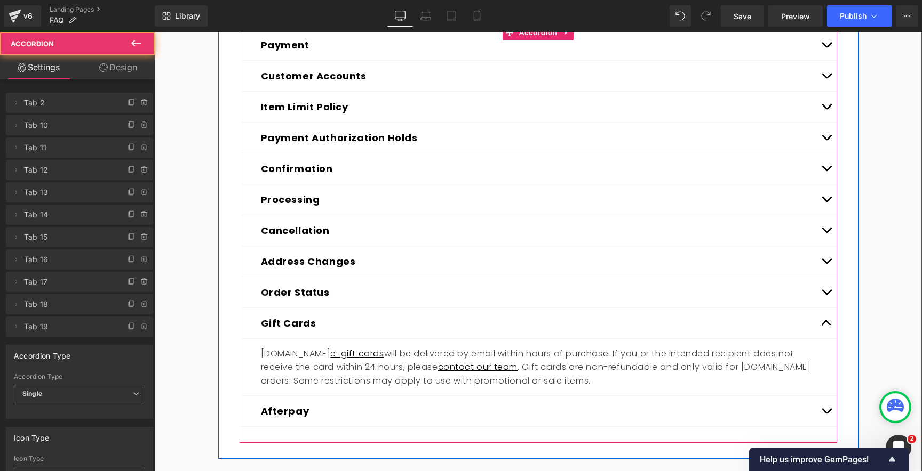
scroll to position [191, 0]
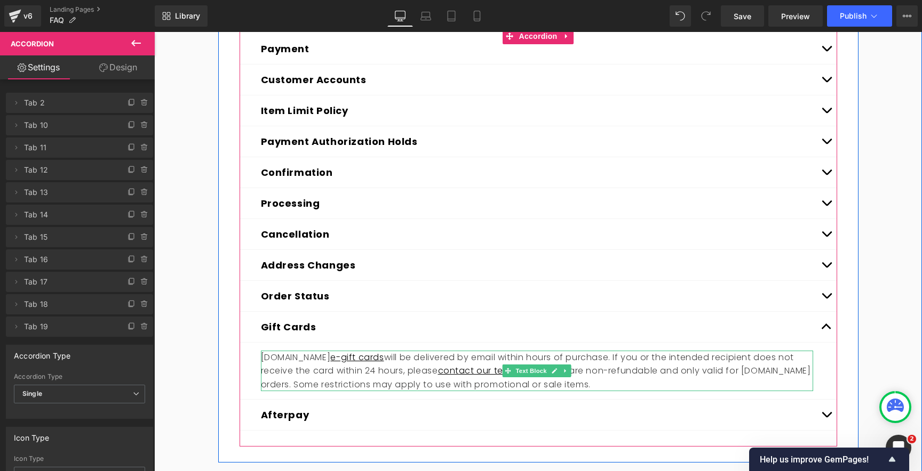
click at [325, 371] on p "Sundayriley.com e-gift cards will be delivered by email within hours of purchas…" at bounding box center [537, 371] width 552 height 41
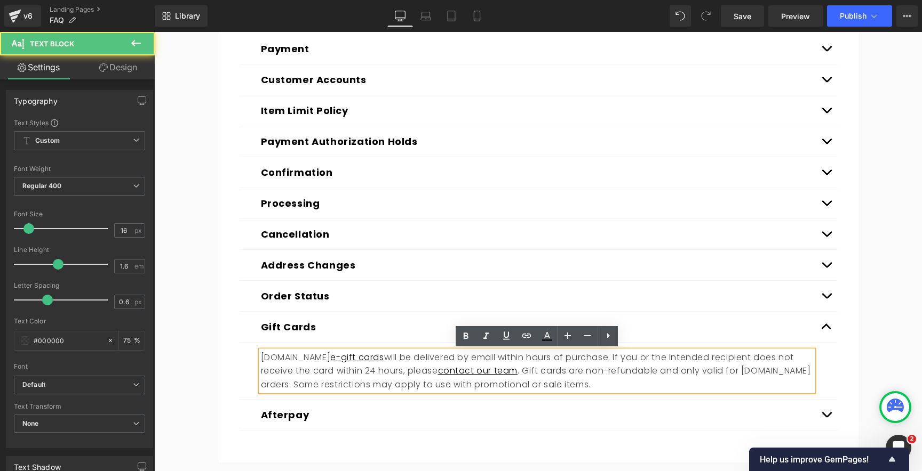
click at [309, 374] on p "Sundayriley.com e-gift cards will be delivered by email within hours of purchas…" at bounding box center [537, 371] width 552 height 41
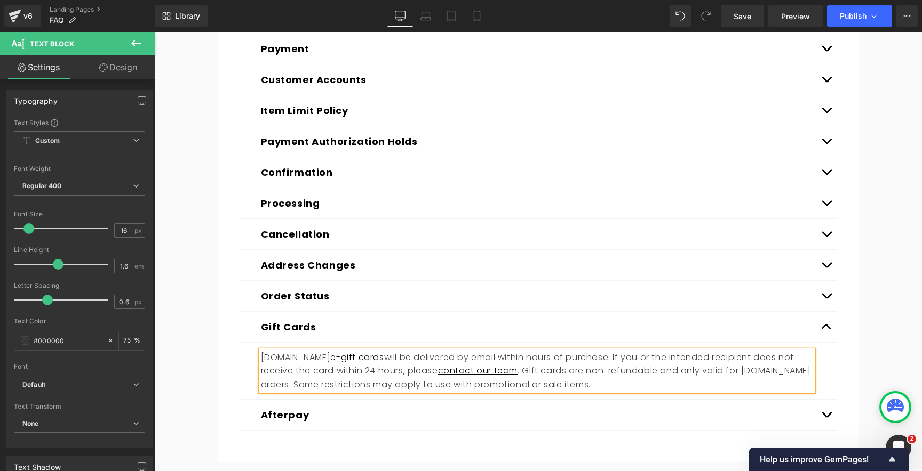
click at [831, 413] on button "Expand/Close" at bounding box center [825, 415] width 21 height 30
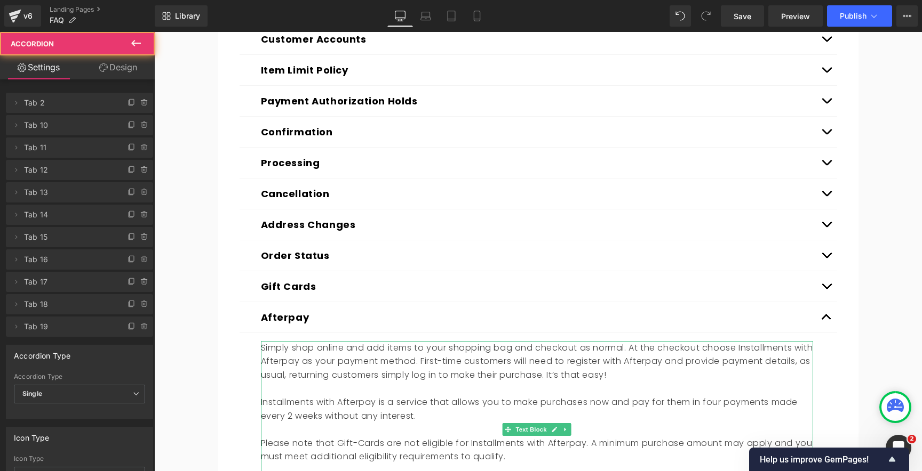
scroll to position [308, 0]
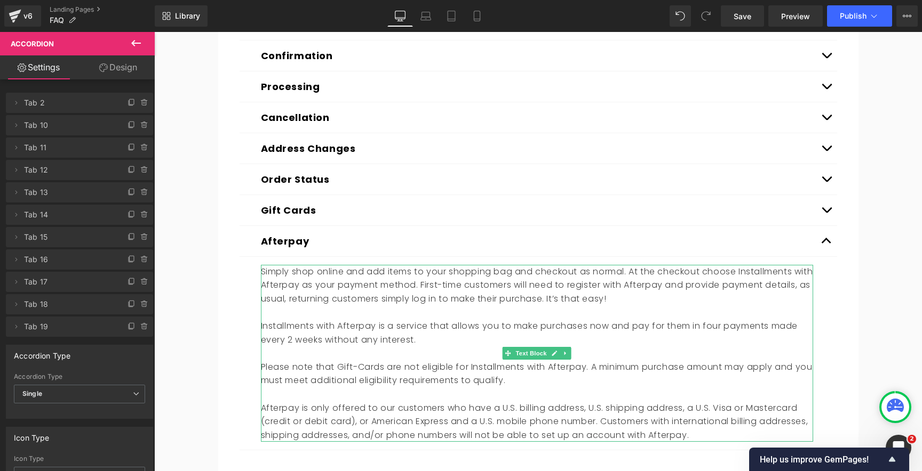
click at [390, 315] on p at bounding box center [537, 313] width 552 height 14
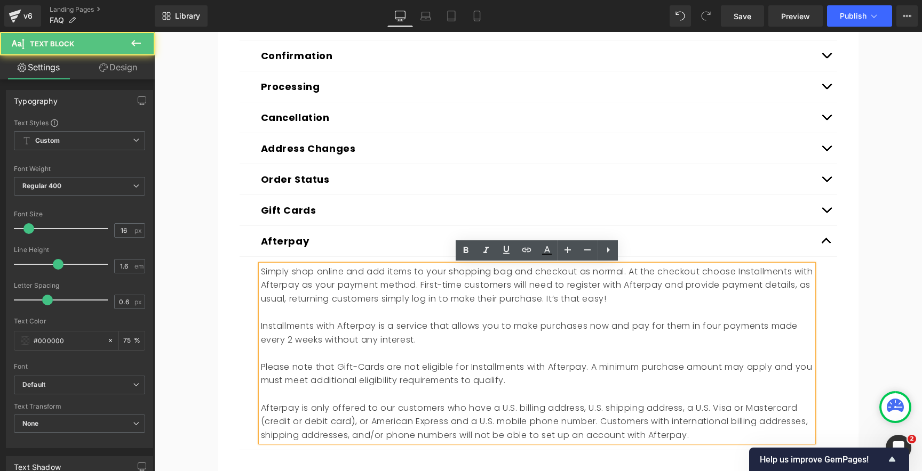
click at [362, 302] on p "Simply shop online and add items to your shopping bag and checkout as normal. A…" at bounding box center [537, 285] width 552 height 41
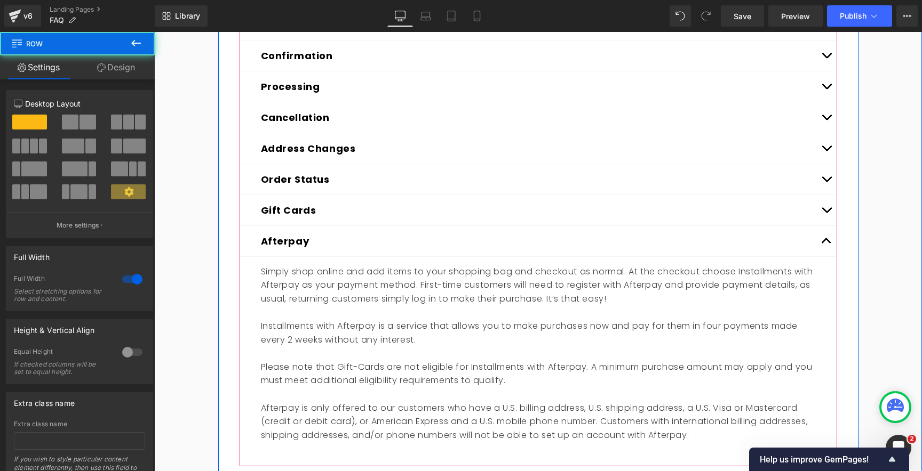
click at [826, 244] on span "button" at bounding box center [826, 244] width 0 height 0
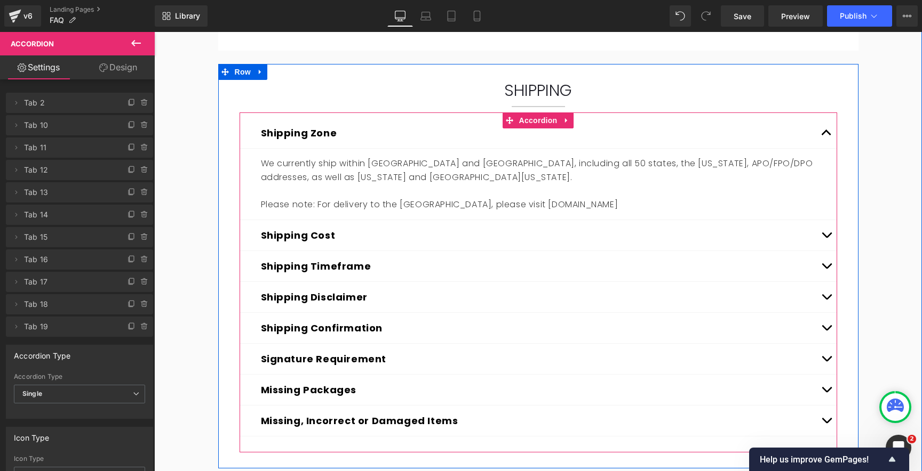
scroll to position [547, 0]
click at [274, 130] on button "Shipping Zone" at bounding box center [299, 132] width 76 height 14
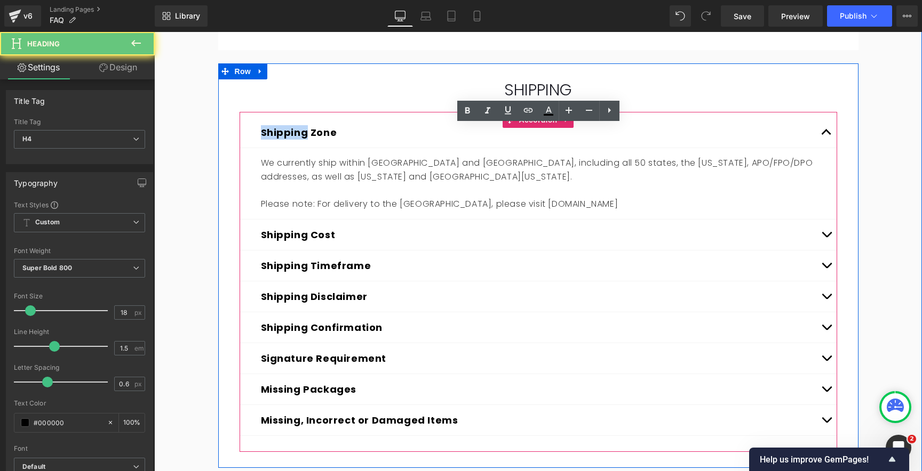
click at [274, 130] on button "Shipping Zone" at bounding box center [299, 132] width 76 height 14
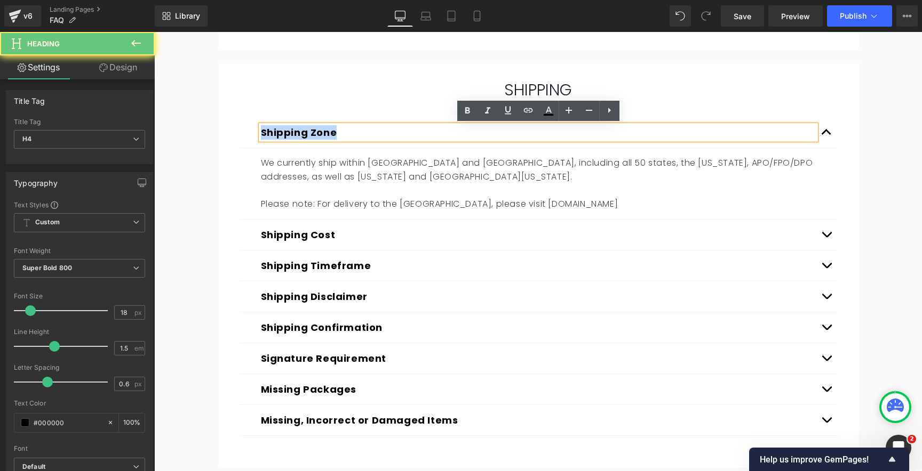
click at [274, 130] on button "Shipping Zone" at bounding box center [299, 132] width 76 height 14
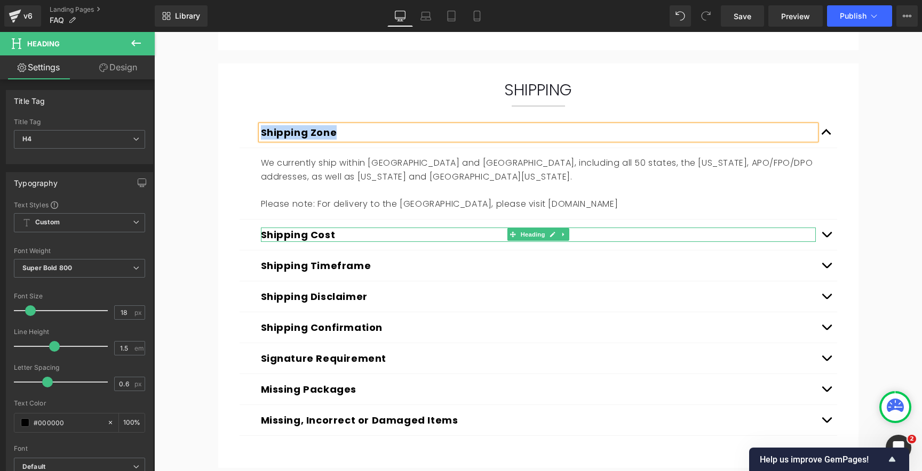
click at [284, 236] on button "Shipping Cost" at bounding box center [298, 235] width 75 height 14
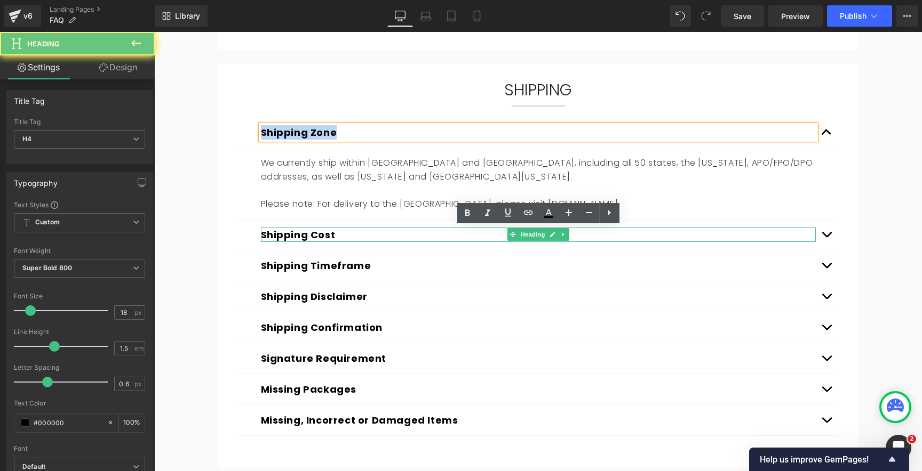
click at [284, 236] on button "Shipping Cost" at bounding box center [298, 235] width 75 height 14
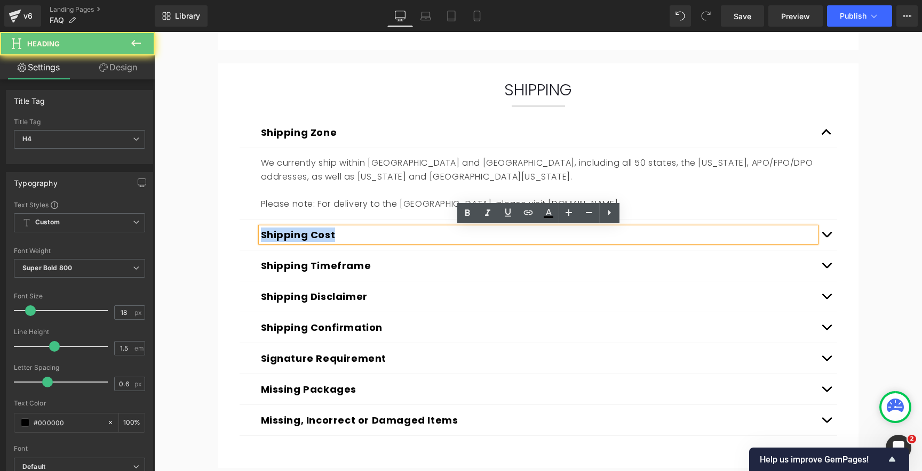
click at [284, 236] on button "Shipping Cost" at bounding box center [298, 235] width 75 height 14
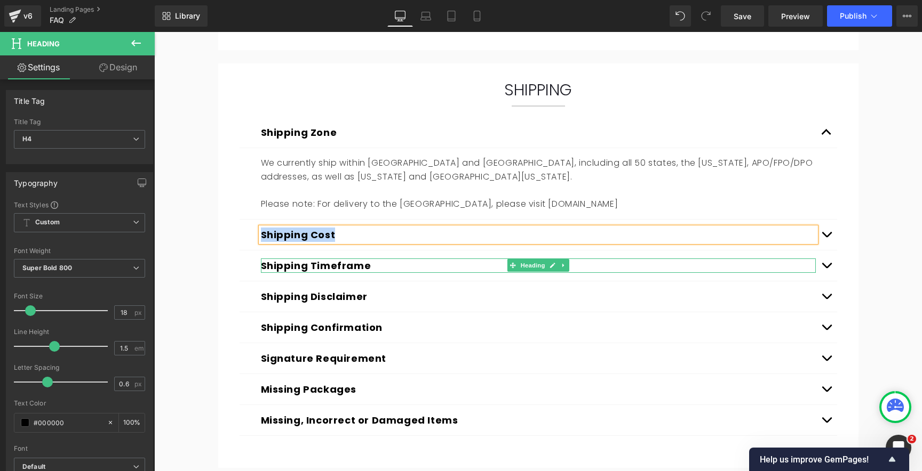
click at [281, 267] on button "Shipping Timeframe" at bounding box center [316, 266] width 110 height 14
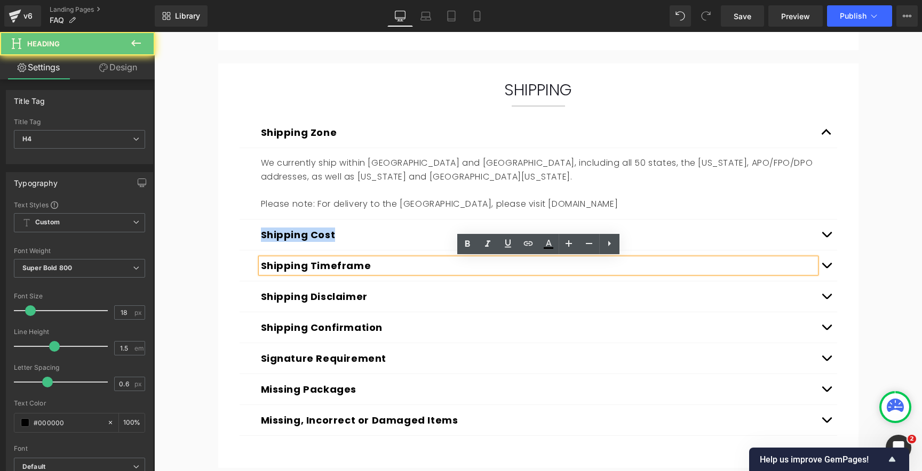
click at [281, 267] on button "Shipping Timeframe" at bounding box center [316, 266] width 110 height 14
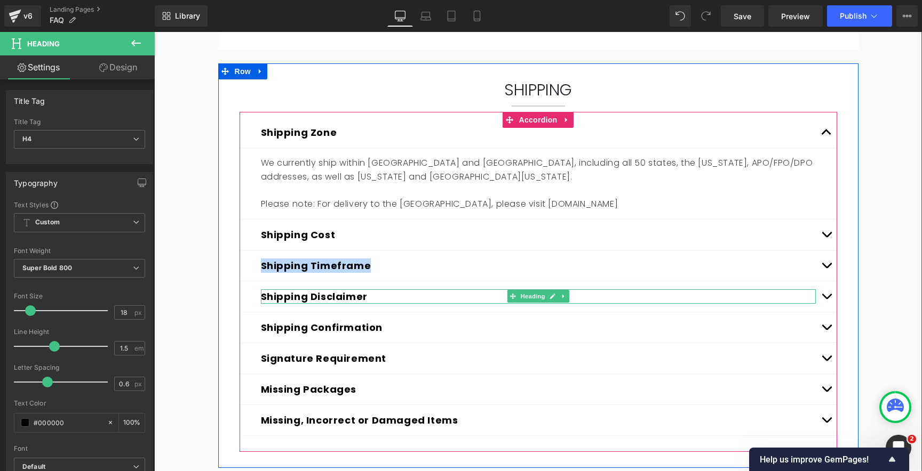
click at [275, 297] on button "Shipping Disclaimer" at bounding box center [314, 297] width 107 height 14
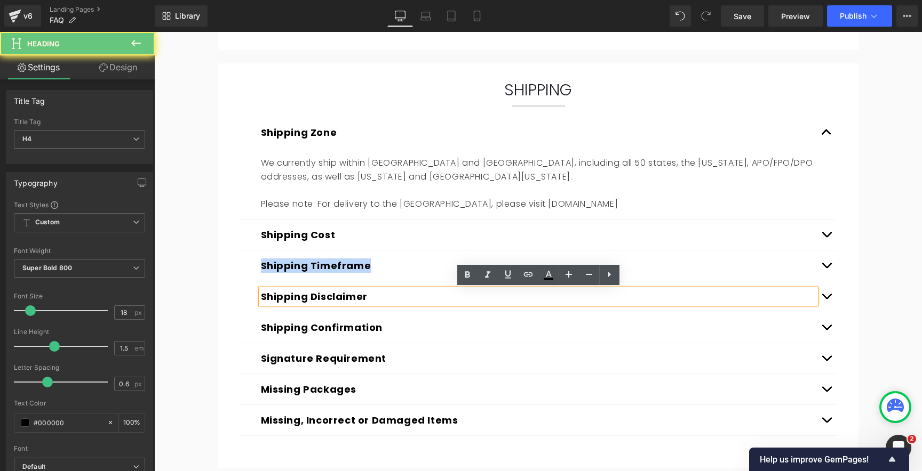
click at [275, 297] on button "Shipping Disclaimer" at bounding box center [314, 297] width 107 height 14
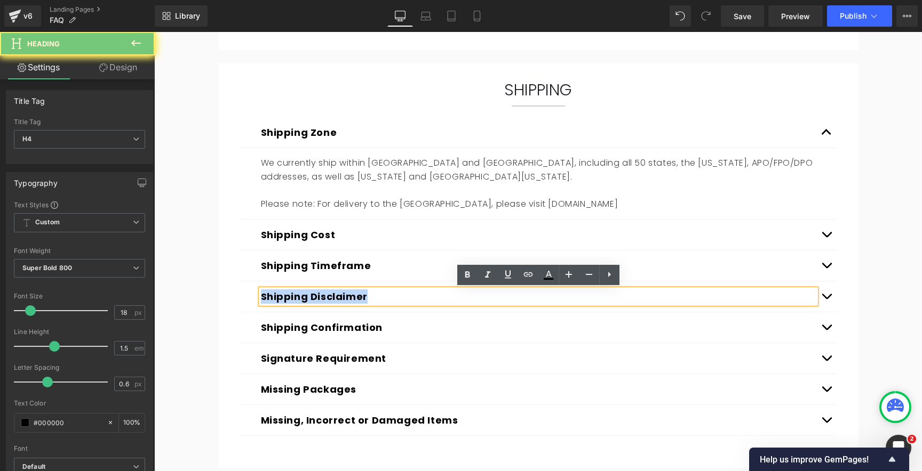
click at [275, 297] on button "Shipping Disclaimer" at bounding box center [314, 297] width 107 height 14
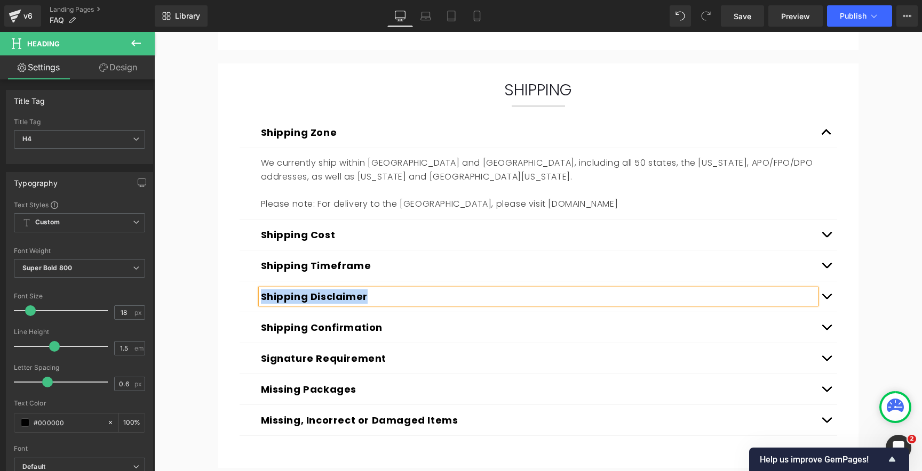
click at [286, 329] on button "Shipping Confirmation" at bounding box center [322, 328] width 122 height 14
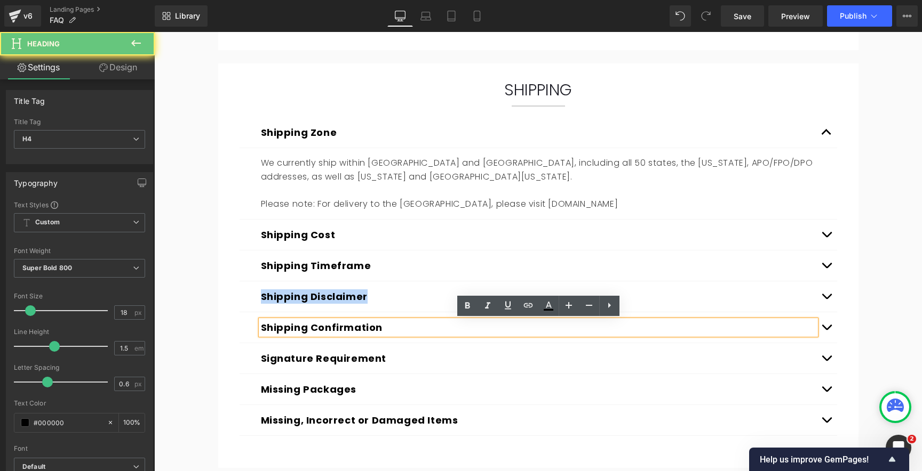
click at [286, 329] on button "Shipping Confirmation" at bounding box center [322, 328] width 122 height 14
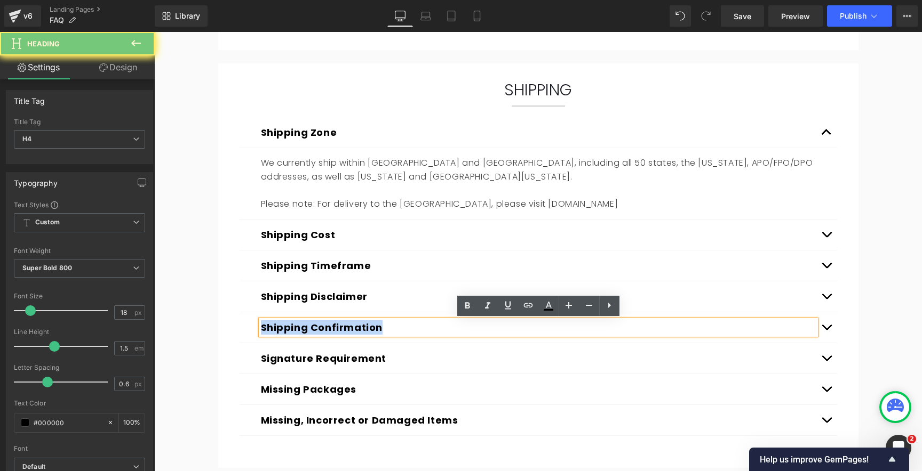
click at [286, 329] on button "Shipping Confirmation" at bounding box center [322, 328] width 122 height 14
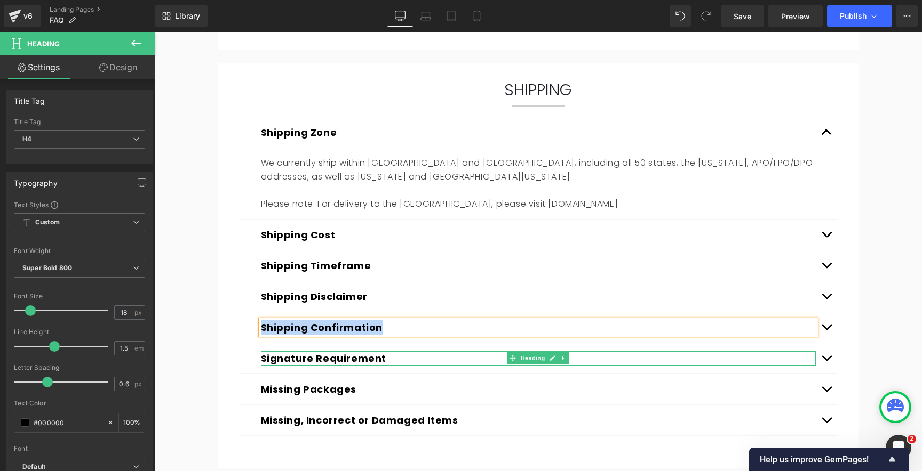
click at [292, 362] on button "Signature Requirement" at bounding box center [324, 358] width 126 height 14
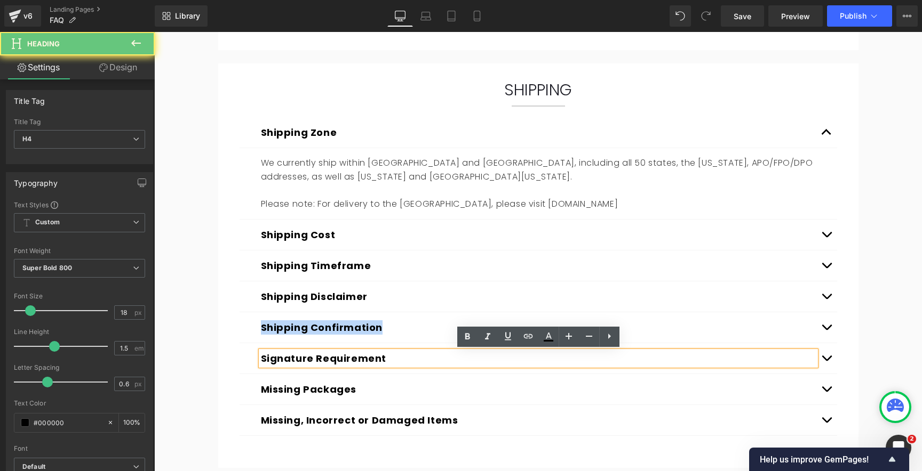
click at [292, 362] on button "Signature Requirement" at bounding box center [324, 358] width 126 height 14
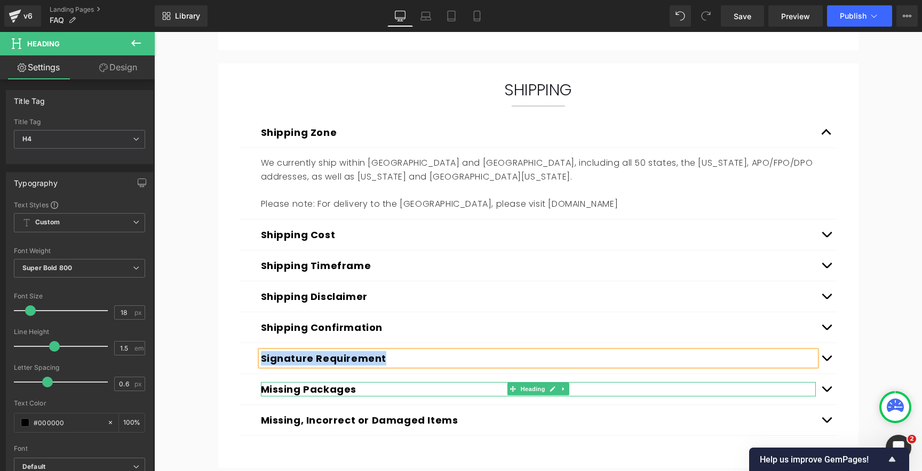
click at [280, 392] on button "Missing Packages" at bounding box center [309, 389] width 96 height 14
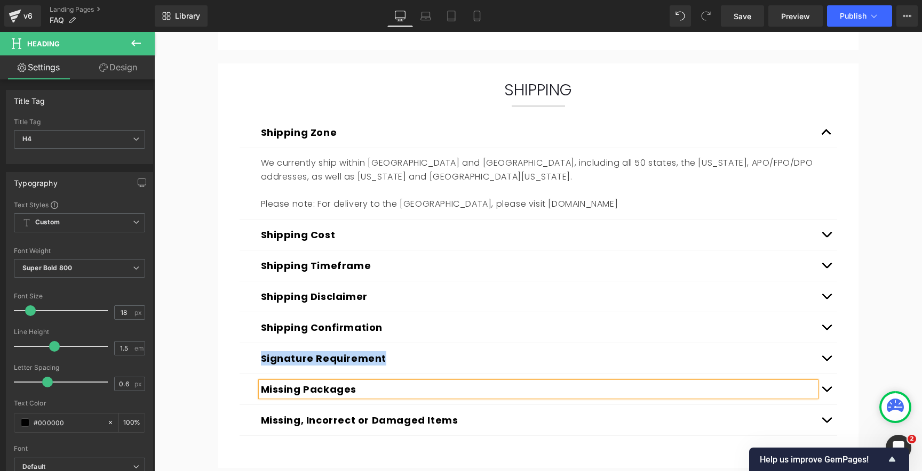
click at [280, 392] on button "Missing Packages" at bounding box center [309, 389] width 96 height 14
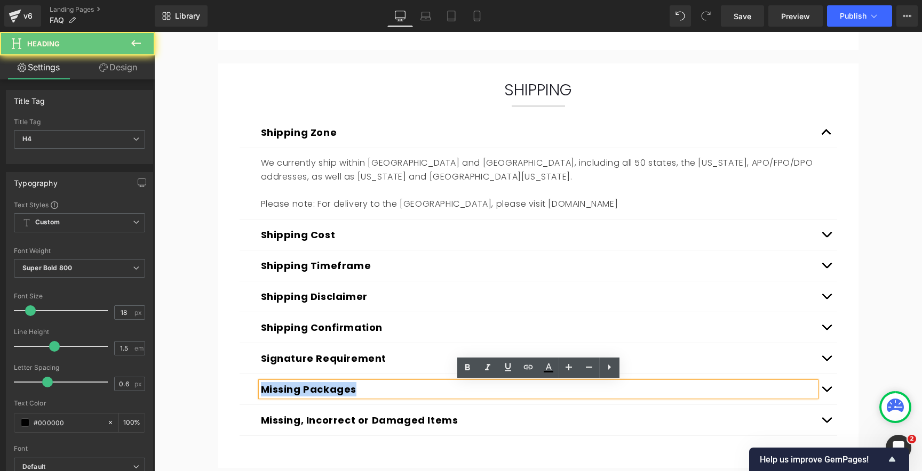
click at [280, 392] on button "Missing Packages" at bounding box center [309, 389] width 96 height 14
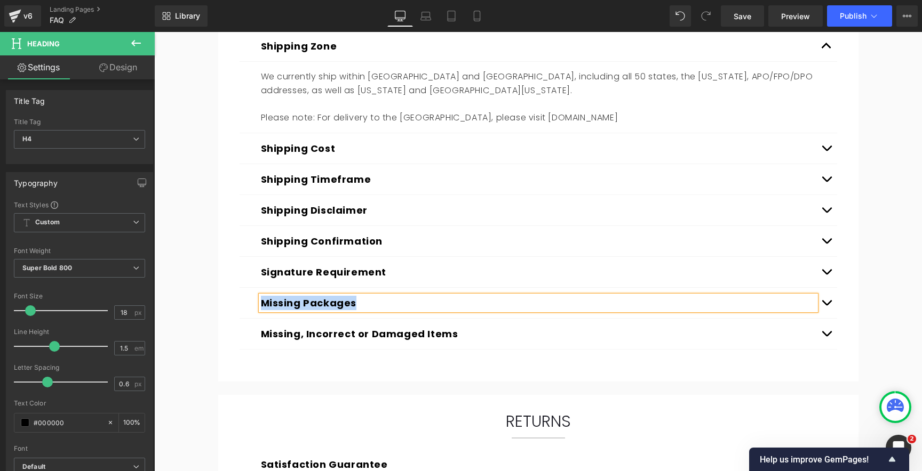
scroll to position [654, 0]
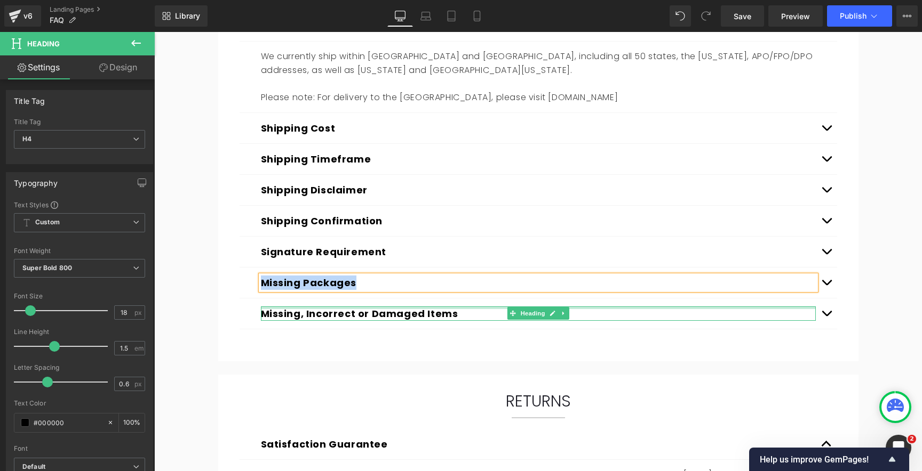
click at [302, 308] on div at bounding box center [538, 308] width 555 height 3
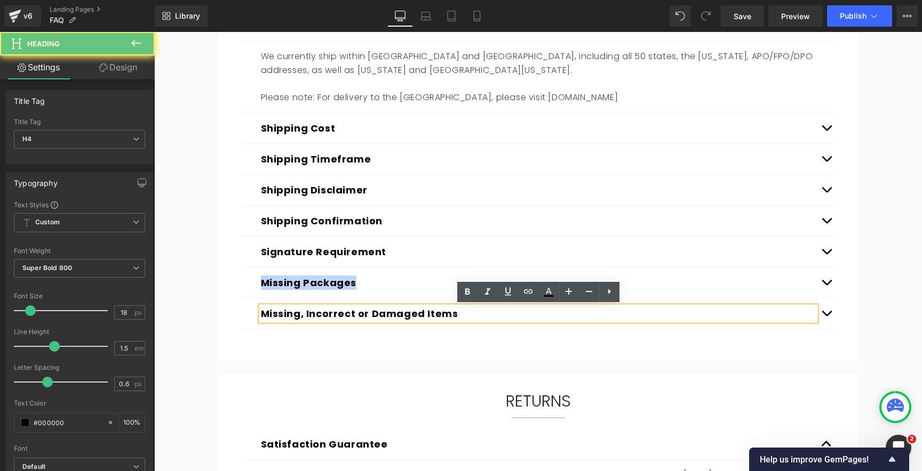
click at [302, 308] on button "Missing, Incorrect or Damaged Items" at bounding box center [359, 314] width 197 height 14
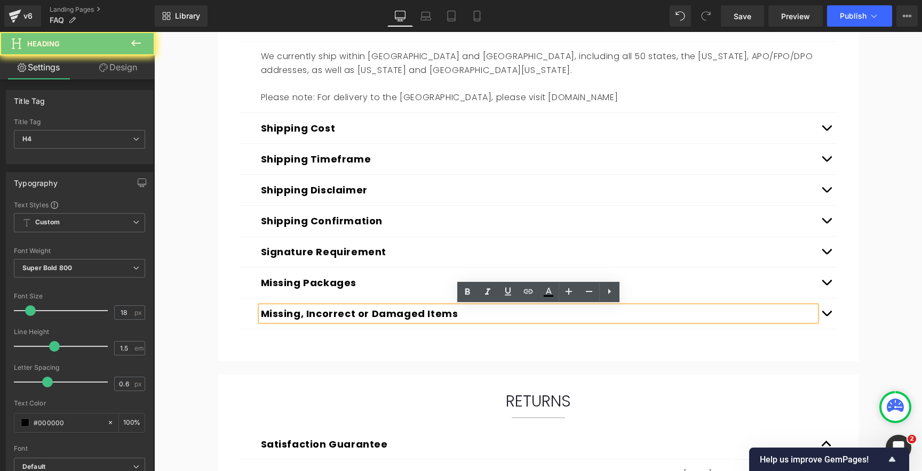
click at [299, 315] on button "Missing, Incorrect or Damaged Items" at bounding box center [359, 314] width 197 height 14
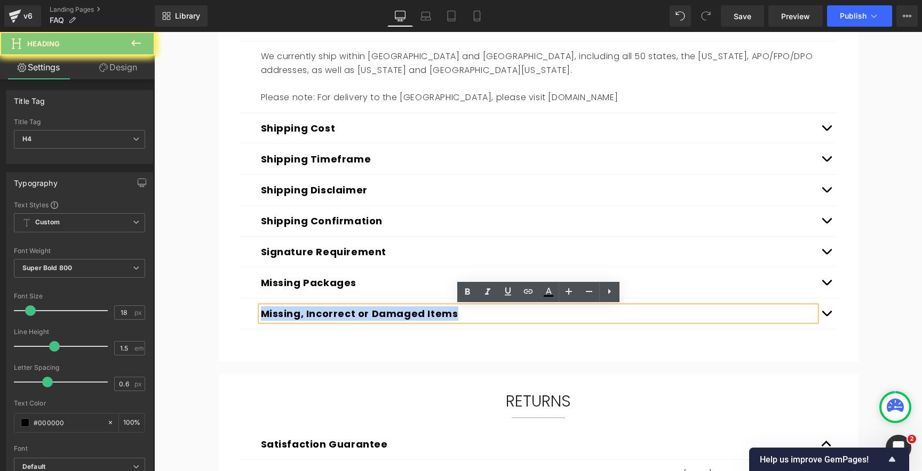
click at [299, 315] on button "Missing, Incorrect or Damaged Items" at bounding box center [359, 314] width 197 height 14
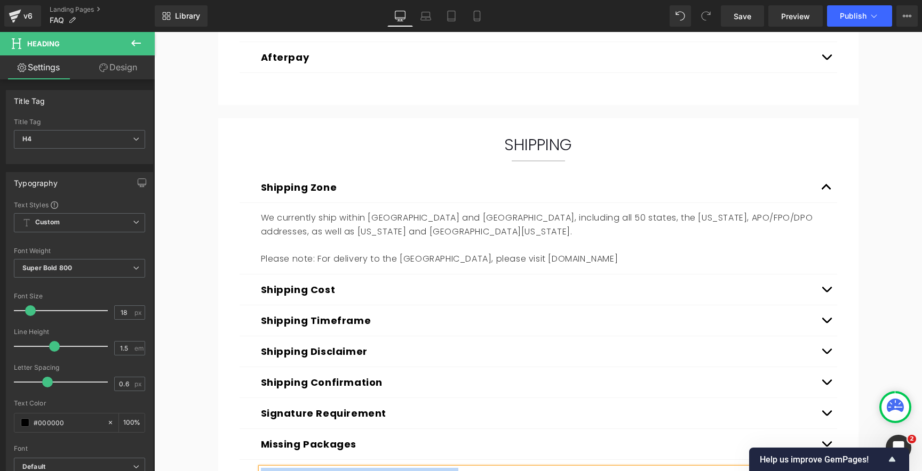
scroll to position [499, 0]
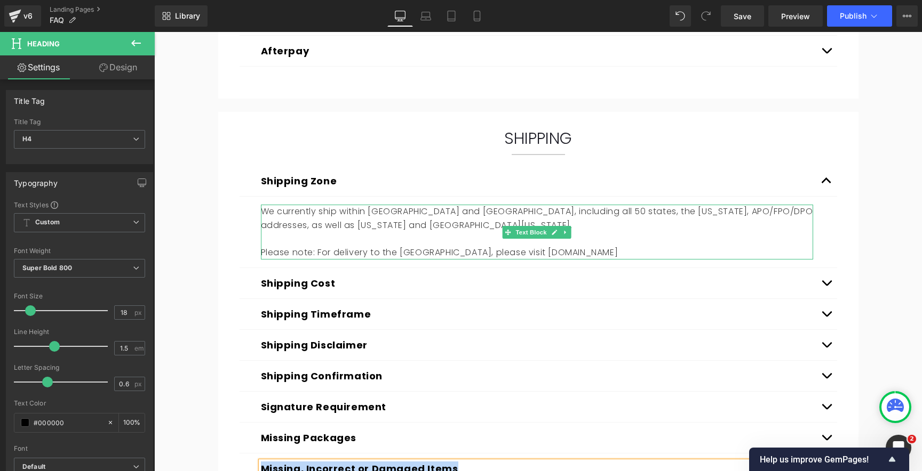
click at [365, 224] on p "We currently ship within [GEOGRAPHIC_DATA] and [GEOGRAPHIC_DATA], including all…" at bounding box center [537, 218] width 552 height 27
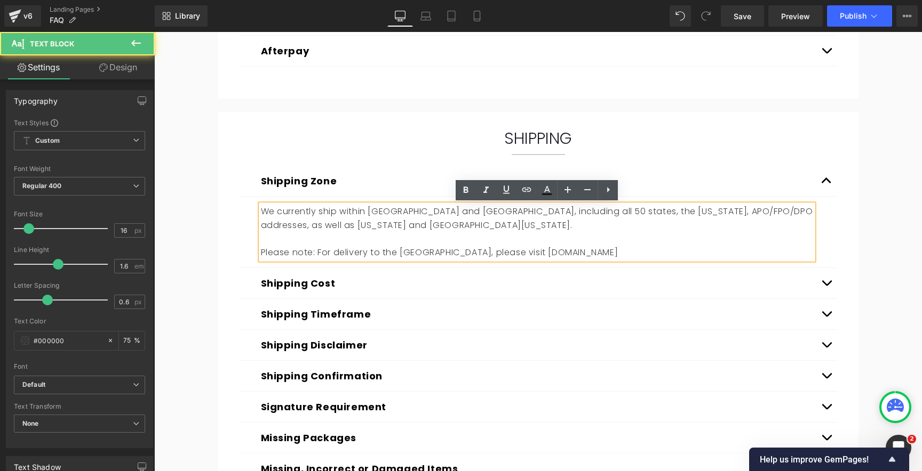
click at [382, 228] on p "We currently ship within [GEOGRAPHIC_DATA] and [GEOGRAPHIC_DATA], including all…" at bounding box center [537, 218] width 552 height 27
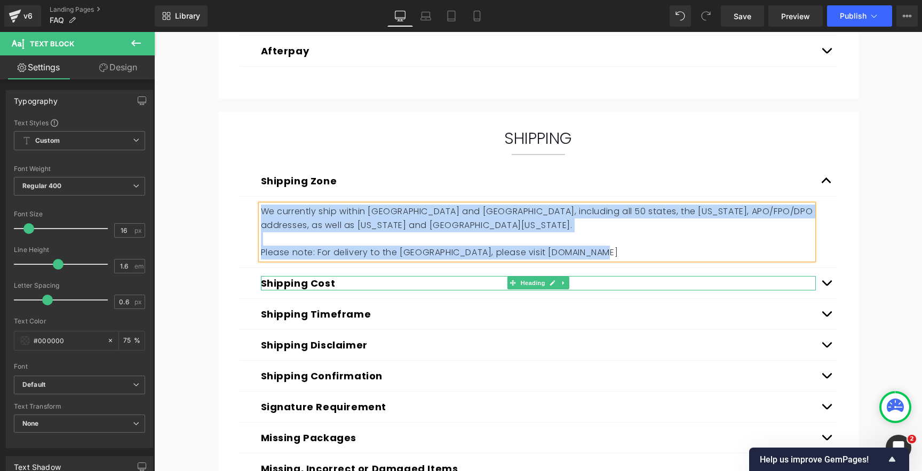
click at [449, 285] on h4 "Shipping Cost" at bounding box center [538, 283] width 555 height 14
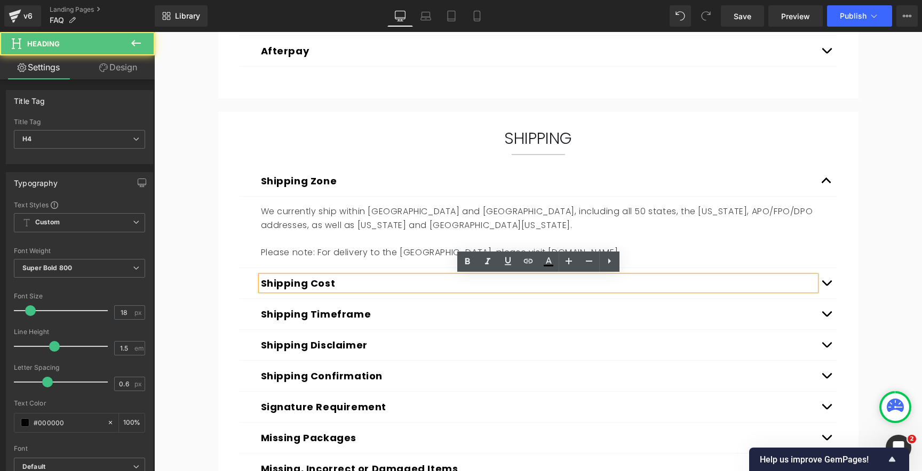
click at [445, 295] on div "Shipping Cost Heading" at bounding box center [537, 283] width 597 height 31
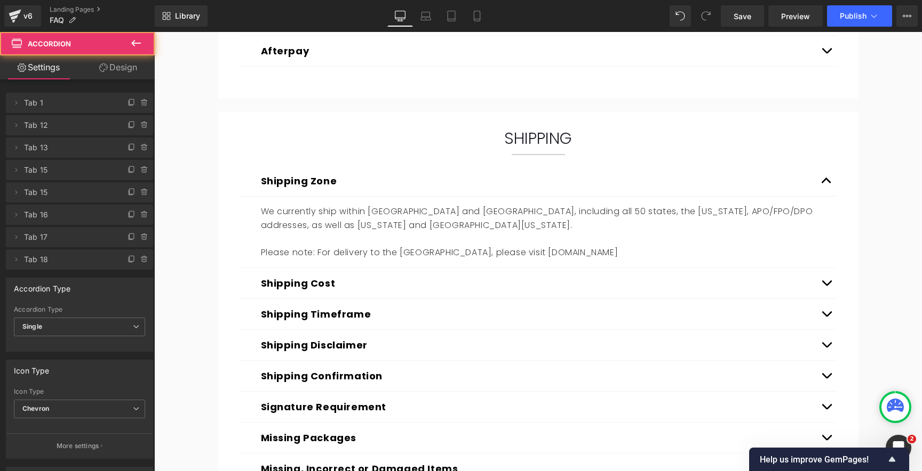
click at [445, 295] on div "Shipping Cost Heading" at bounding box center [537, 283] width 597 height 31
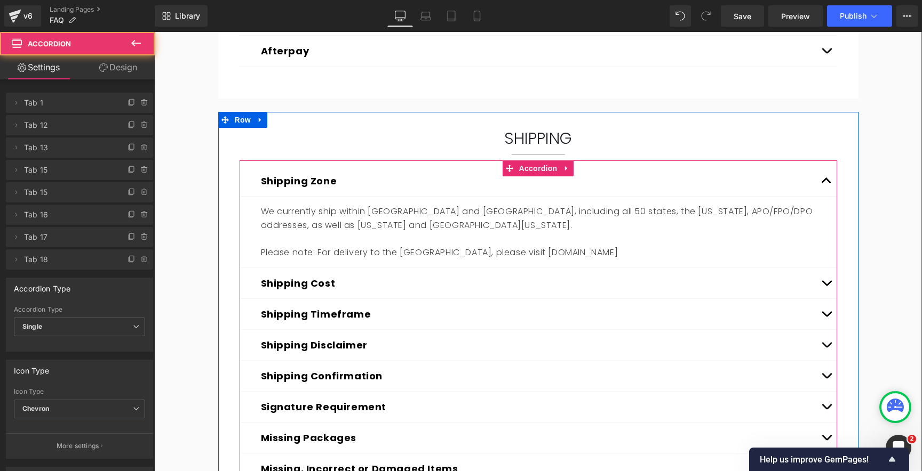
click at [825, 282] on button "button" at bounding box center [825, 283] width 21 height 30
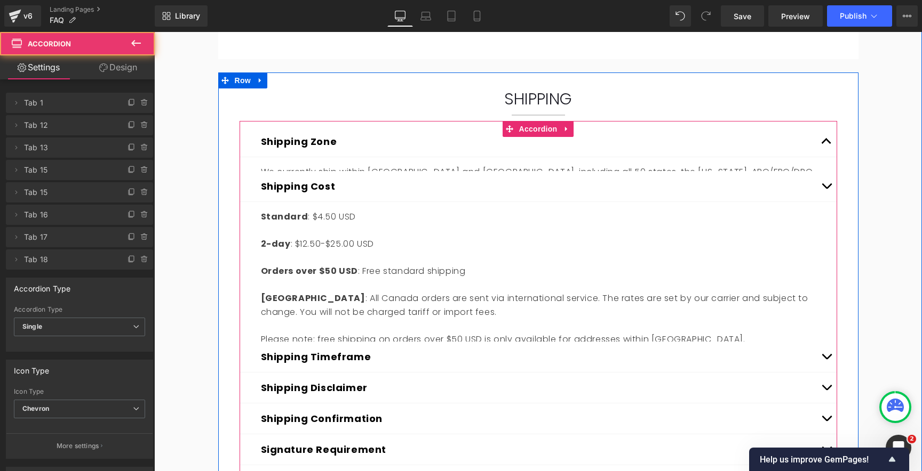
scroll to position [588, 0]
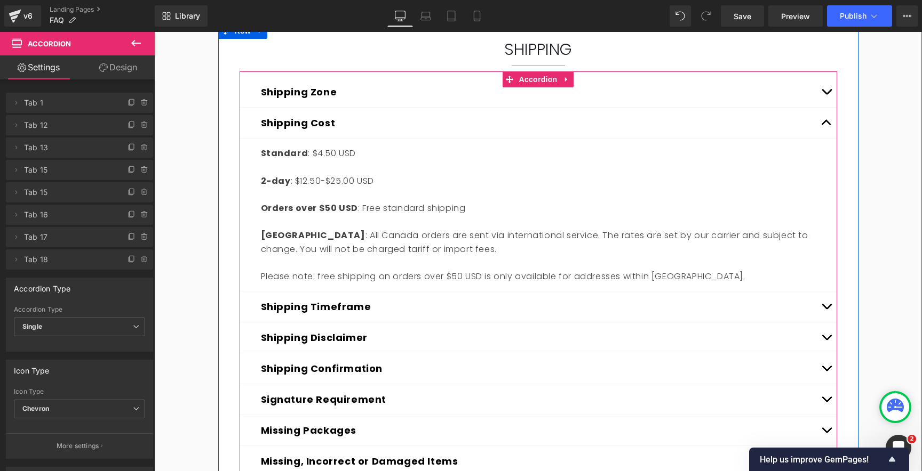
click at [423, 217] on p at bounding box center [537, 222] width 552 height 14
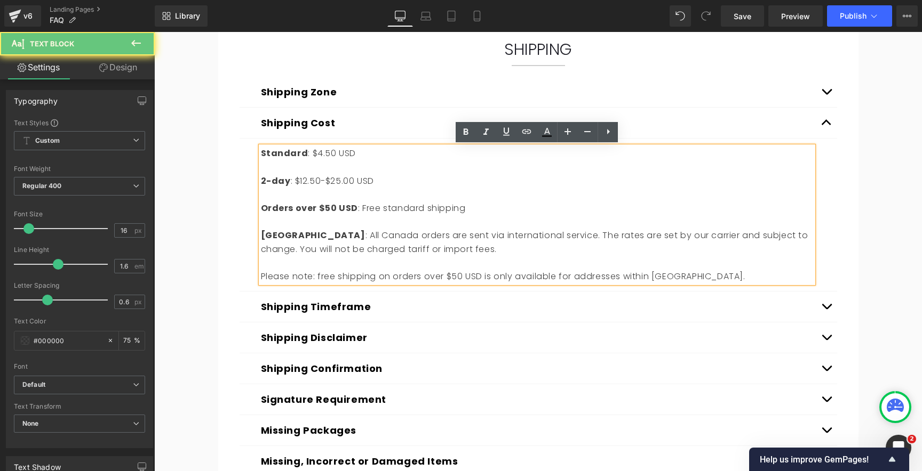
click at [405, 205] on p "Orders over $50 USD : Free standard shipping" at bounding box center [537, 209] width 552 height 14
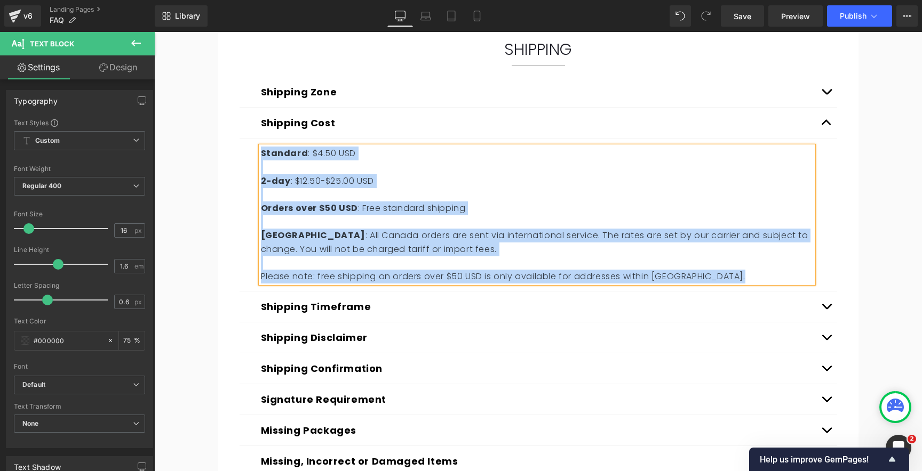
click at [830, 122] on button "button" at bounding box center [825, 123] width 21 height 30
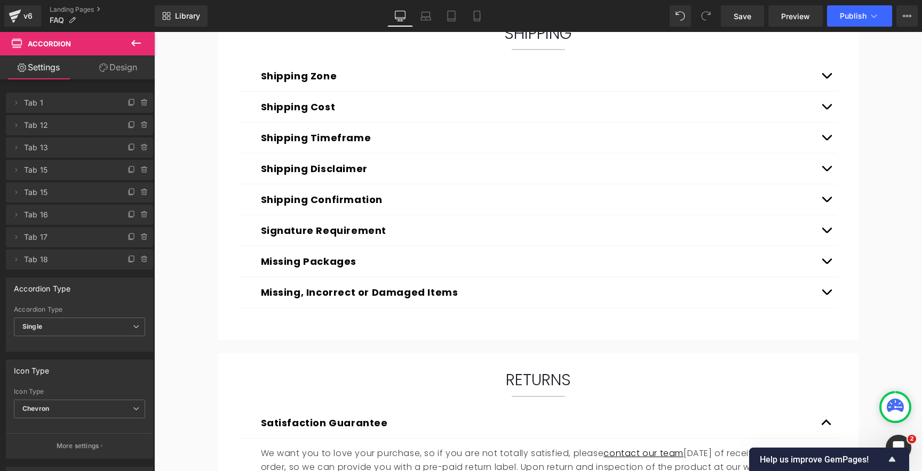
scroll to position [612, 0]
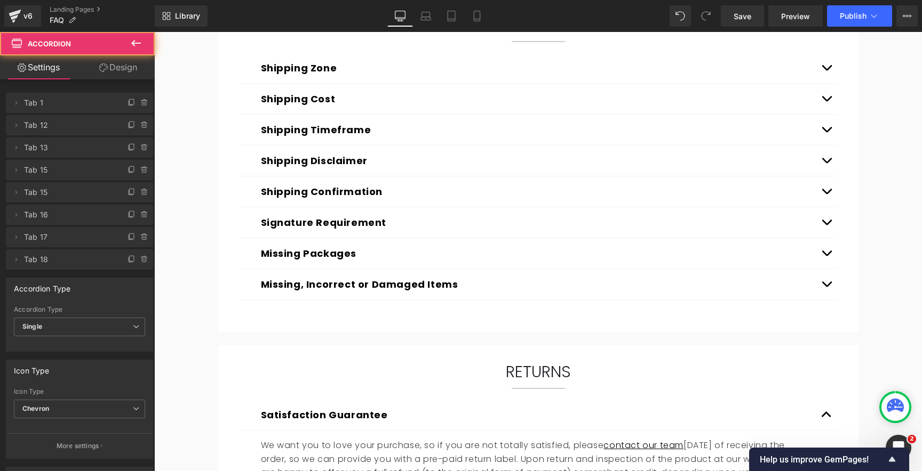
click at [826, 129] on button "button" at bounding box center [825, 130] width 21 height 30
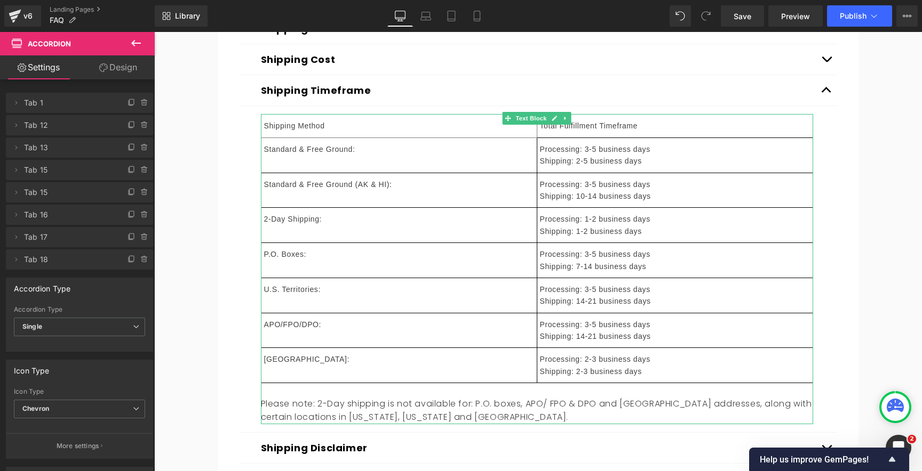
scroll to position [652, 0]
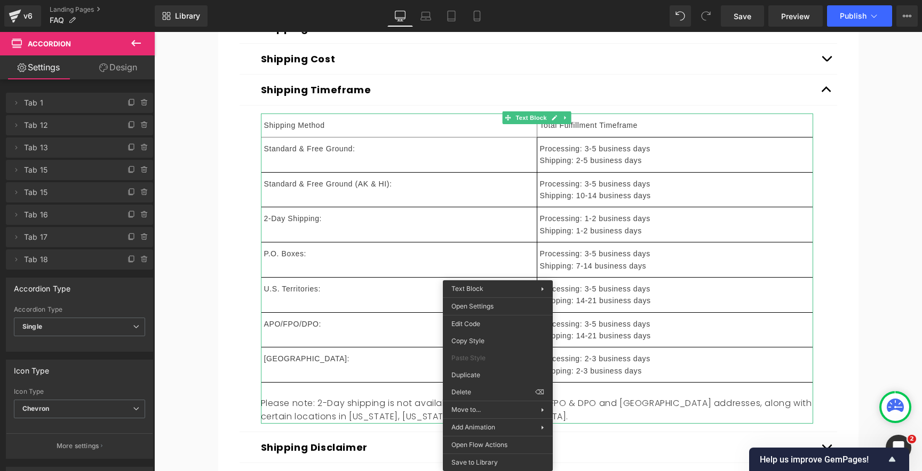
click at [386, 284] on td "U.S. Territories:" at bounding box center [399, 294] width 276 height 35
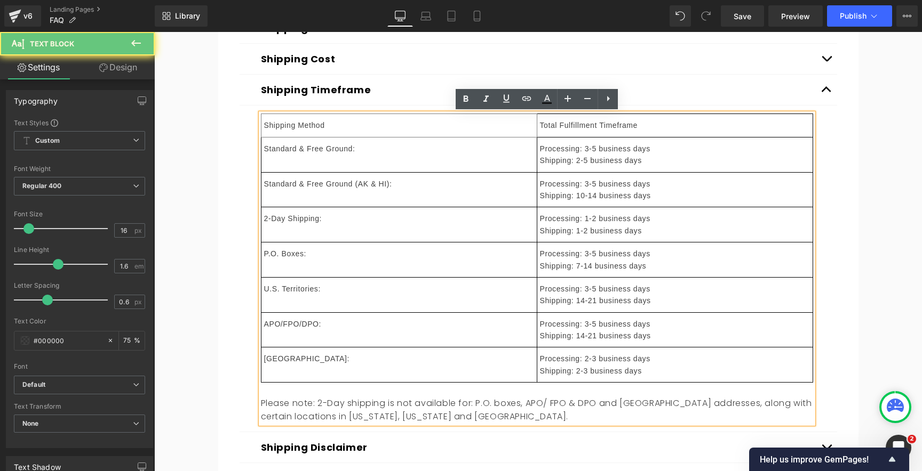
click at [441, 268] on td "P.O. Boxes:" at bounding box center [399, 260] width 276 height 35
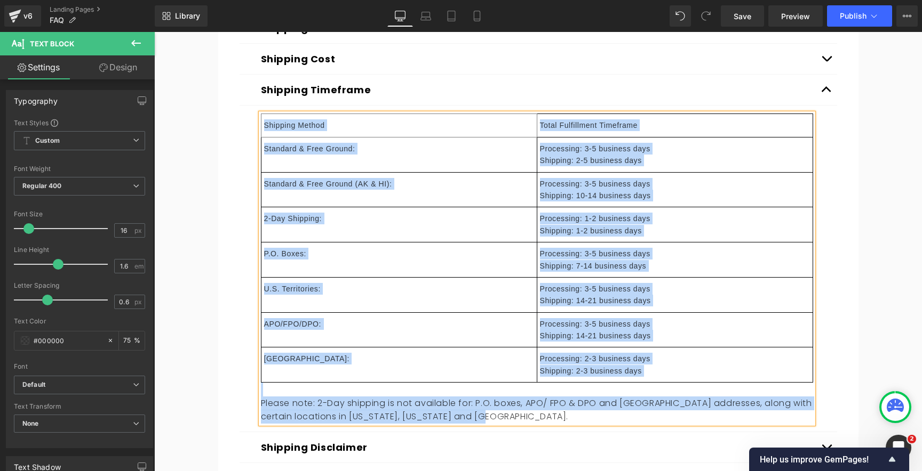
click at [448, 256] on td "P.O. Boxes:" at bounding box center [399, 260] width 276 height 35
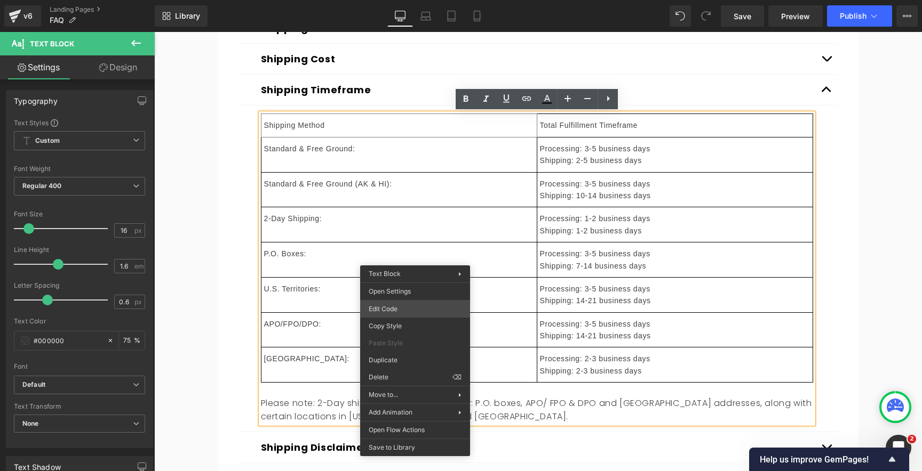
click at [387, 0] on div "You are previewing how the will restyle your page. You can not edit Elements in…" at bounding box center [461, 0] width 922 height 0
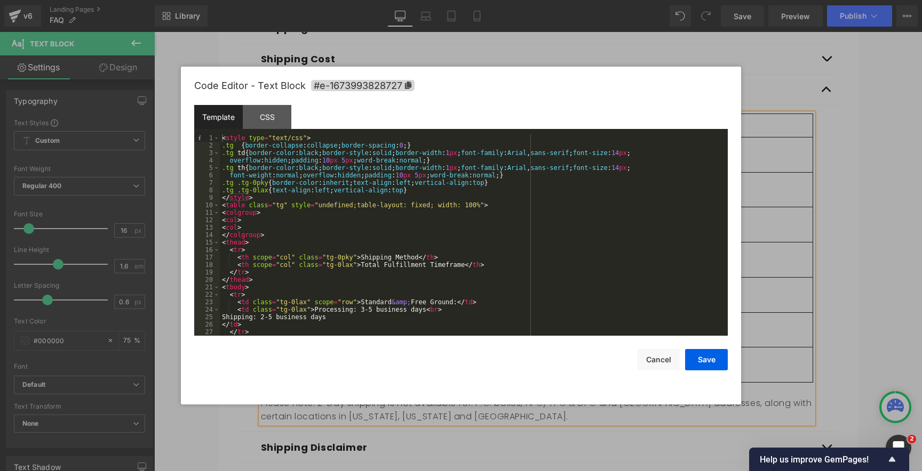
click at [327, 234] on div "< style type = "text/css" > .tg { border-collapse : collapse ; border-spacing :…" at bounding box center [471, 242] width 503 height 217
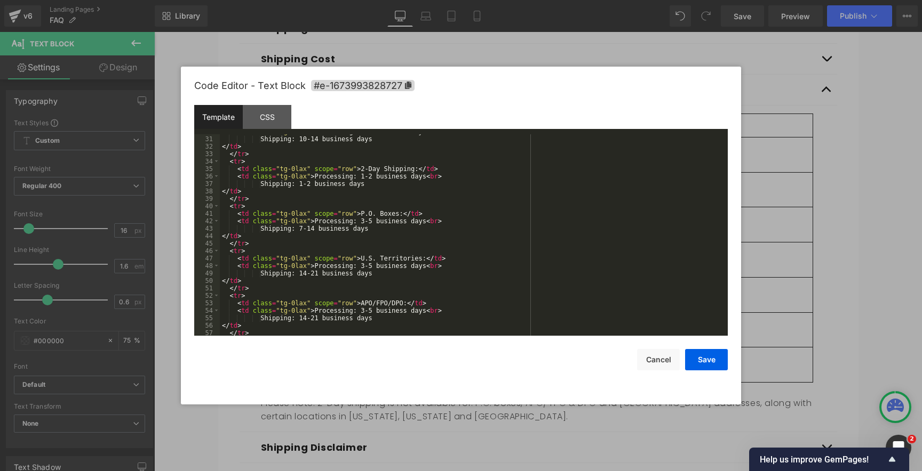
scroll to position [299, 0]
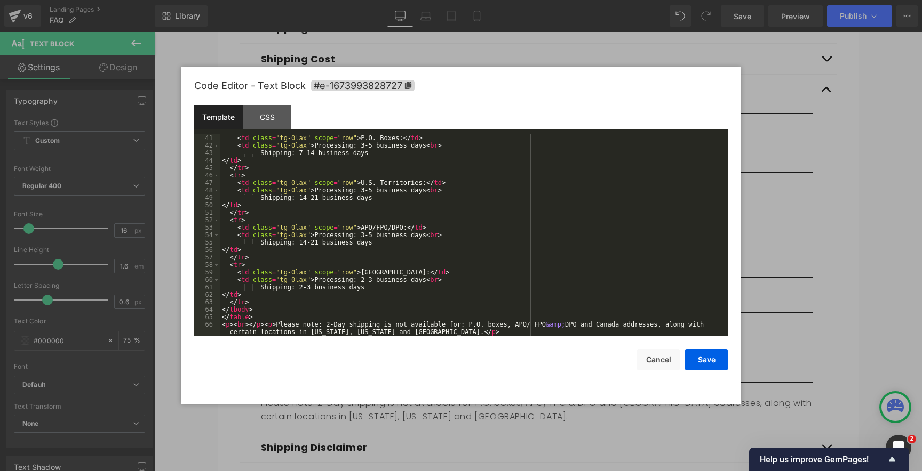
click at [325, 218] on div "< td class = "tg-0lax" scope = "row" > P.O. Boxes: </ td > < td class = "tg-0la…" at bounding box center [471, 246] width 503 height 224
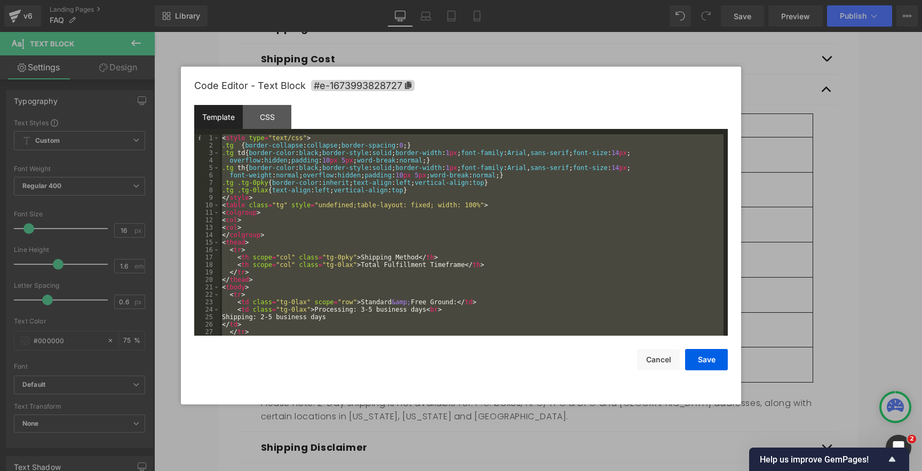
scroll to position [0, 0]
click at [261, 122] on div "CSS" at bounding box center [267, 117] width 49 height 24
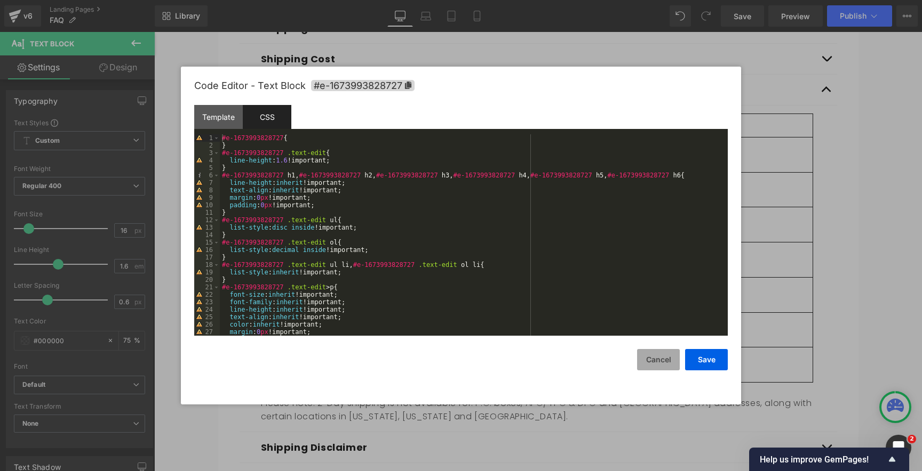
drag, startPoint x: 657, startPoint y: 363, endPoint x: 500, endPoint y: 336, distance: 159.6
click at [657, 363] on button "Cancel" at bounding box center [658, 359] width 43 height 21
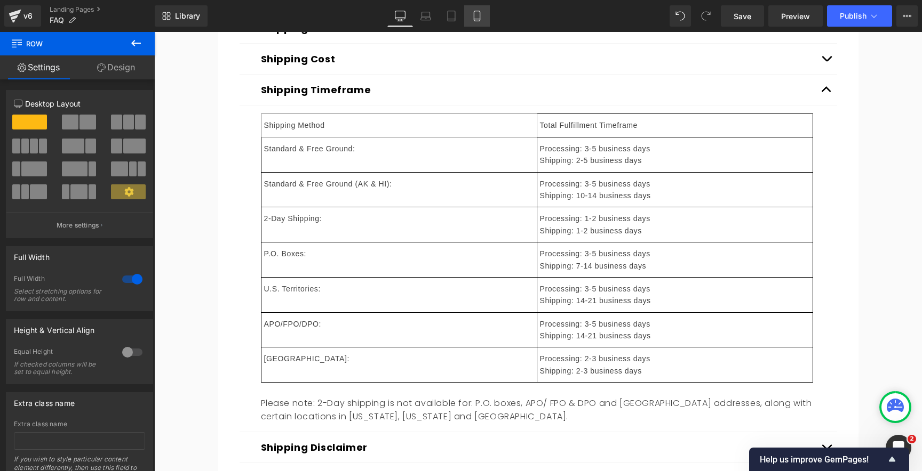
click at [479, 17] on icon at bounding box center [476, 16] width 11 height 11
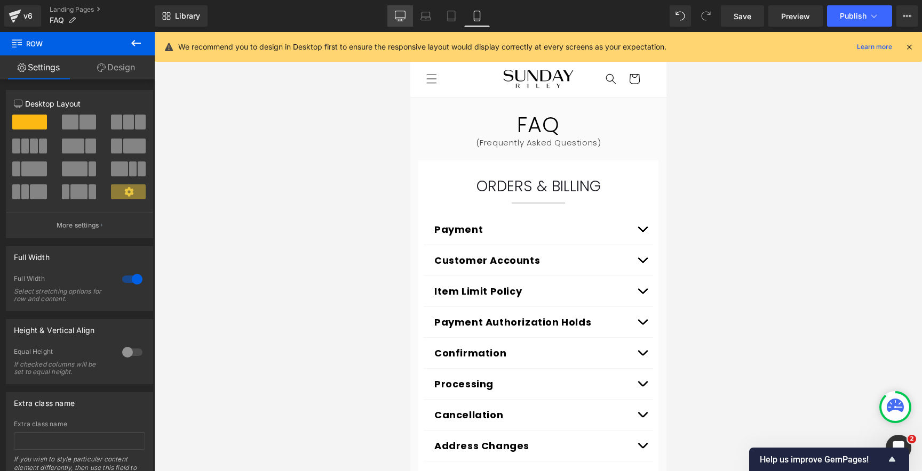
click at [401, 18] on icon at bounding box center [400, 18] width 10 height 0
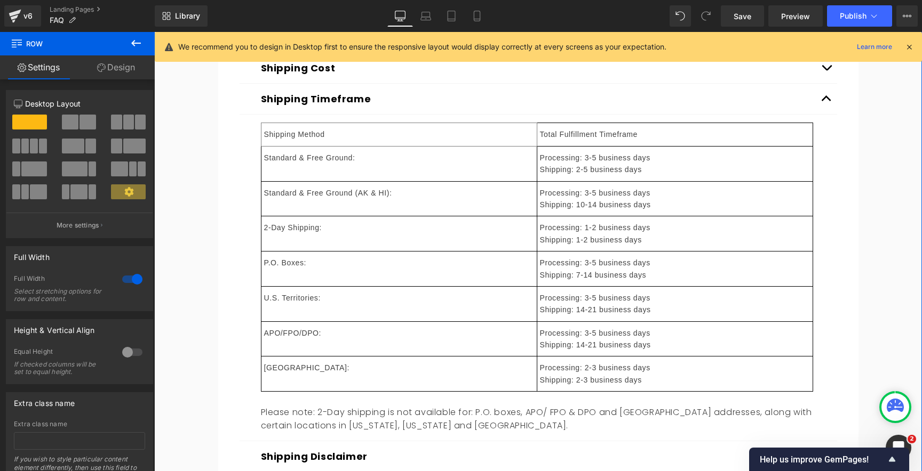
scroll to position [617, 0]
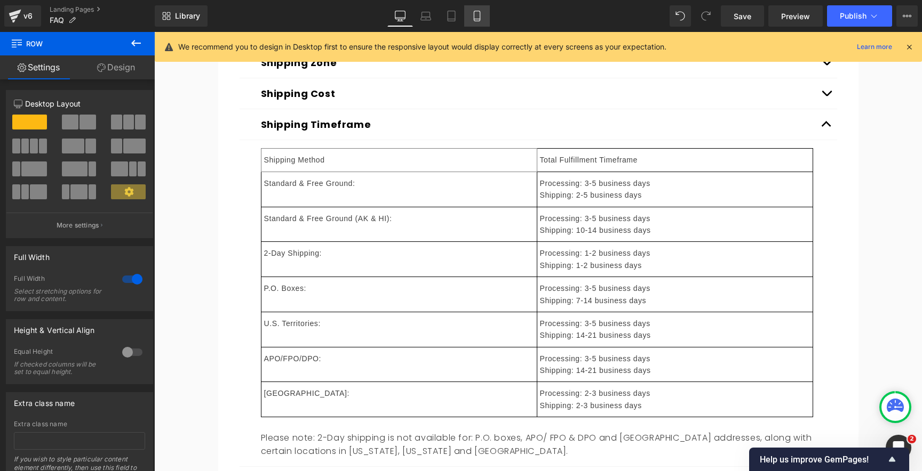
click at [482, 17] on icon at bounding box center [476, 16] width 11 height 11
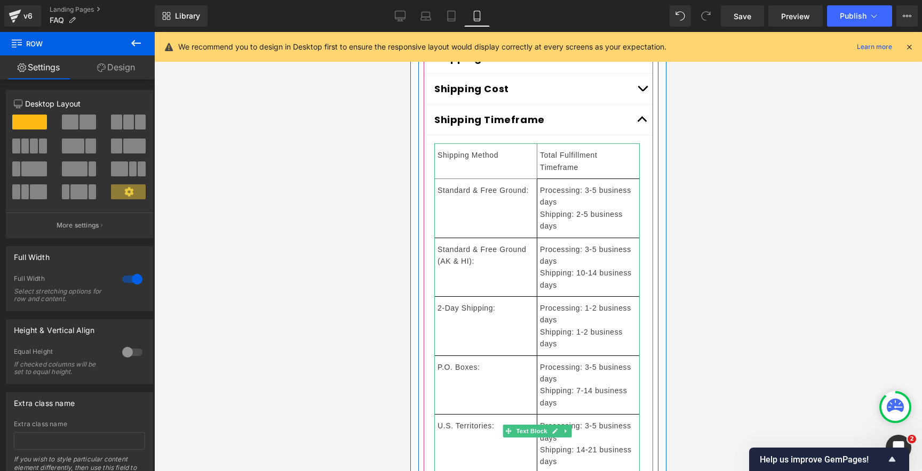
scroll to position [588, 0]
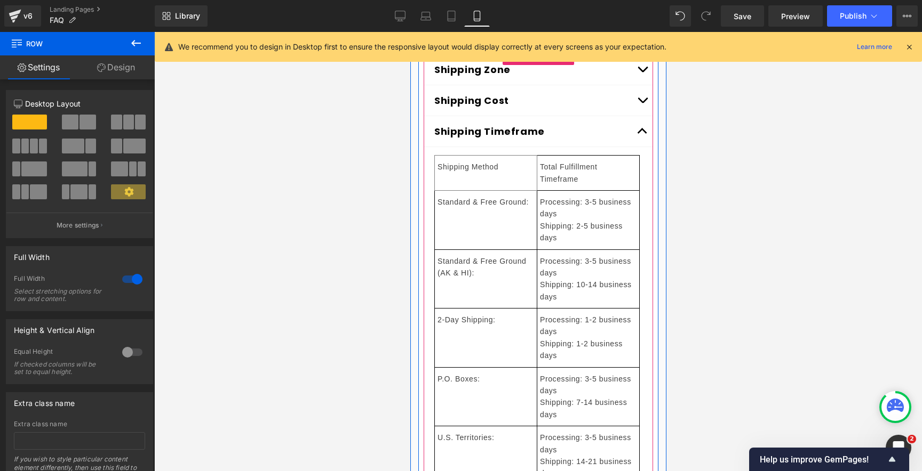
click at [456, 130] on button "Shipping Timeframe" at bounding box center [489, 131] width 110 height 14
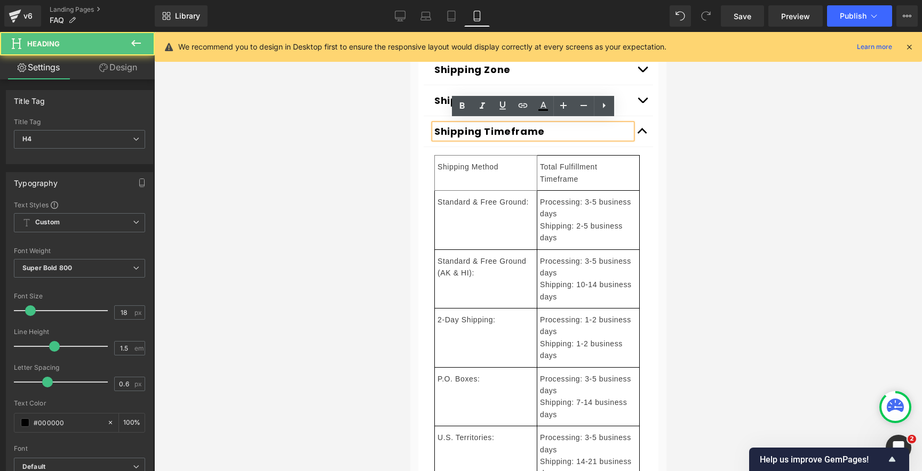
click at [584, 125] on h4 "Shipping Timeframe" at bounding box center [532, 131] width 197 height 14
click at [704, 152] on div at bounding box center [537, 251] width 767 height 439
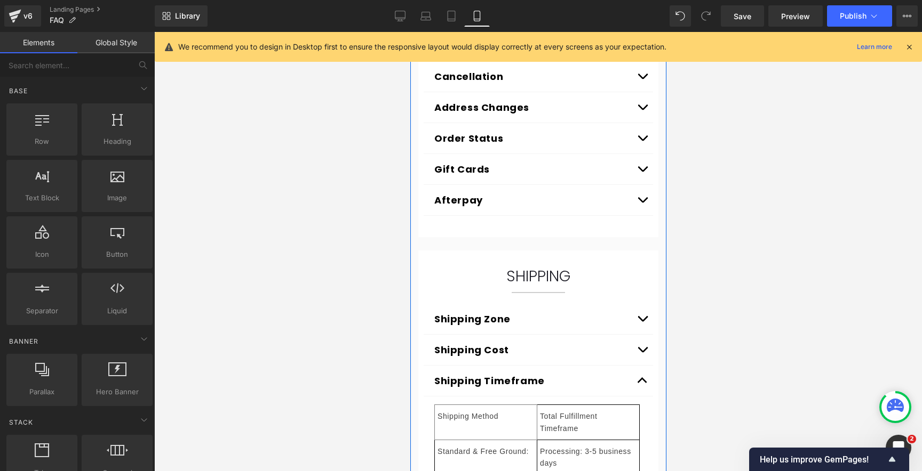
scroll to position [331, 0]
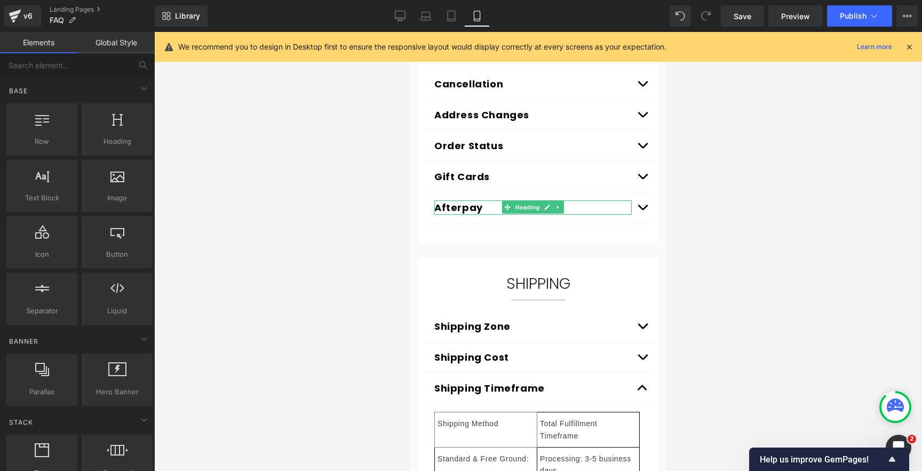
drag, startPoint x: 684, startPoint y: 225, endPoint x: 692, endPoint y: 228, distance: 8.4
click at [684, 225] on div at bounding box center [537, 251] width 767 height 439
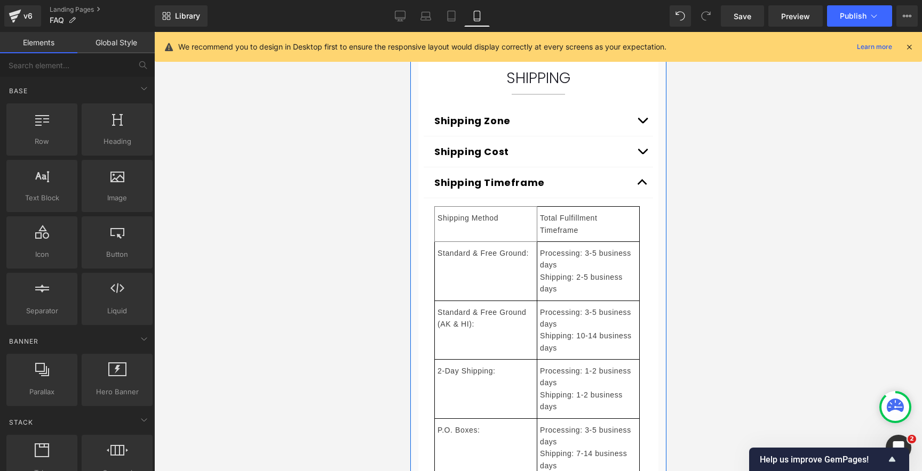
scroll to position [531, 0]
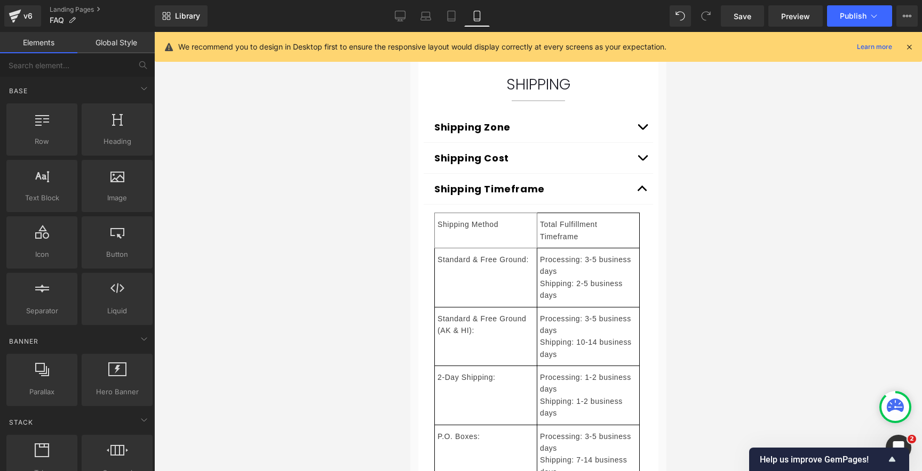
click at [129, 46] on link "Global Style" at bounding box center [115, 42] width 77 height 21
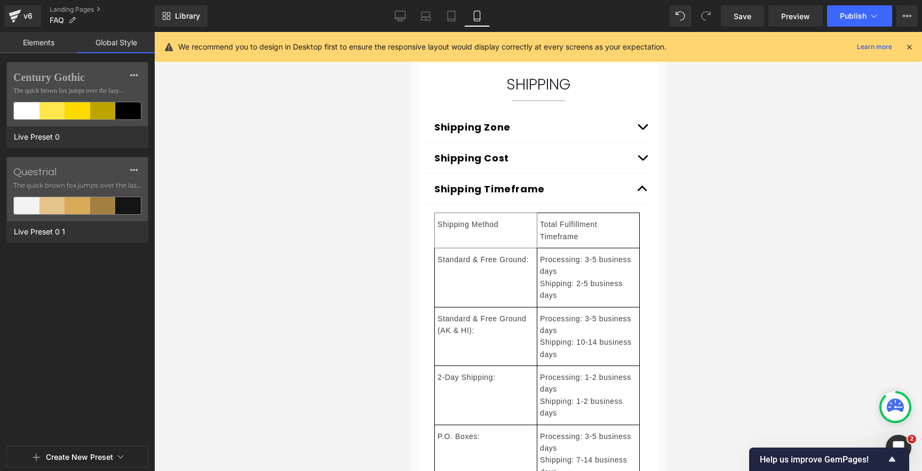
click at [34, 38] on link "Elements" at bounding box center [38, 42] width 77 height 21
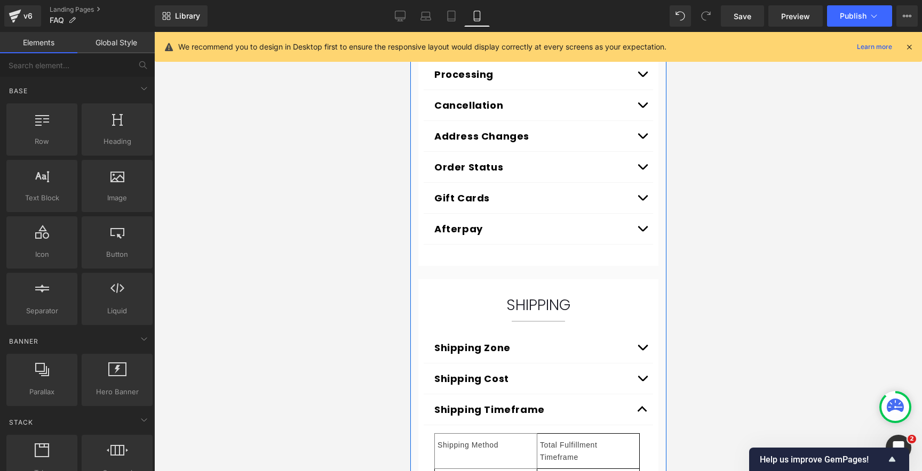
scroll to position [292, 0]
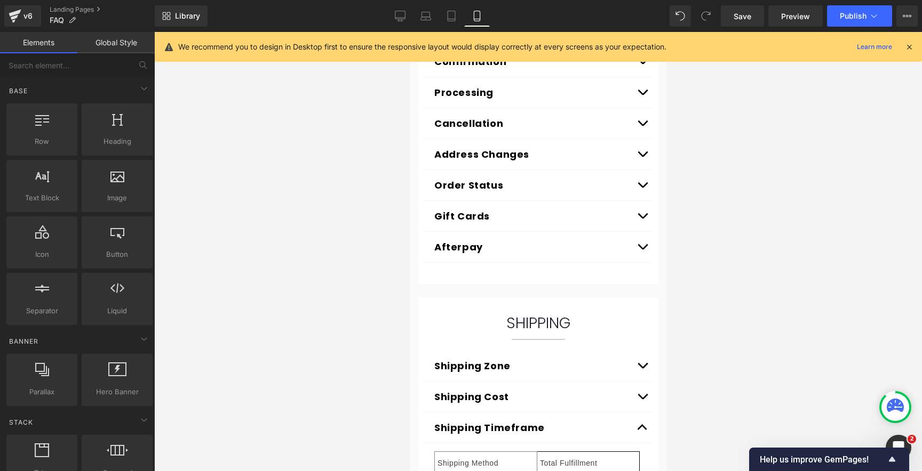
click at [782, 245] on div at bounding box center [537, 251] width 767 height 439
click at [398, 19] on icon at bounding box center [400, 15] width 10 height 8
